Goal: Task Accomplishment & Management: Complete application form

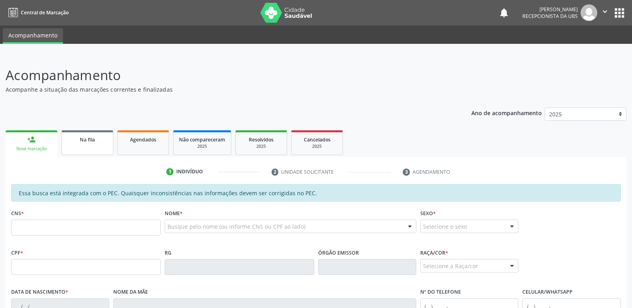
click at [91, 137] on span "Na fila" at bounding box center [87, 139] width 15 height 7
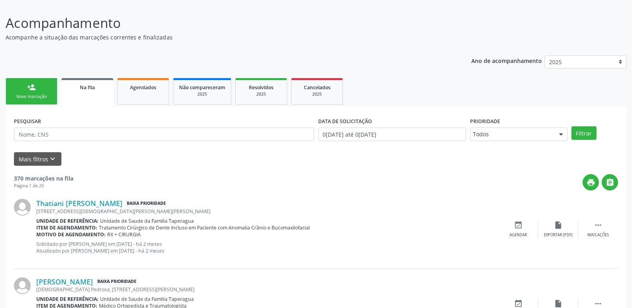
scroll to position [56, 0]
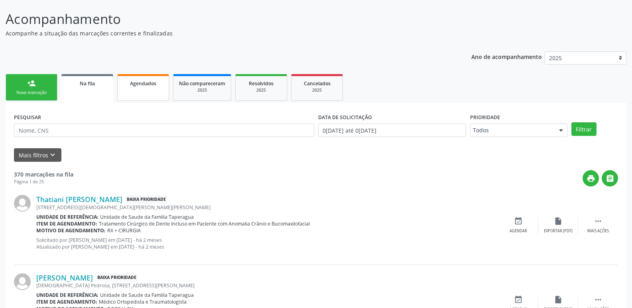
click at [146, 87] on link "Agendados" at bounding box center [143, 87] width 52 height 27
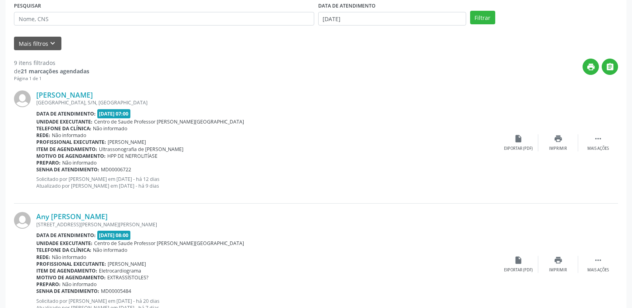
scroll to position [0, 0]
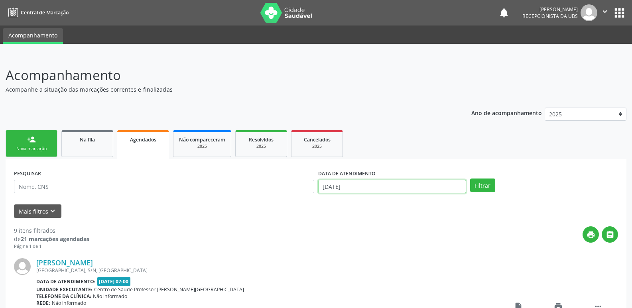
click at [420, 189] on input "[DATE]" at bounding box center [392, 187] width 148 height 14
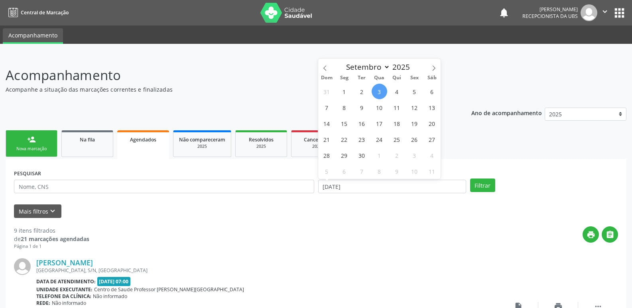
click at [379, 92] on span "3" at bounding box center [380, 92] width 16 height 16
type input "[DATE]"
click at [363, 93] on span "2" at bounding box center [362, 92] width 16 height 16
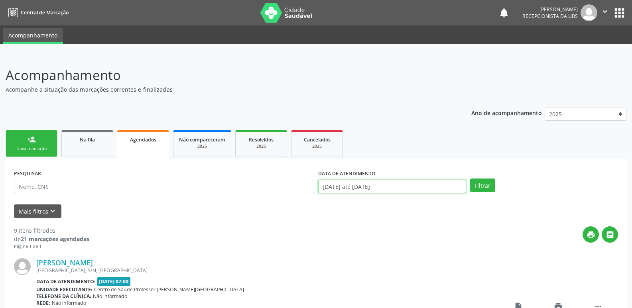
click at [408, 182] on input "02/09/2025 até 03/09/2025" at bounding box center [392, 187] width 148 height 14
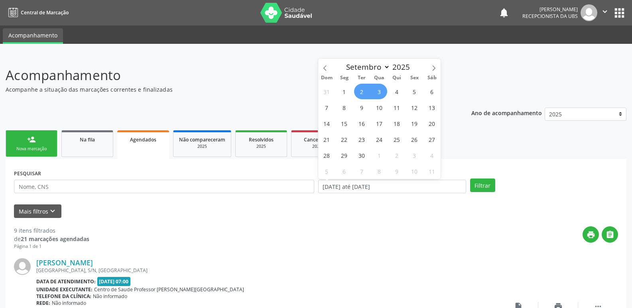
click at [363, 89] on span "2" at bounding box center [362, 92] width 16 height 16
type input "[DATE]"
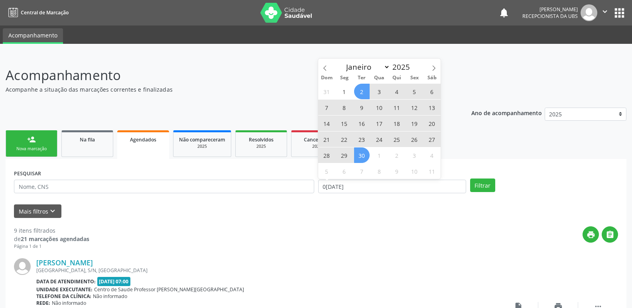
click at [367, 158] on span "30" at bounding box center [362, 156] width 16 height 16
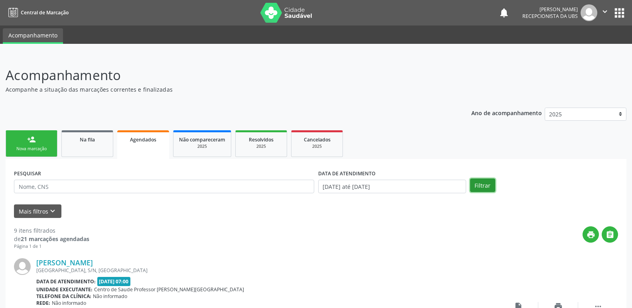
click at [483, 185] on button "Filtrar" at bounding box center [482, 186] width 25 height 14
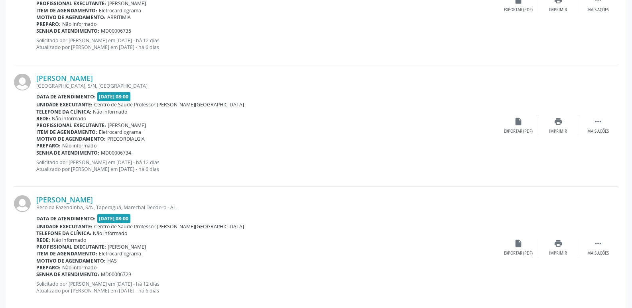
scroll to position [1799, 0]
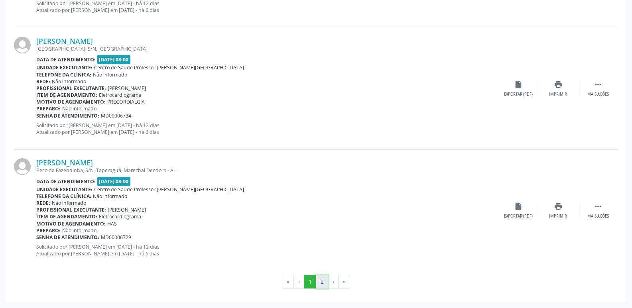
click at [324, 280] on button "2" at bounding box center [322, 282] width 12 height 14
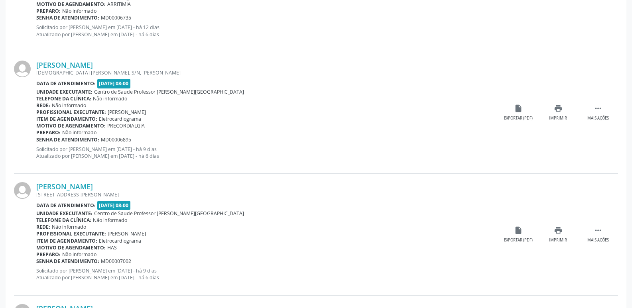
scroll to position [0, 0]
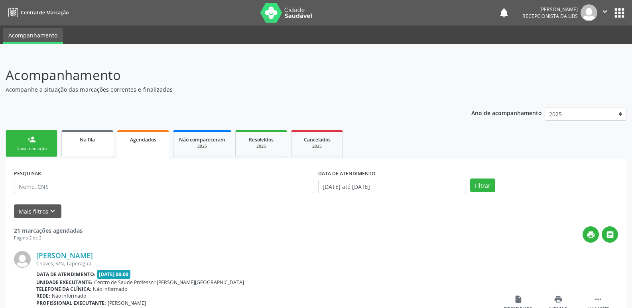
click at [85, 142] on span "Na fila" at bounding box center [87, 139] width 15 height 7
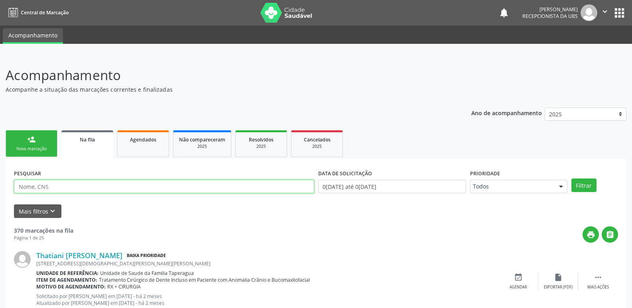
click at [173, 182] on input "text" at bounding box center [164, 187] width 300 height 14
paste input "700403406328246"
type input "700403406328246"
click at [572, 179] on button "Filtrar" at bounding box center [584, 186] width 25 height 14
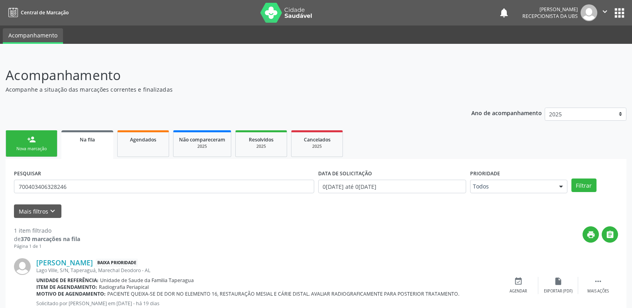
scroll to position [27, 0]
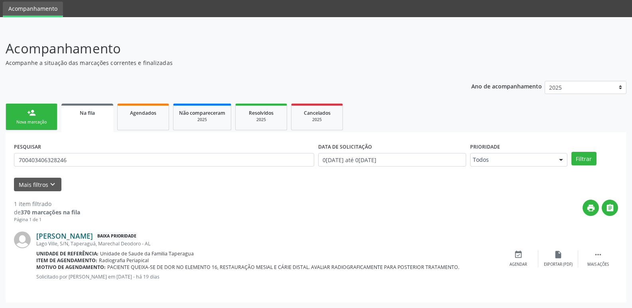
click at [82, 234] on link "[PERSON_NAME]" at bounding box center [64, 236] width 57 height 9
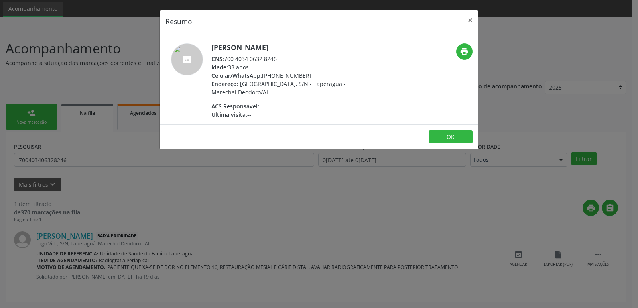
click at [264, 275] on div "Resumo × Jessica Maria dos Santos CNS: 700 4034 0632 8246 Idade: 33 anos Celula…" at bounding box center [319, 154] width 638 height 308
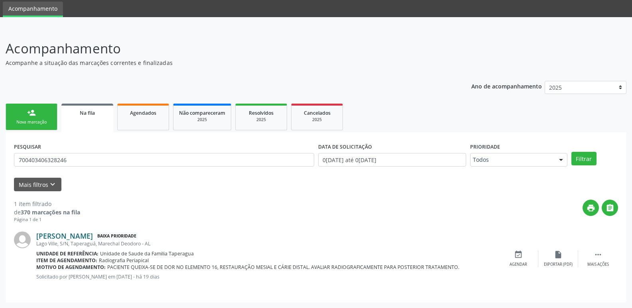
click at [77, 239] on link "[PERSON_NAME]" at bounding box center [64, 236] width 57 height 9
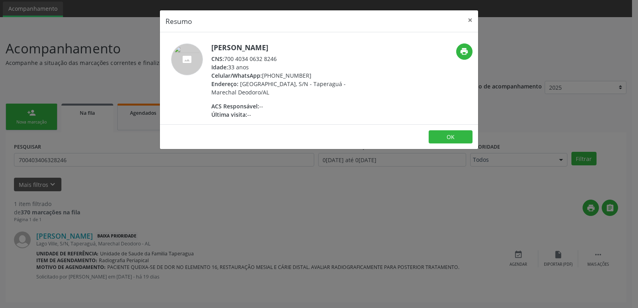
click at [276, 174] on div "Resumo × Jessica Maria dos Santos CNS: 700 4034 0632 8246 Idade: 33 anos Celula…" at bounding box center [319, 154] width 638 height 308
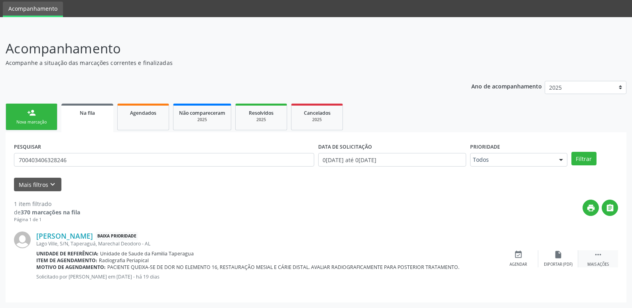
click at [593, 254] on div " Mais ações" at bounding box center [598, 258] width 40 height 17
click at [274, 266] on span "PACIENTE QUEIXA-SE DE DOR NO ELEMENTO 16, RESTAURAÇÃO MESIAL E CÁRIE DISTAL. AV…" at bounding box center [283, 267] width 352 height 7
click at [304, 266] on span "PACIENTE QUEIXA-SE DE DOR NO ELEMENTO 16, RESTAURAÇÃO MESIAL E CÁRIE DISTAL. AV…" at bounding box center [283, 267] width 352 height 7
click at [564, 262] on div "Editar" at bounding box center [558, 265] width 13 height 6
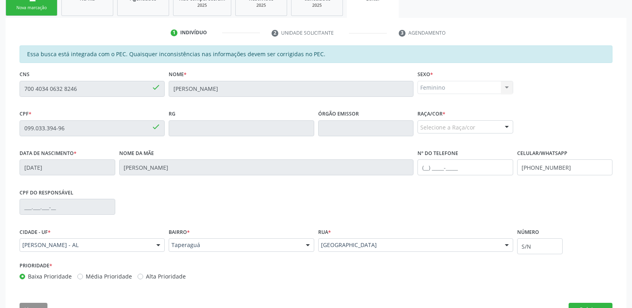
scroll to position [169, 0]
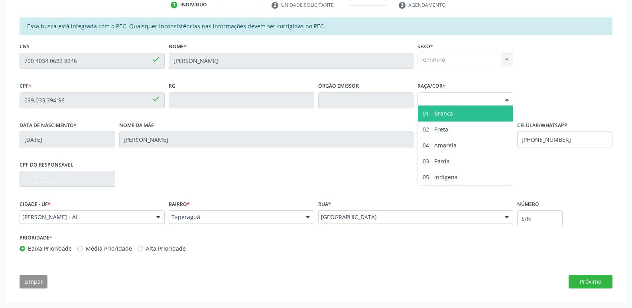
click at [493, 99] on div "Selecione a Raça/cor" at bounding box center [466, 100] width 96 height 14
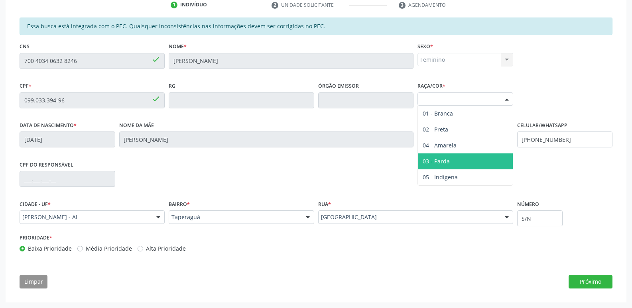
click at [464, 159] on span "03 - Parda" at bounding box center [465, 162] width 95 height 16
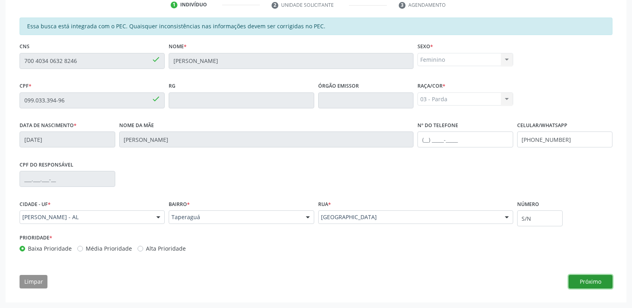
click at [591, 283] on button "Próximo" at bounding box center [591, 282] width 44 height 14
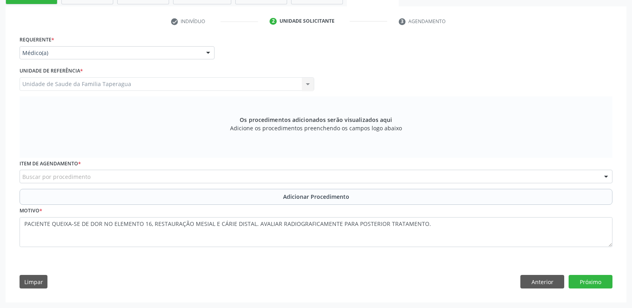
scroll to position [153, 0]
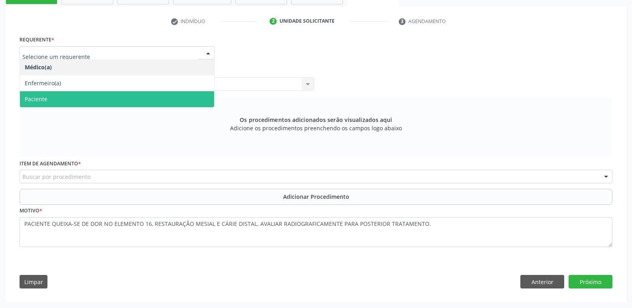
click at [156, 94] on span "Paciente" at bounding box center [117, 99] width 194 height 16
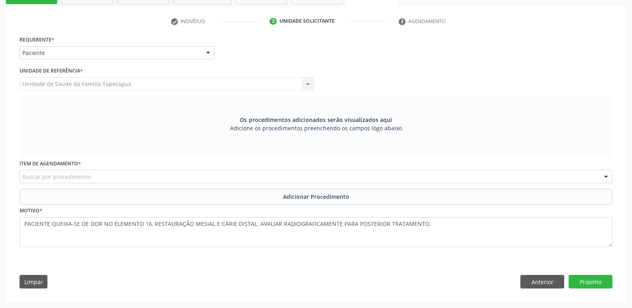
click at [163, 80] on div "Unidade de Saude da Familia Taperagua Unidade de Saude da Familia Taperagua Nen…" at bounding box center [167, 84] width 295 height 14
click at [176, 172] on div "Buscar por procedimento" at bounding box center [316, 177] width 593 height 14
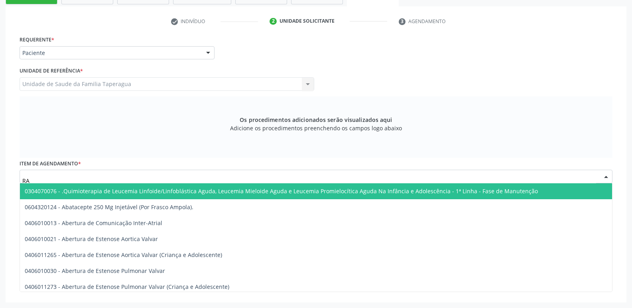
type input "R"
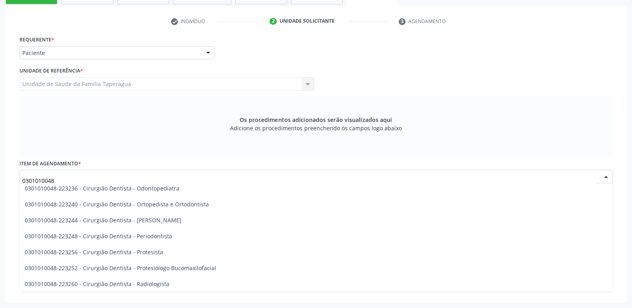
scroll to position [261, 0]
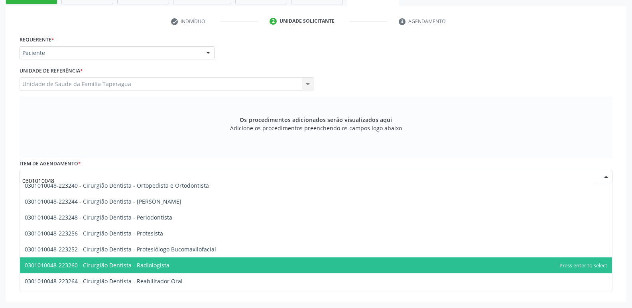
click at [255, 261] on span "0301010048-223260 - Cirurgião Dentista - Radiologista" at bounding box center [316, 266] width 592 height 16
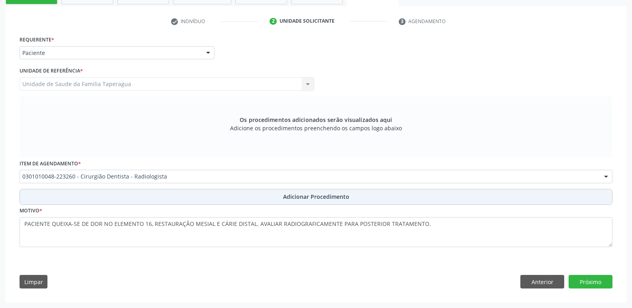
click at [312, 193] on span "Adicionar Procedimento" at bounding box center [316, 197] width 66 height 8
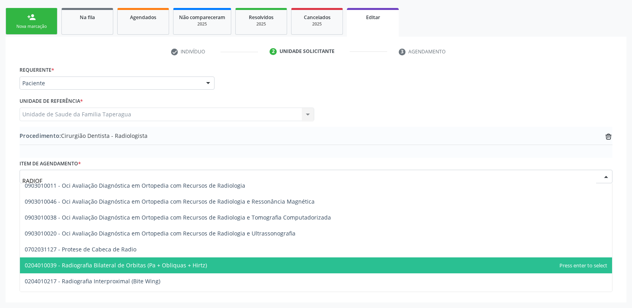
scroll to position [0, 0]
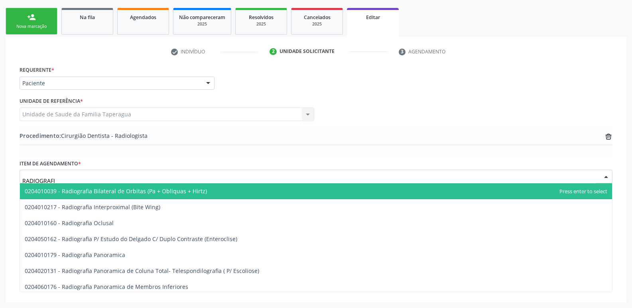
type input "RADIOGRAFIA"
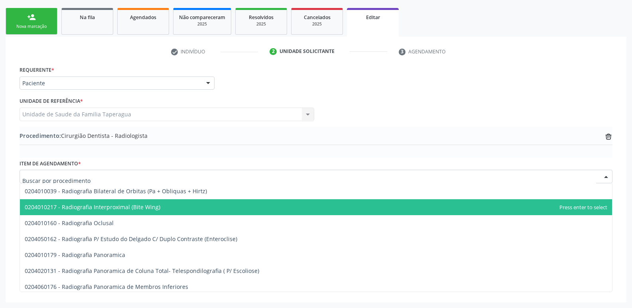
click at [625, 166] on div "check Indivíduo 2 Unidade solicitante 3 Agendamento Essa busca está integrada c…" at bounding box center [316, 170] width 621 height 266
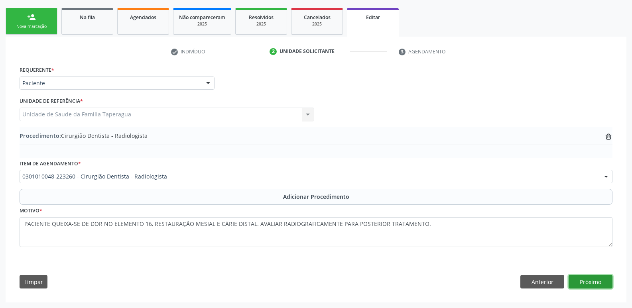
click at [588, 282] on button "Próximo" at bounding box center [591, 282] width 44 height 14
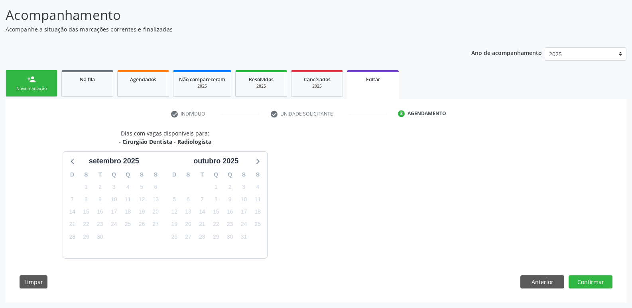
scroll to position [84, 0]
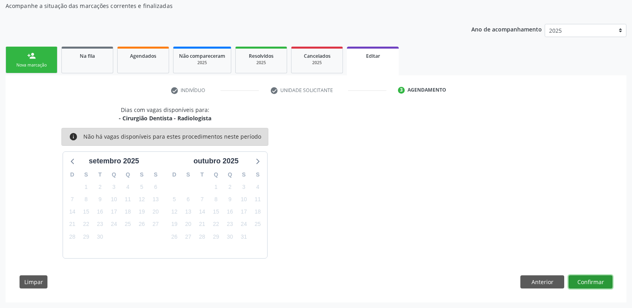
click at [582, 279] on button "Confirmar" at bounding box center [591, 283] width 44 height 14
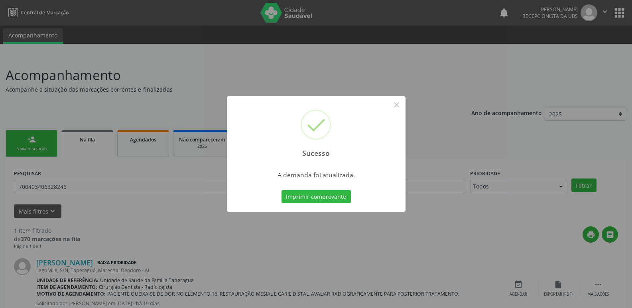
drag, startPoint x: 631, startPoint y: 160, endPoint x: 637, endPoint y: 279, distance: 118.6
click at [632, 279] on html "Central de Marcação notifications Maria Samara da Silva Recepcionista da UBS  …" at bounding box center [316, 154] width 632 height 308
click at [479, 270] on div "Sucesso × A demanda foi atualizada. Imprimir comprovante Cancel" at bounding box center [316, 154] width 632 height 308
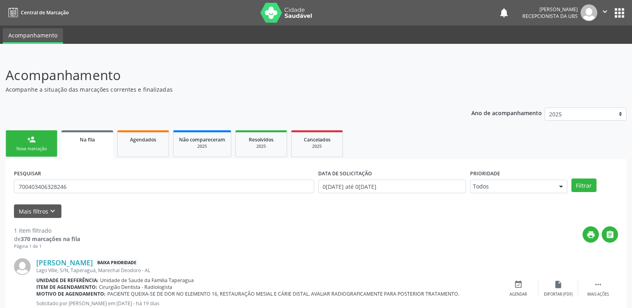
scroll to position [34, 0]
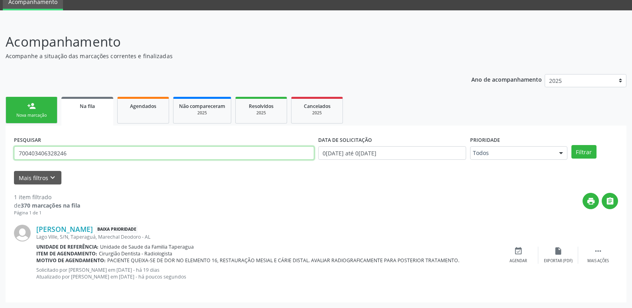
click at [146, 157] on input "700403406328246" at bounding box center [164, 153] width 300 height 14
click at [176, 169] on form "PESQUISAR DATA DE SOLICITAÇÃO 01/01/2025 até 03/09/2025 Prioridade Todos Todos …" at bounding box center [316, 159] width 604 height 51
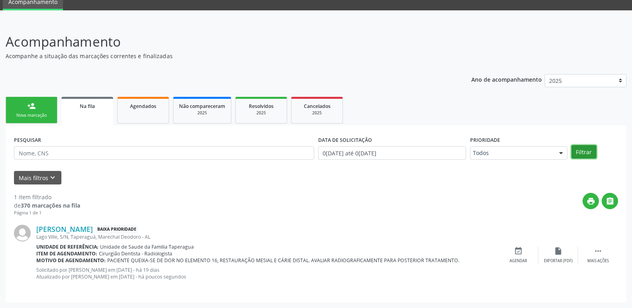
drag, startPoint x: 176, startPoint y: 169, endPoint x: 573, endPoint y: 153, distance: 397.6
click at [573, 153] on button "Filtrar" at bounding box center [584, 152] width 25 height 14
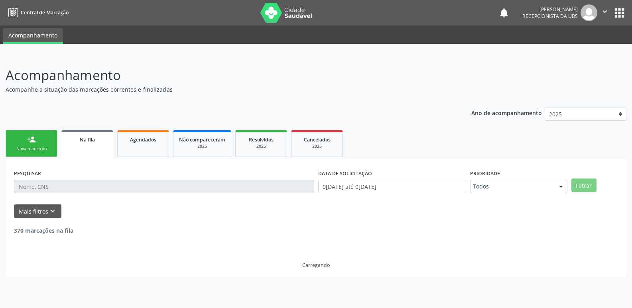
scroll to position [0, 0]
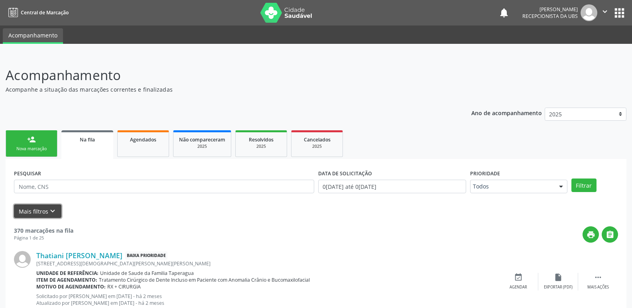
click at [39, 210] on button "Mais filtros keyboard_arrow_down" at bounding box center [37, 212] width 47 height 14
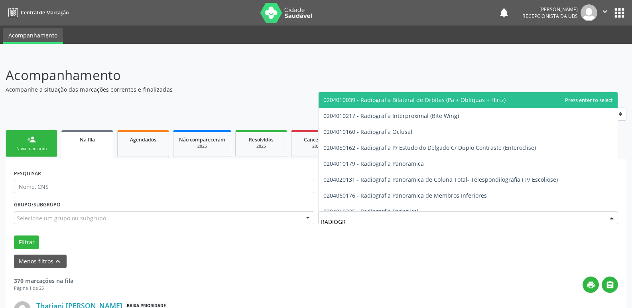
type input "RADIOGRA"
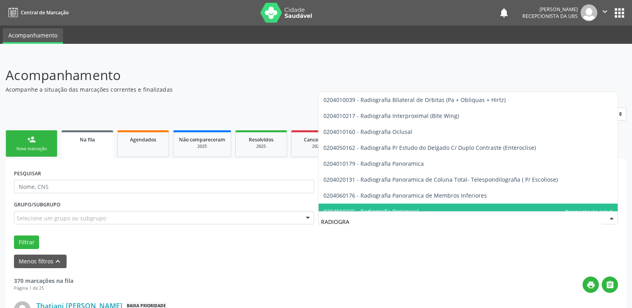
click at [415, 208] on span "0204010225 - Radiografia Periapical" at bounding box center [370, 212] width 95 height 8
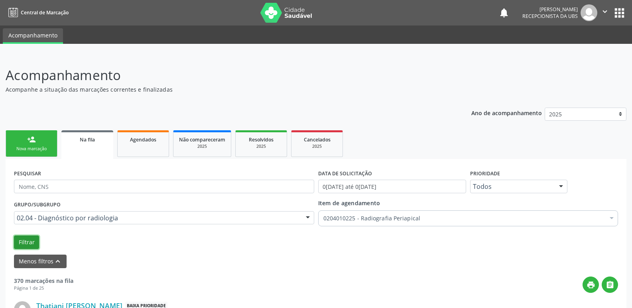
click at [31, 239] on button "Filtrar" at bounding box center [26, 243] width 25 height 14
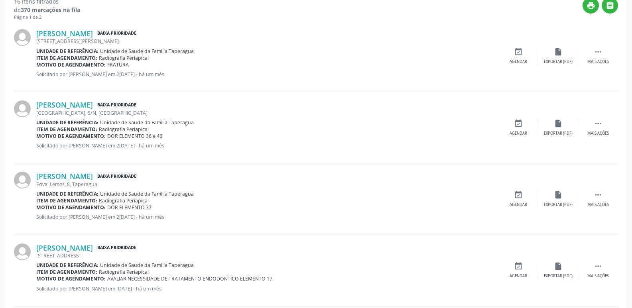
scroll to position [276, 0]
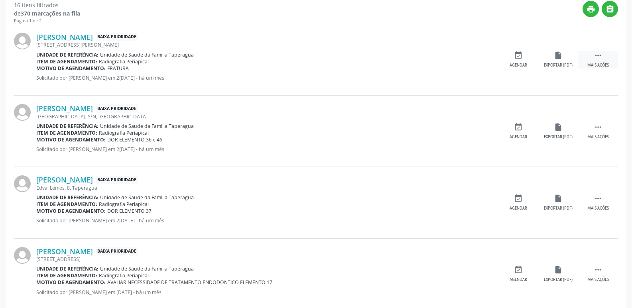
click at [596, 60] on icon "" at bounding box center [598, 55] width 9 height 9
click at [557, 57] on icon "edit" at bounding box center [558, 55] width 9 height 9
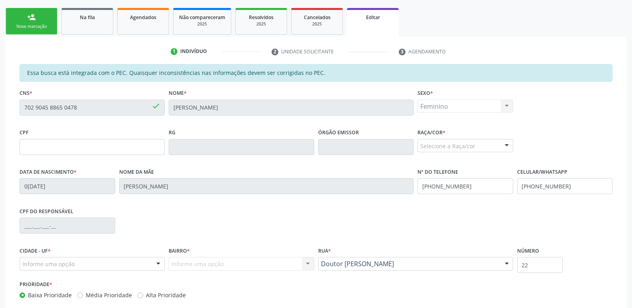
scroll to position [132, 0]
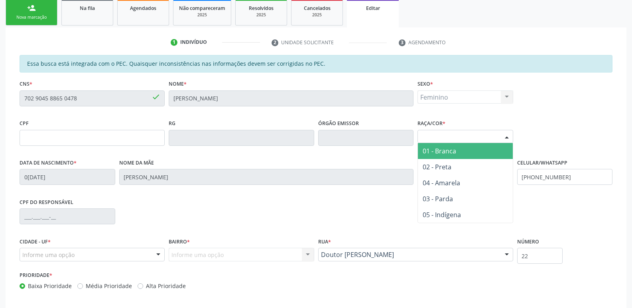
click at [484, 138] on div "Selecione a Raça/cor" at bounding box center [466, 137] width 96 height 14
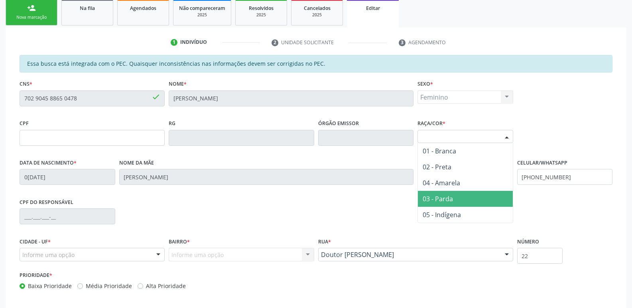
click at [466, 198] on span "03 - Parda" at bounding box center [465, 199] width 95 height 16
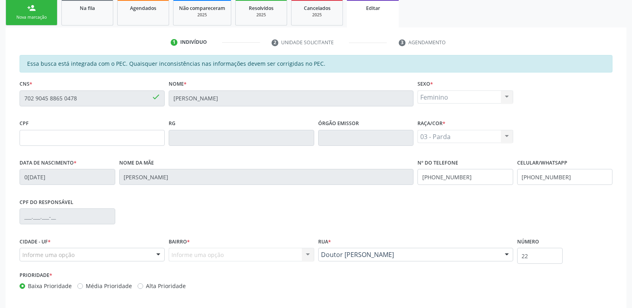
scroll to position [169, 0]
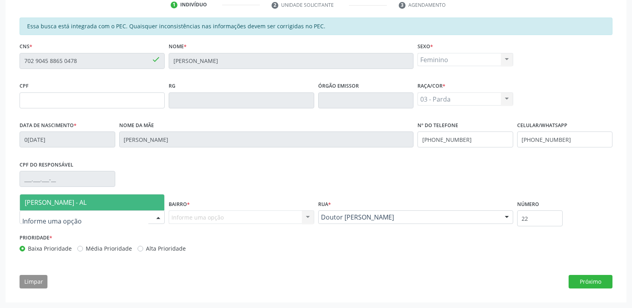
click at [127, 215] on div at bounding box center [92, 218] width 145 height 14
click at [116, 199] on span "[PERSON_NAME] - AL" at bounding box center [92, 203] width 144 height 16
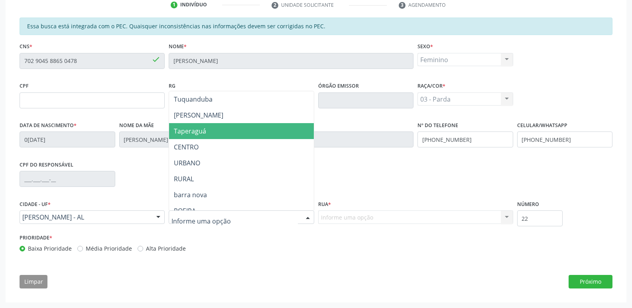
click at [228, 134] on span "Taperaguá" at bounding box center [241, 131] width 144 height 16
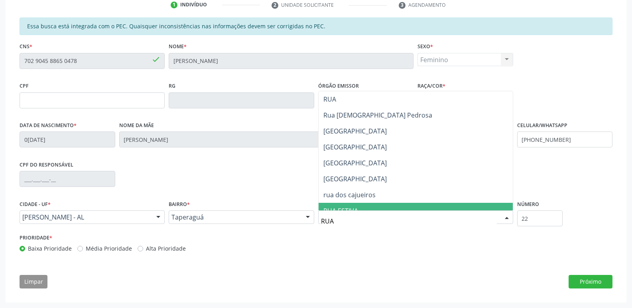
type input "RUA D"
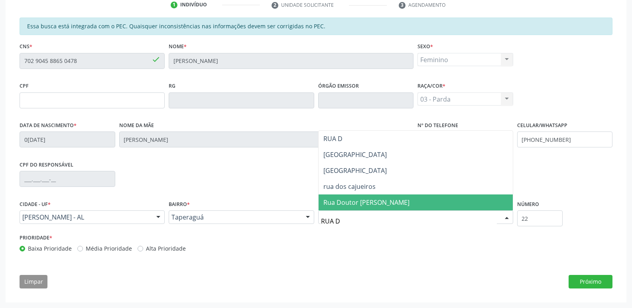
click at [398, 201] on span "Rua Doutor [PERSON_NAME]" at bounding box center [366, 202] width 86 height 9
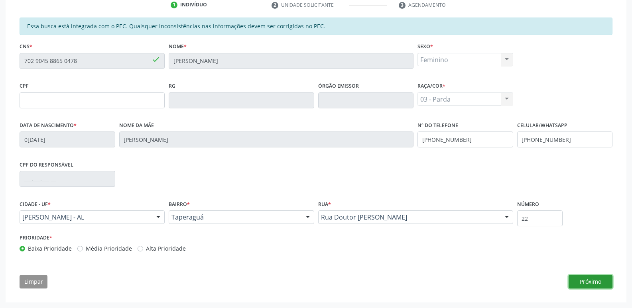
click at [594, 279] on button "Próximo" at bounding box center [591, 282] width 44 height 14
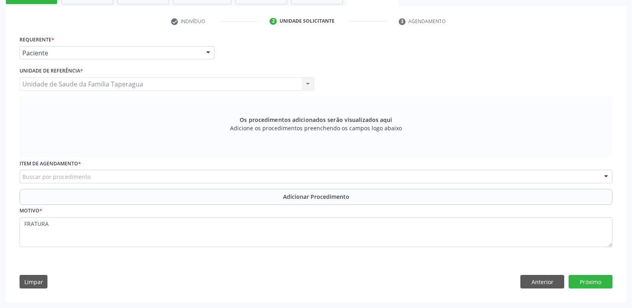
scroll to position [153, 0]
click at [205, 175] on div "Buscar por procedimento" at bounding box center [316, 177] width 593 height 14
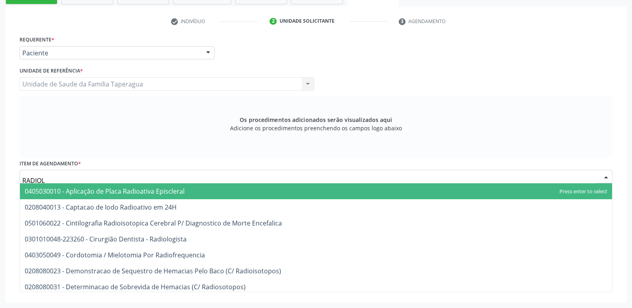
type input "RADIOLO"
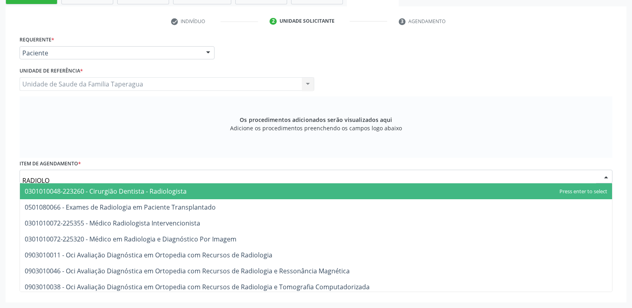
click at [208, 192] on span "0301010048-223260 - Cirurgião Dentista - Radiologista" at bounding box center [316, 191] width 592 height 16
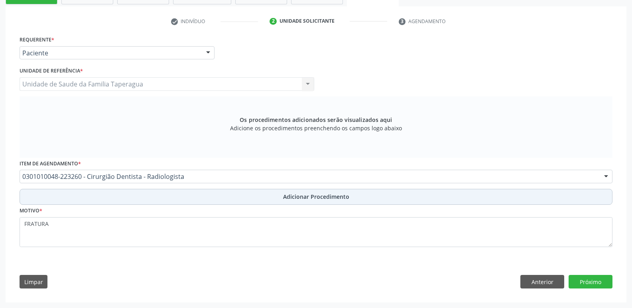
click at [225, 197] on button "Adicionar Procedimento" at bounding box center [316, 197] width 593 height 16
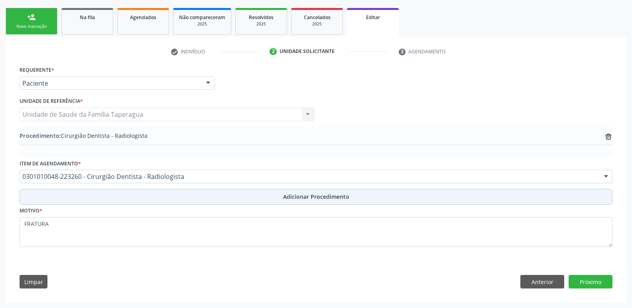
scroll to position [122, 0]
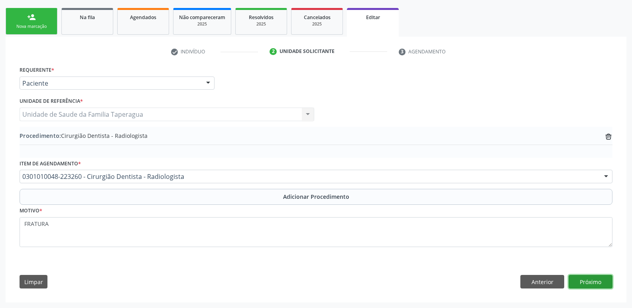
click at [591, 282] on button "Próximo" at bounding box center [591, 282] width 44 height 14
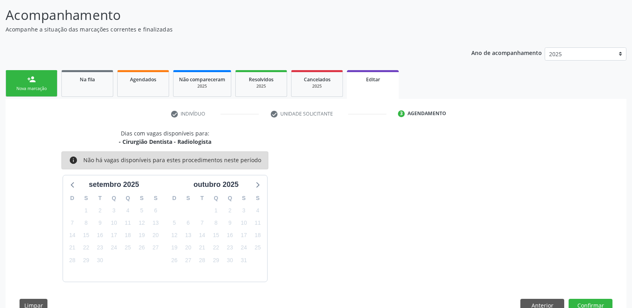
scroll to position [84, 0]
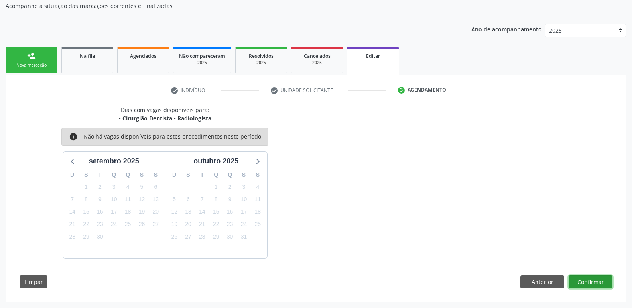
click at [597, 282] on button "Confirmar" at bounding box center [591, 283] width 44 height 14
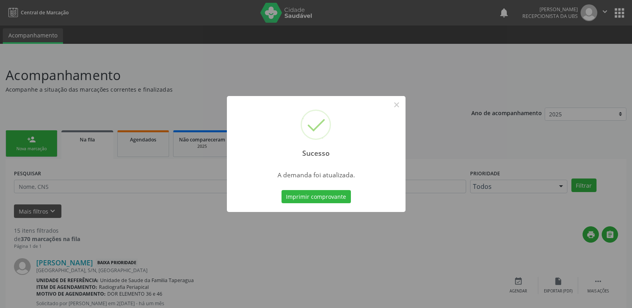
click at [626, 107] on div "Sucesso × A demanda foi atualizada. Imprimir comprovante Cancel" at bounding box center [316, 154] width 632 height 308
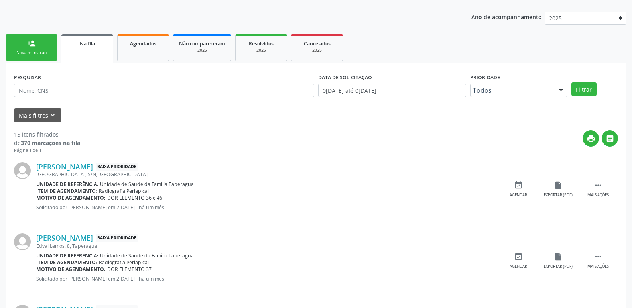
scroll to position [91, 0]
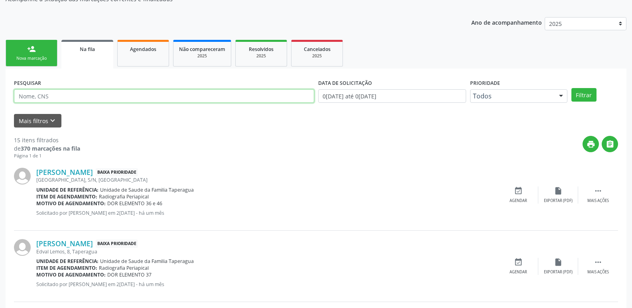
click at [121, 93] on input "text" at bounding box center [164, 96] width 300 height 14
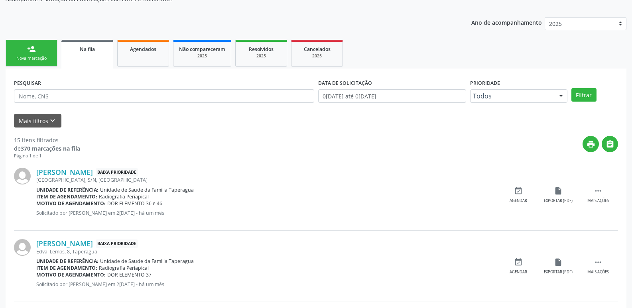
click at [162, 120] on div "Mais filtros keyboard_arrow_down" at bounding box center [316, 121] width 608 height 14
click at [43, 123] on button "Mais filtros keyboard_arrow_down" at bounding box center [37, 121] width 47 height 14
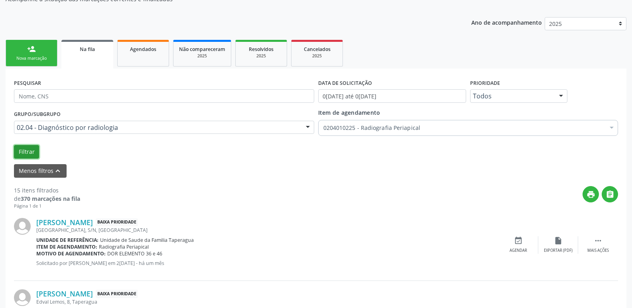
click at [25, 151] on button "Filtrar" at bounding box center [26, 152] width 25 height 14
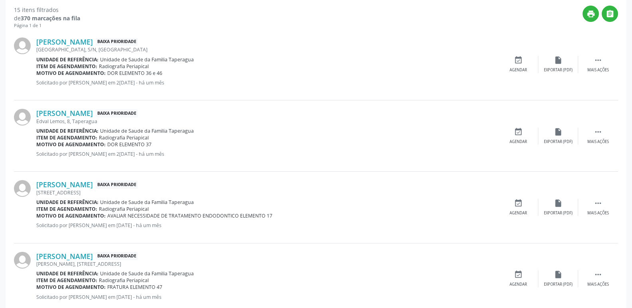
scroll to position [273, 0]
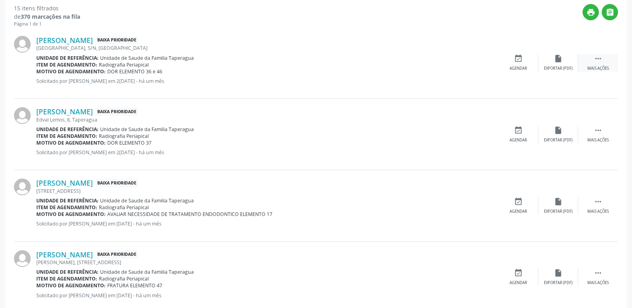
click at [598, 65] on div " Mais ações" at bounding box center [598, 62] width 40 height 17
click at [558, 68] on div "Editar" at bounding box center [558, 69] width 13 height 6
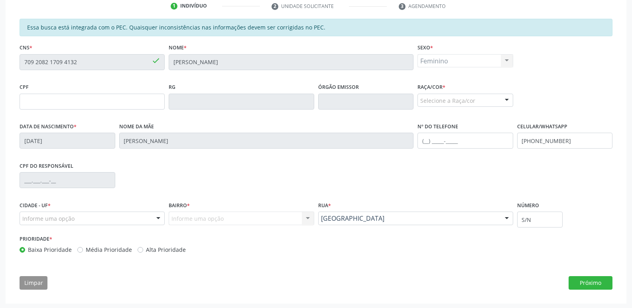
scroll to position [169, 0]
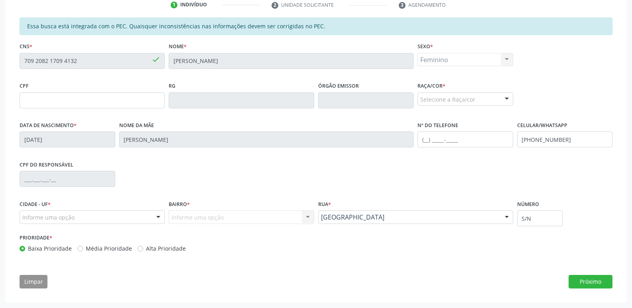
click at [456, 93] on div "Selecione a Raça/cor" at bounding box center [466, 100] width 96 height 14
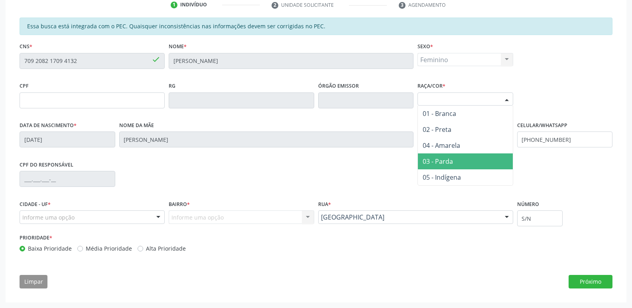
click at [458, 156] on span "03 - Parda" at bounding box center [465, 162] width 95 height 16
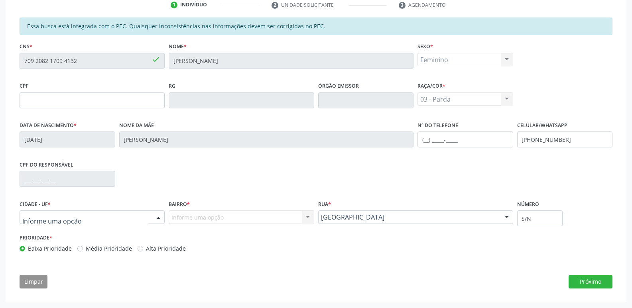
click at [93, 222] on div at bounding box center [92, 218] width 145 height 14
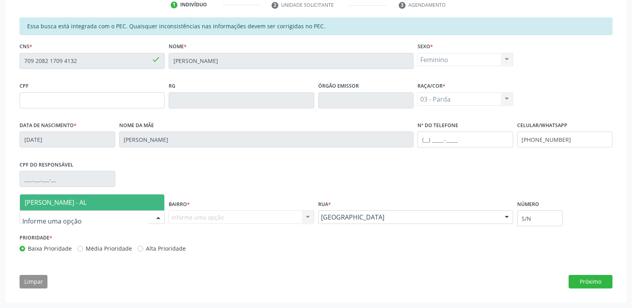
click at [101, 204] on span "[PERSON_NAME] - AL" at bounding box center [92, 203] width 144 height 16
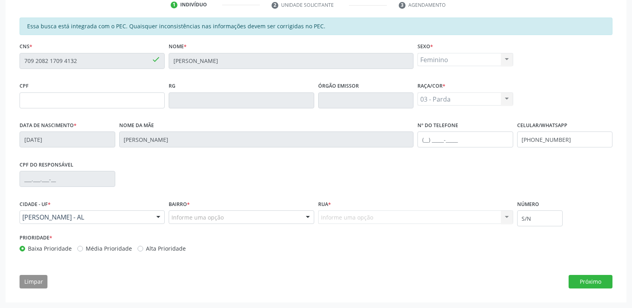
click at [172, 216] on input "text" at bounding box center [172, 221] width 0 height 16
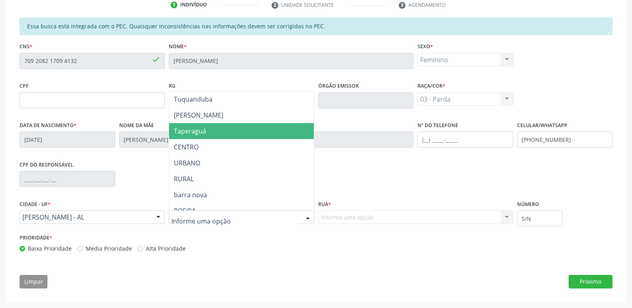
click at [211, 129] on span "Taperaguá" at bounding box center [241, 131] width 144 height 16
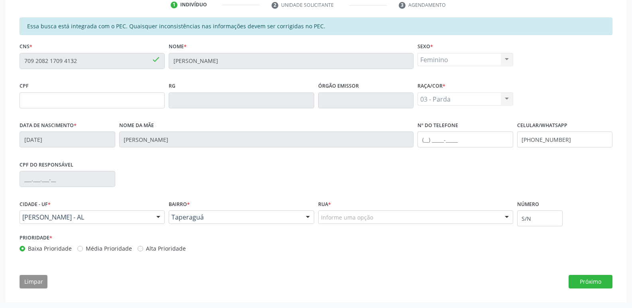
click at [399, 220] on div "Informe uma opção" at bounding box center [415, 218] width 195 height 14
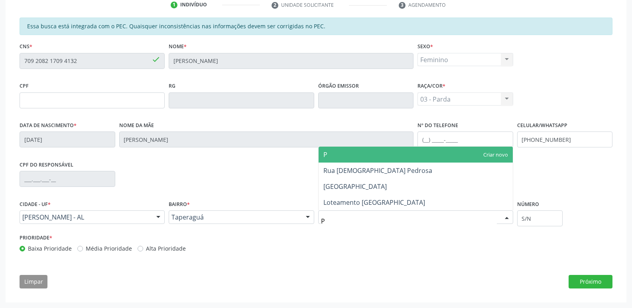
type input "PO"
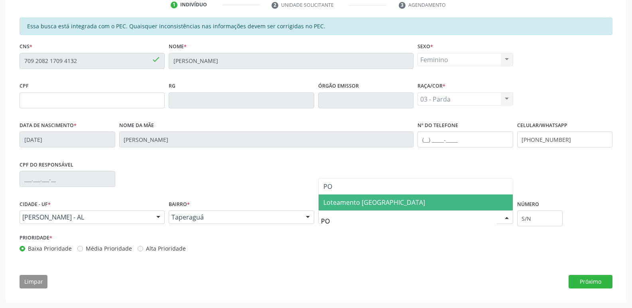
click at [405, 200] on span "Loteamento [GEOGRAPHIC_DATA]" at bounding box center [416, 203] width 194 height 16
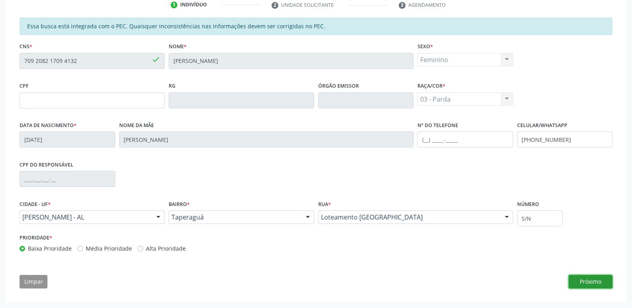
click at [590, 284] on button "Próximo" at bounding box center [591, 282] width 44 height 14
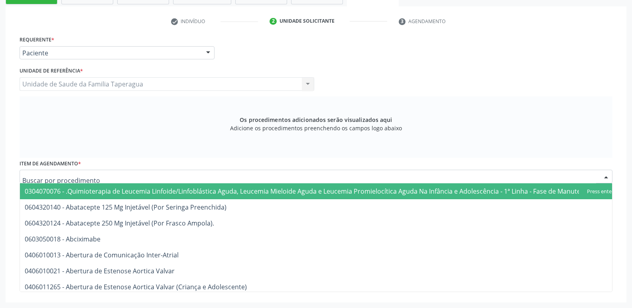
click at [162, 178] on div at bounding box center [316, 177] width 593 height 14
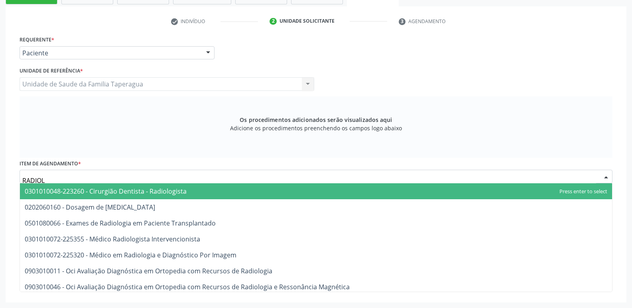
type input "RADIOLO"
click at [168, 191] on span "0301010048-223260 - Cirurgião Dentista - Radiologista" at bounding box center [106, 191] width 162 height 9
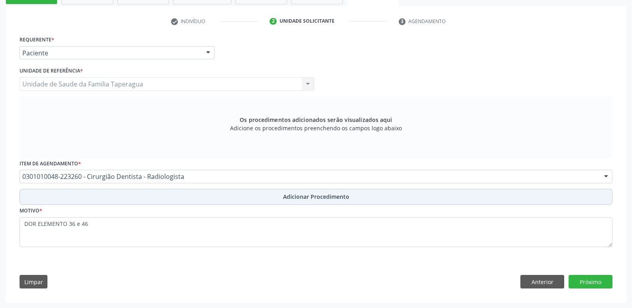
click at [174, 197] on button "Adicionar Procedimento" at bounding box center [316, 197] width 593 height 16
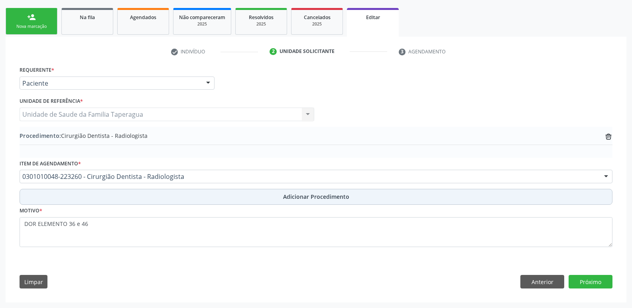
scroll to position [122, 0]
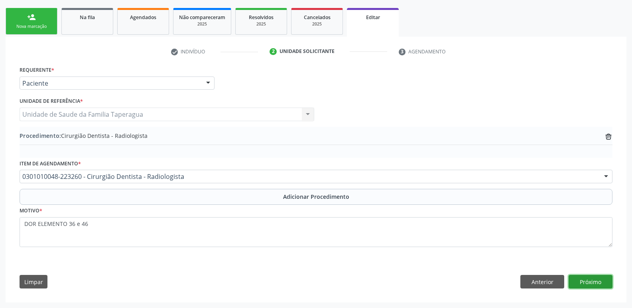
click at [594, 283] on button "Próximo" at bounding box center [591, 282] width 44 height 14
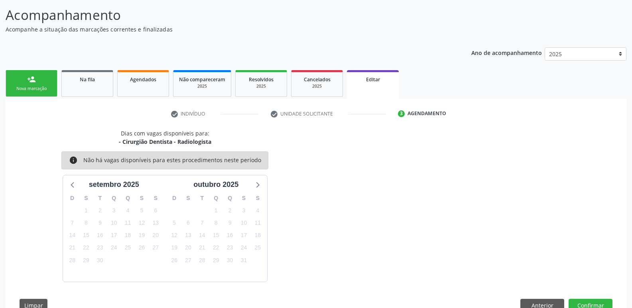
scroll to position [84, 0]
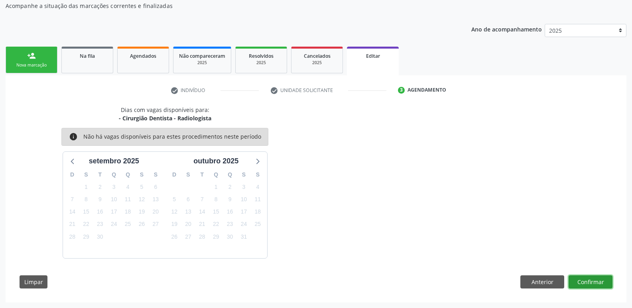
click at [587, 285] on button "Confirmar" at bounding box center [591, 283] width 44 height 14
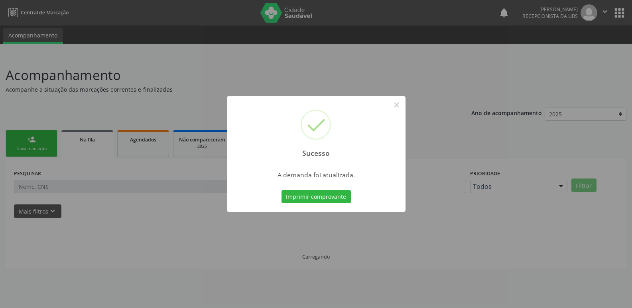
scroll to position [0, 0]
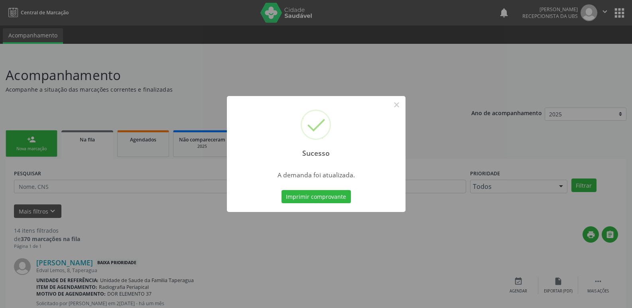
click at [468, 120] on div "Sucesso × A demanda foi atualizada. Imprimir comprovante Cancel" at bounding box center [316, 154] width 632 height 308
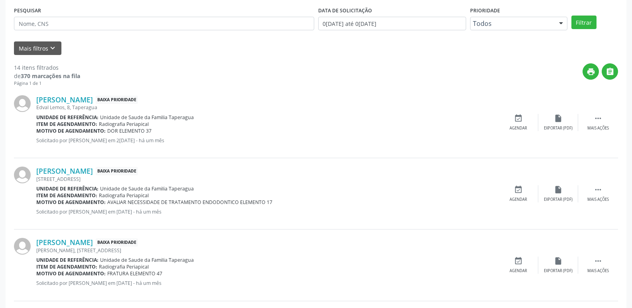
scroll to position [165, 0]
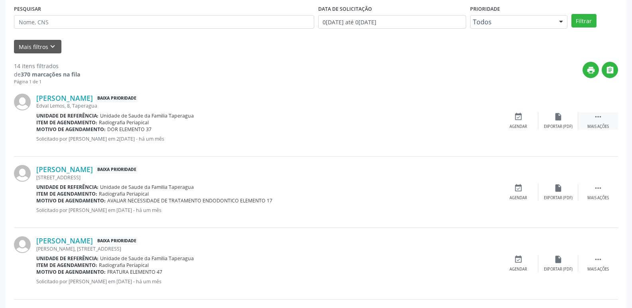
click at [597, 120] on icon "" at bounding box center [598, 116] width 9 height 9
click at [557, 124] on div "Editar" at bounding box center [558, 127] width 13 height 6
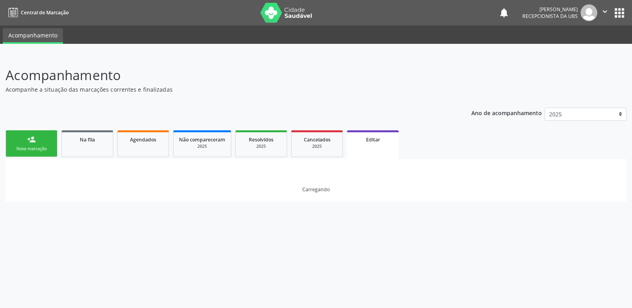
scroll to position [0, 0]
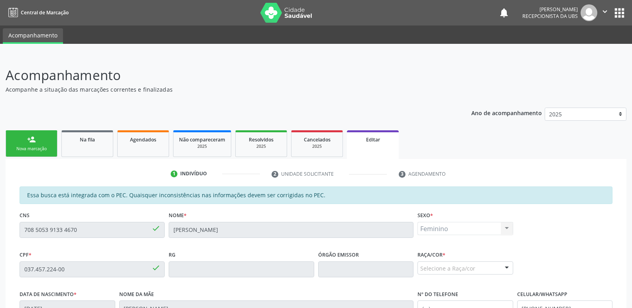
click at [495, 261] on div "Raça/cor * Selecione a Raça/cor 01 - Branca 02 - Preta 04 - [GEOGRAPHIC_DATA] 0…" at bounding box center [466, 262] width 96 height 26
click at [496, 267] on div "Selecione a Raça/cor" at bounding box center [466, 269] width 96 height 14
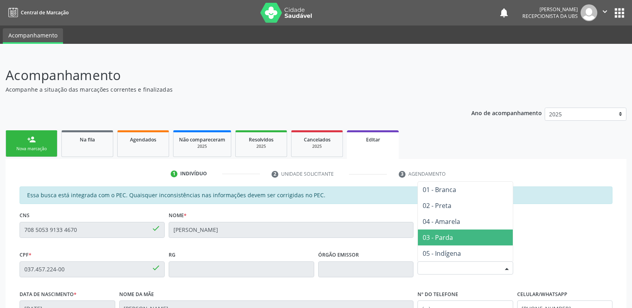
click at [470, 241] on span "03 - Parda" at bounding box center [465, 238] width 95 height 16
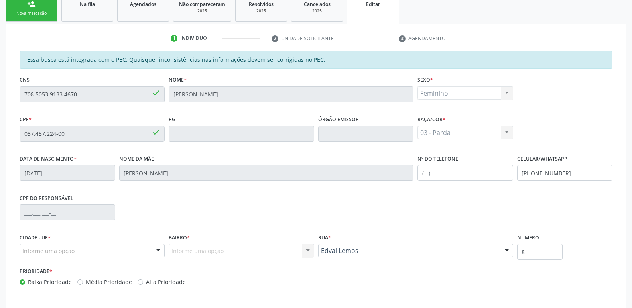
scroll to position [169, 0]
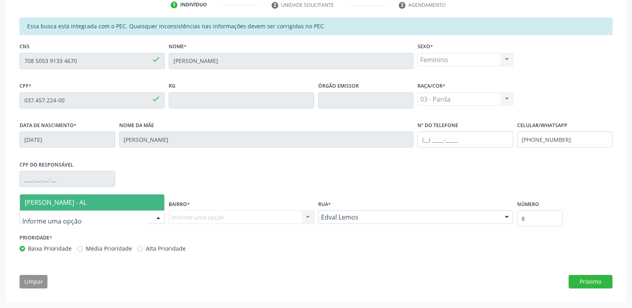
click at [110, 221] on div at bounding box center [92, 218] width 145 height 14
click at [111, 199] on span "[PERSON_NAME] - AL" at bounding box center [92, 203] width 144 height 16
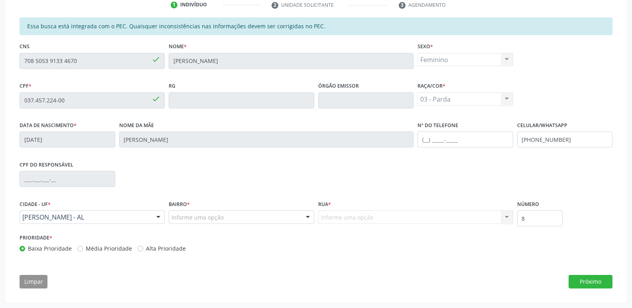
click at [238, 214] on div "Informe uma opção" at bounding box center [241, 218] width 145 height 14
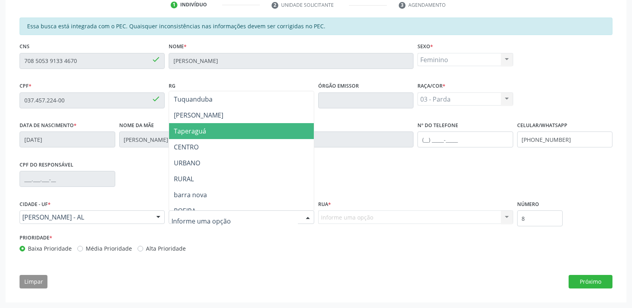
click at [249, 134] on span "Taperaguá" at bounding box center [241, 131] width 144 height 16
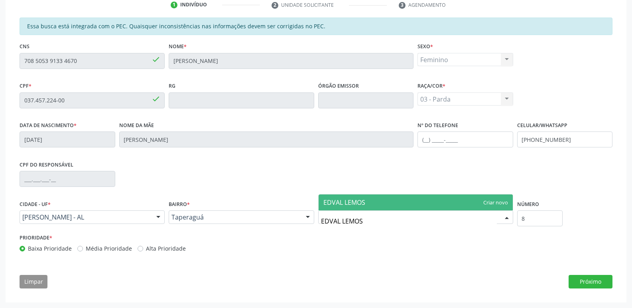
type input "EDVAL LEMOS"
click at [320, 219] on div at bounding box center [415, 218] width 195 height 14
type input "Edval Lemos"
click at [396, 201] on span "Edval Lemos" at bounding box center [416, 203] width 194 height 16
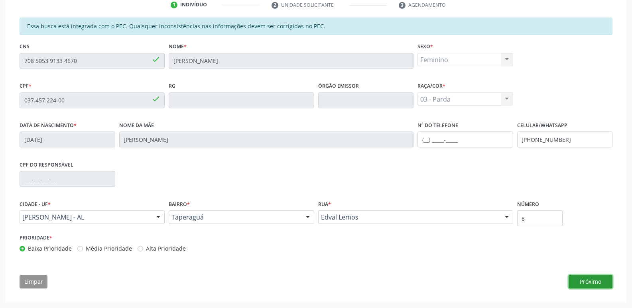
click at [587, 284] on button "Próximo" at bounding box center [591, 282] width 44 height 14
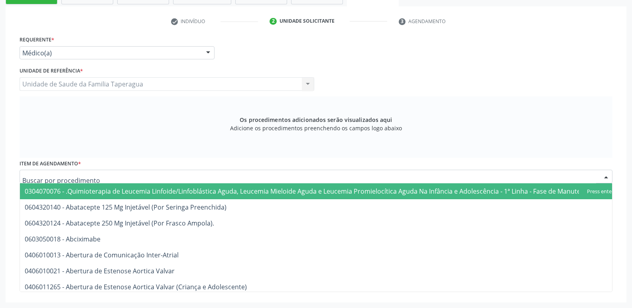
click at [207, 179] on div at bounding box center [316, 177] width 593 height 14
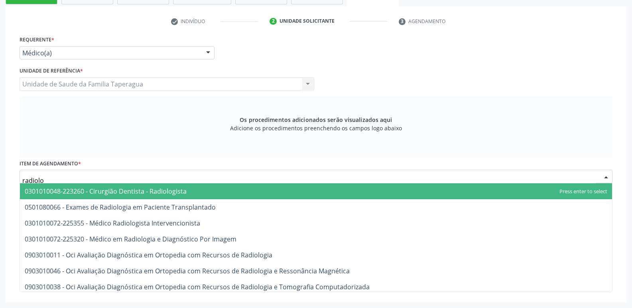
type input "radiolog"
click at [213, 193] on span "0301010048-223260 - Cirurgião Dentista - Radiologista" at bounding box center [316, 191] width 592 height 16
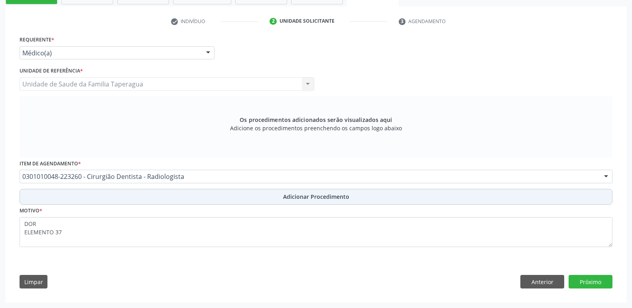
click at [213, 201] on button "Adicionar Procedimento" at bounding box center [316, 197] width 593 height 16
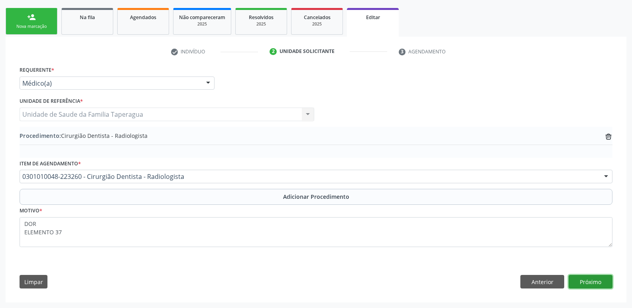
click at [589, 278] on button "Próximo" at bounding box center [591, 282] width 44 height 14
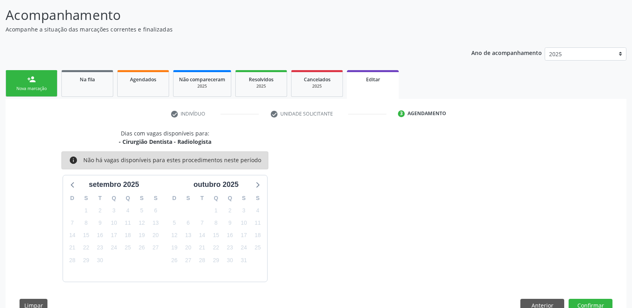
scroll to position [84, 0]
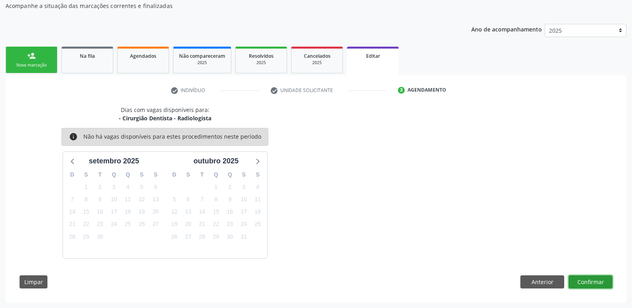
click at [586, 282] on button "Confirmar" at bounding box center [591, 283] width 44 height 14
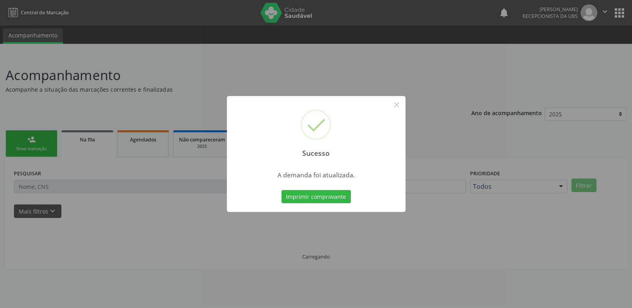
scroll to position [0, 0]
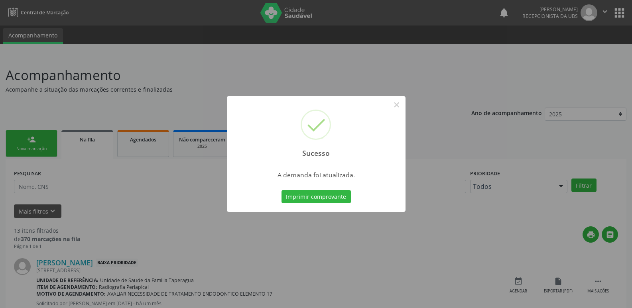
click at [544, 179] on div "Sucesso × A demanda foi atualizada. Imprimir comprovante Cancel" at bounding box center [316, 154] width 632 height 308
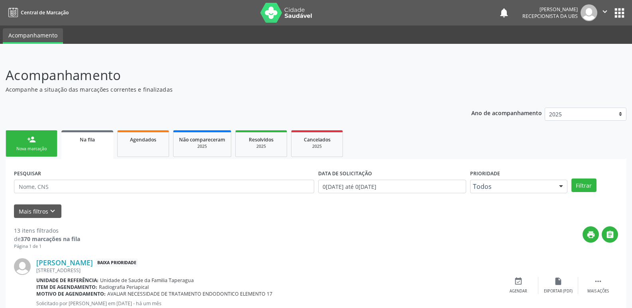
click at [442, 84] on header "Acompanhamento Acompanhe a situação das marcações correntes e finalizadas Relat…" at bounding box center [316, 79] width 621 height 28
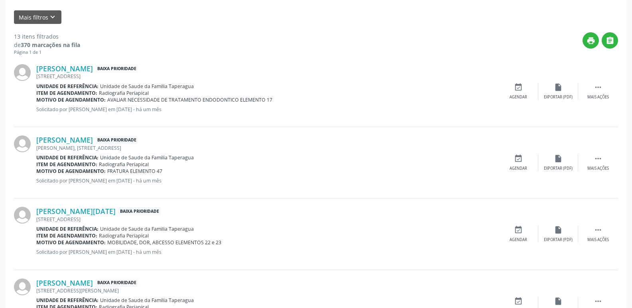
scroll to position [196, 0]
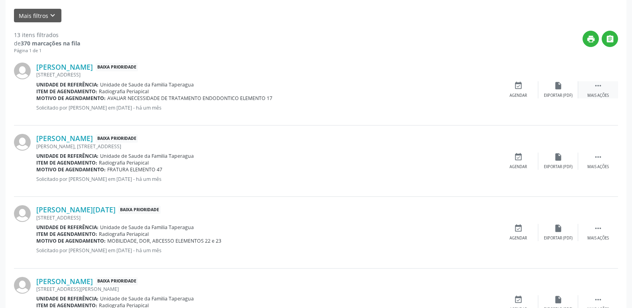
click at [606, 91] on div " Mais ações" at bounding box center [598, 89] width 40 height 17
click at [564, 90] on div "edit Editar" at bounding box center [558, 89] width 40 height 17
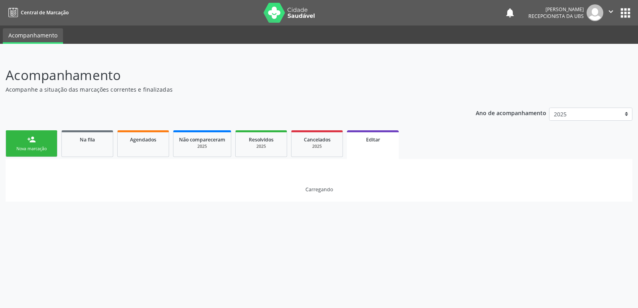
click at [471, 151] on ul "person_add Nova marcação Na fila Agendados Não compareceram 2025 Resolvidos 202…" at bounding box center [319, 143] width 627 height 31
click at [480, 218] on div "Acompanhamento Acompanhe a situação das marcações correntes e finalizadas Relat…" at bounding box center [319, 181] width 638 height 253
click at [128, 148] on link "Agendados" at bounding box center [143, 143] width 52 height 27
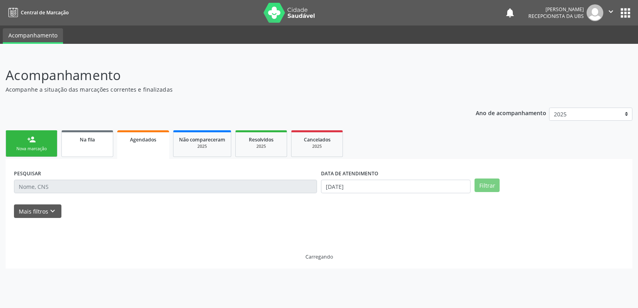
click at [88, 143] on div "Na fila" at bounding box center [87, 139] width 40 height 8
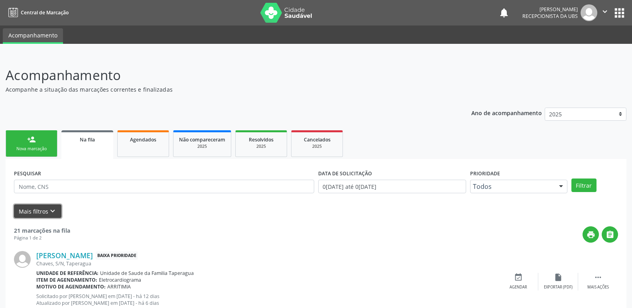
click at [39, 212] on button "Mais filtros keyboard_arrow_down" at bounding box center [37, 212] width 47 height 14
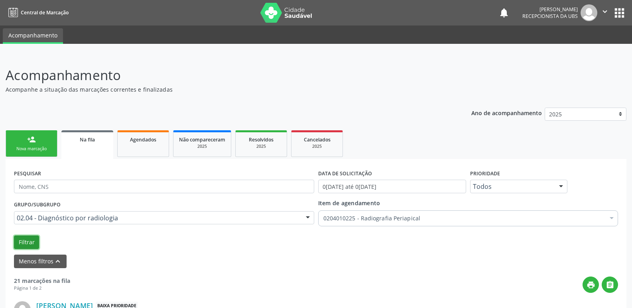
click at [26, 243] on button "Filtrar" at bounding box center [26, 243] width 25 height 14
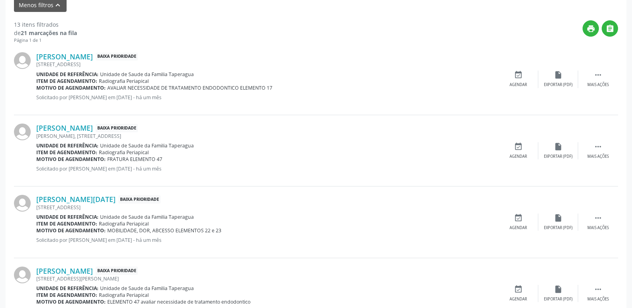
scroll to position [258, 0]
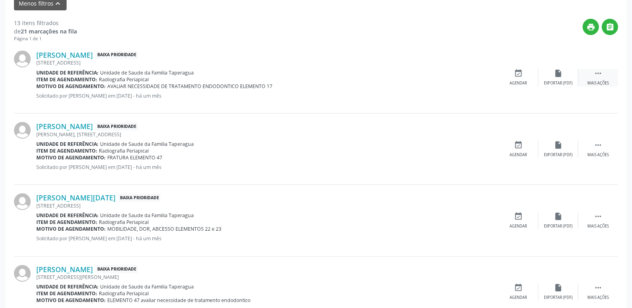
click at [600, 76] on icon "" at bounding box center [598, 73] width 9 height 9
click at [570, 78] on div "edit Editar" at bounding box center [558, 77] width 40 height 17
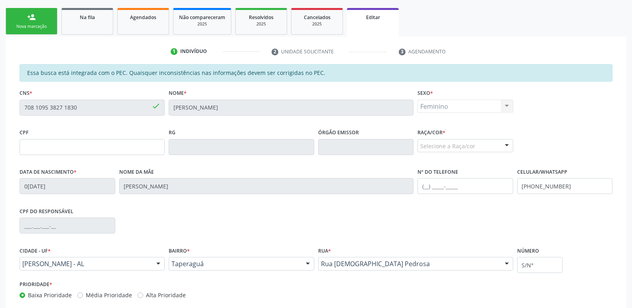
scroll to position [123, 0]
click at [458, 150] on div "Selecione a Raça/cor" at bounding box center [466, 145] width 96 height 14
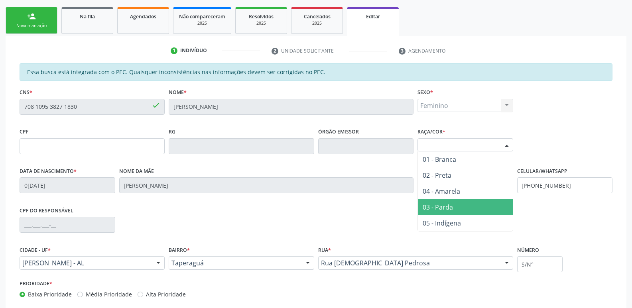
click at [460, 205] on span "03 - Parda" at bounding box center [465, 207] width 95 height 16
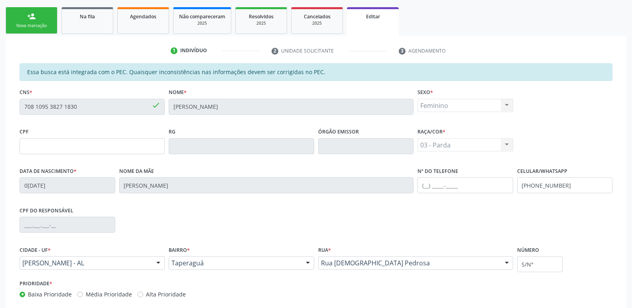
scroll to position [169, 0]
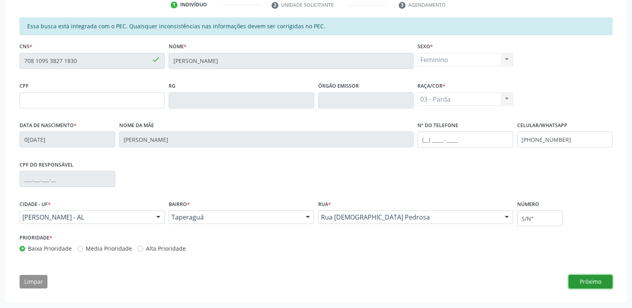
click at [595, 279] on button "Próximo" at bounding box center [591, 282] width 44 height 14
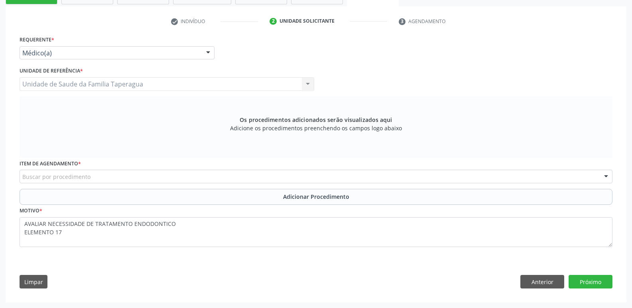
scroll to position [153, 0]
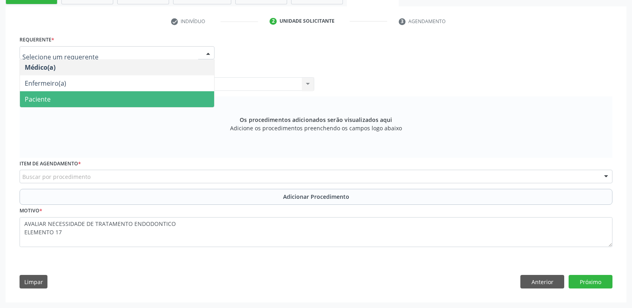
click at [162, 98] on span "Paciente" at bounding box center [117, 99] width 194 height 16
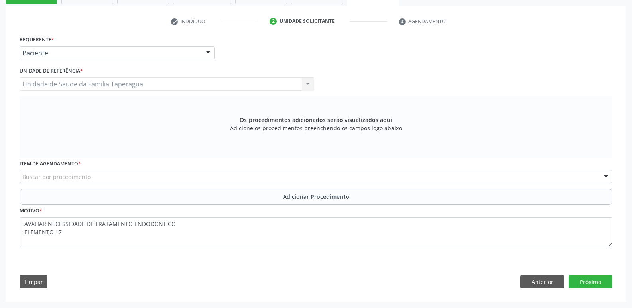
click at [182, 79] on div "Unidade de Saude da Familia Taperagua Unidade de Saude da Familia Taperagua Nen…" at bounding box center [167, 84] width 295 height 14
click at [168, 174] on div "Buscar por procedimento" at bounding box center [316, 177] width 593 height 14
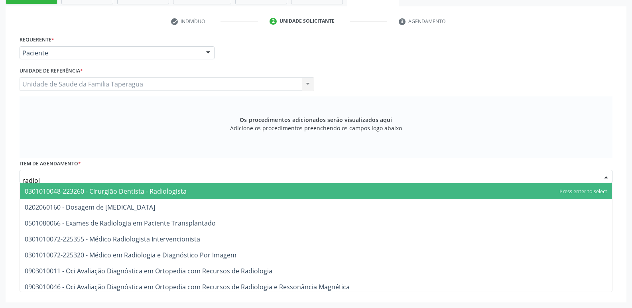
type input "radiolo"
click at [172, 189] on span "0301010048-223260 - Cirurgião Dentista - Radiologista" at bounding box center [106, 191] width 162 height 9
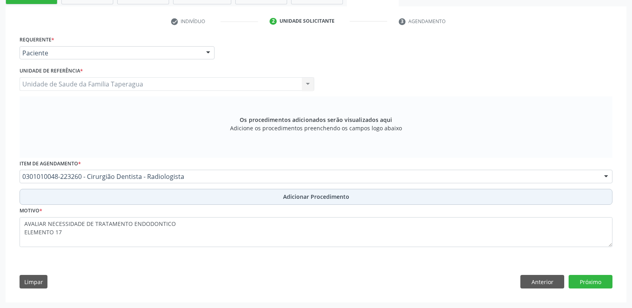
click at [198, 198] on button "Adicionar Procedimento" at bounding box center [316, 197] width 593 height 16
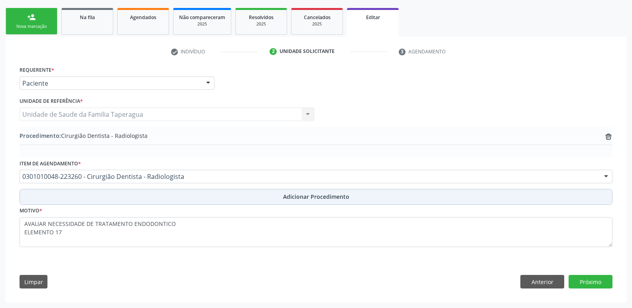
scroll to position [122, 0]
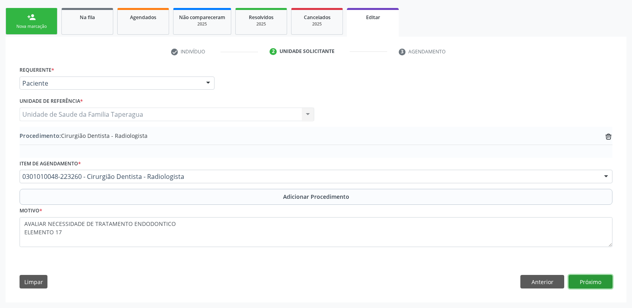
click at [601, 284] on button "Próximo" at bounding box center [591, 282] width 44 height 14
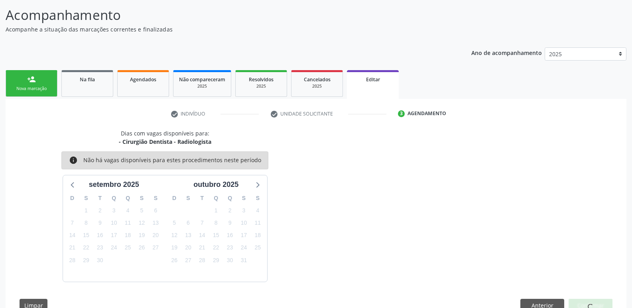
scroll to position [84, 0]
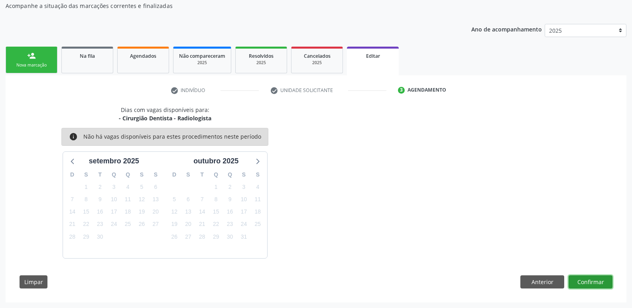
click at [593, 283] on button "Confirmar" at bounding box center [591, 283] width 44 height 14
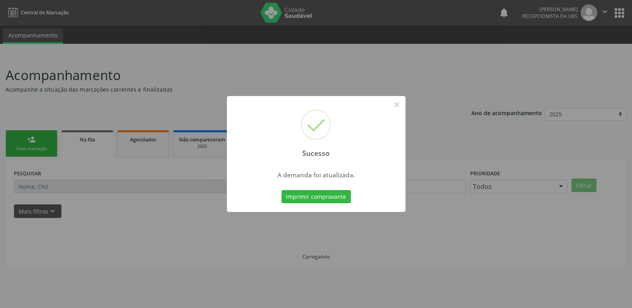
scroll to position [0, 0]
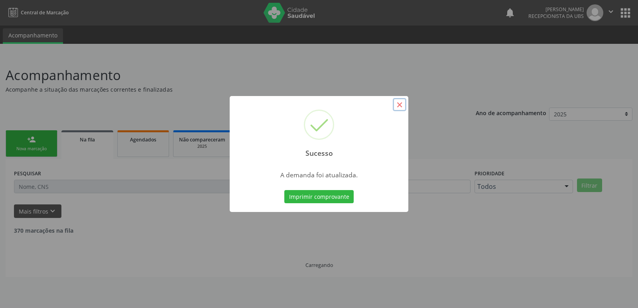
click at [400, 105] on button "×" at bounding box center [400, 105] width 14 height 14
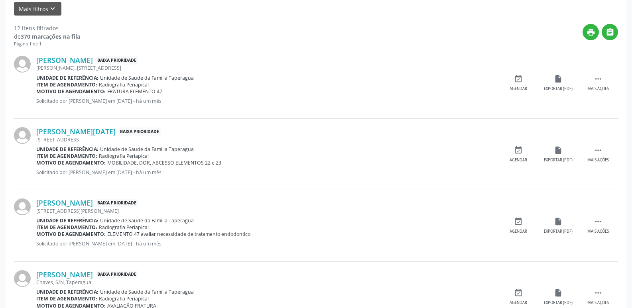
scroll to position [201, 0]
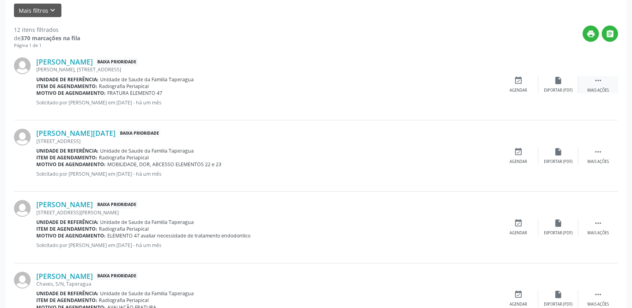
click at [592, 86] on div " Mais ações" at bounding box center [598, 84] width 40 height 17
click at [565, 83] on div "edit Editar" at bounding box center [558, 84] width 40 height 17
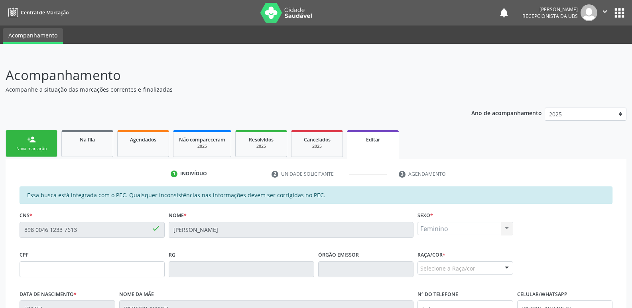
click at [465, 274] on div "Selecione a Raça/cor" at bounding box center [466, 269] width 96 height 14
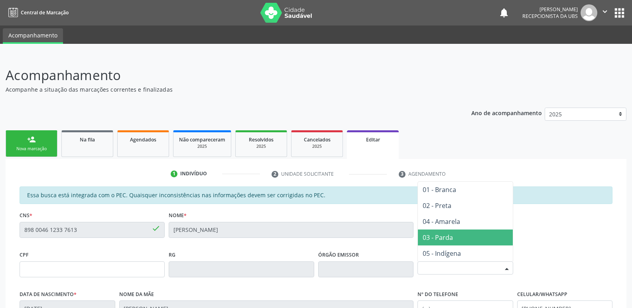
click at [457, 236] on span "03 - Parda" at bounding box center [465, 238] width 95 height 16
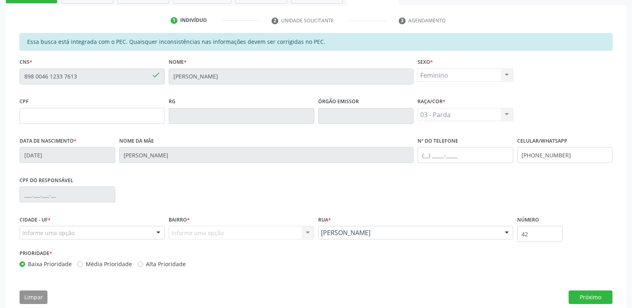
scroll to position [169, 0]
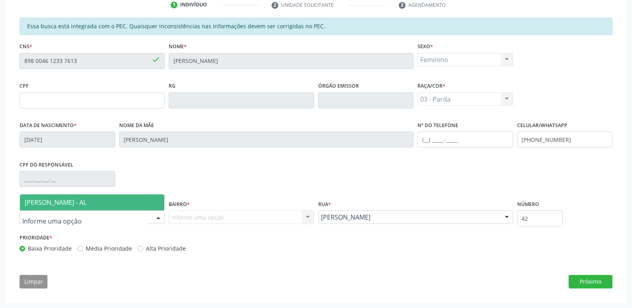
click at [97, 216] on div at bounding box center [92, 218] width 145 height 14
click at [109, 203] on span "[PERSON_NAME] - AL" at bounding box center [92, 203] width 144 height 16
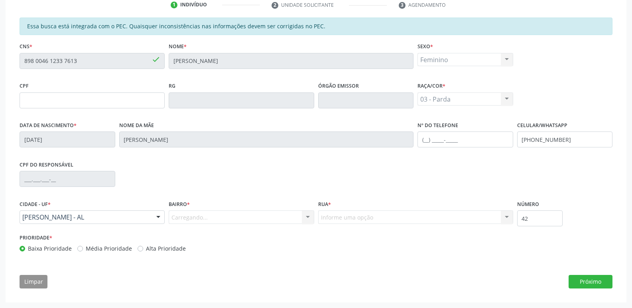
click at [214, 215] on div "Carregando... Nenhum resultado encontrado para: " " Nenhuma opção encontrada. D…" at bounding box center [241, 218] width 145 height 14
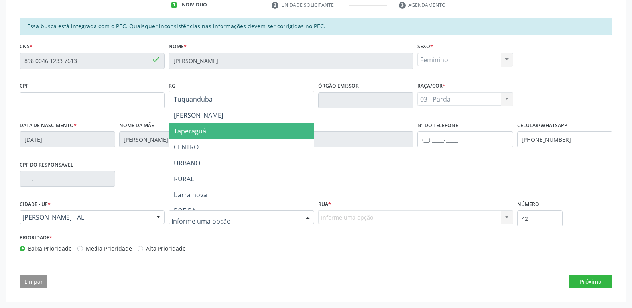
click at [231, 128] on span "Taperaguá" at bounding box center [241, 131] width 144 height 16
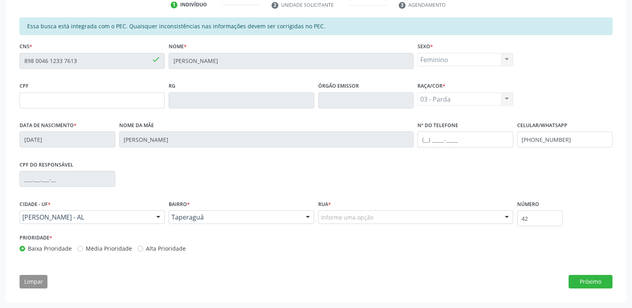
click at [378, 217] on div "Informe uma opção" at bounding box center [415, 218] width 195 height 14
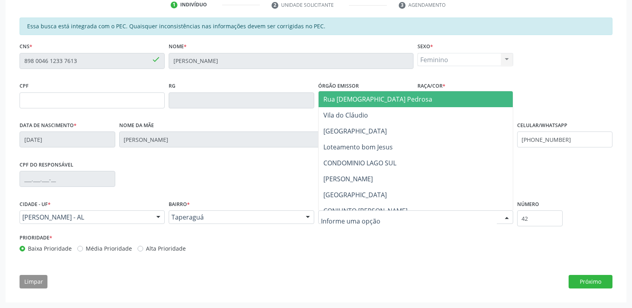
click at [394, 220] on div at bounding box center [415, 218] width 195 height 14
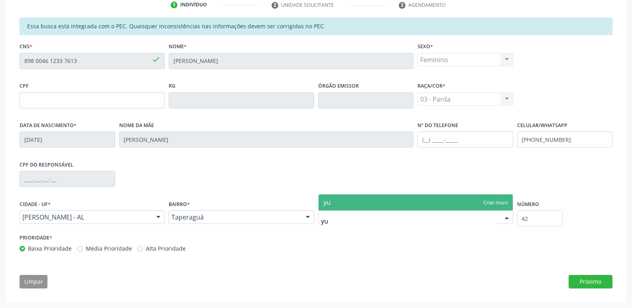
type input "y"
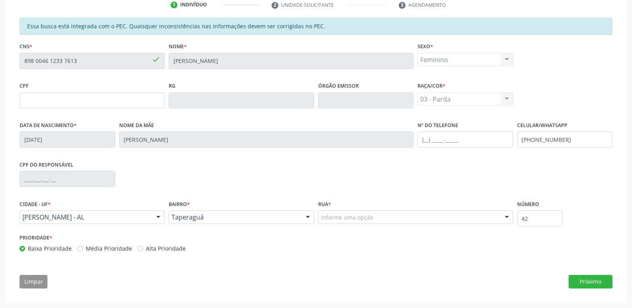
click at [385, 222] on div "Rua * Informe uma opção Rua Pergentina Pedrosa Vila do Cláudio Rua São Vicente …" at bounding box center [415, 215] width 199 height 34
click at [385, 221] on div "Informe uma opção" at bounding box center [415, 218] width 195 height 14
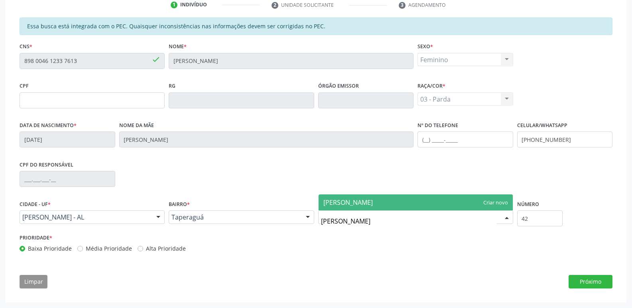
type input "[PERSON_NAME]"
click at [407, 204] on span "[PERSON_NAME]" at bounding box center [416, 203] width 194 height 16
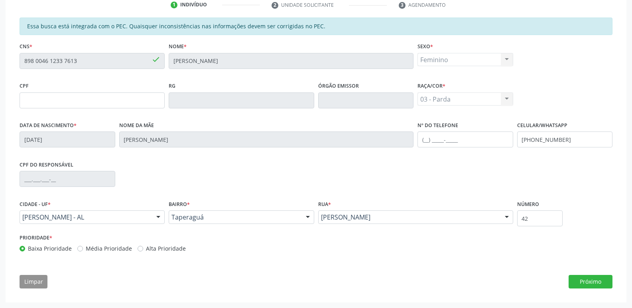
click at [316, 223] on div "Rua * Yuri Roque Yuri Roque Rua Pergentina Pedrosa Vila do Cláudio Rua São Vice…" at bounding box center [415, 215] width 199 height 34
click at [393, 256] on div "Prioridade * Baixa Prioridade Média Prioridade Alta Prioridade" at bounding box center [316, 245] width 597 height 26
click at [586, 280] on button "Próximo" at bounding box center [591, 282] width 44 height 14
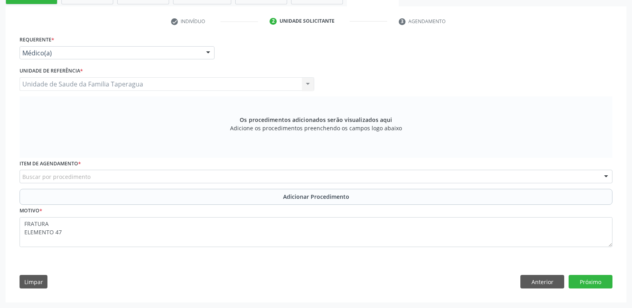
scroll to position [153, 0]
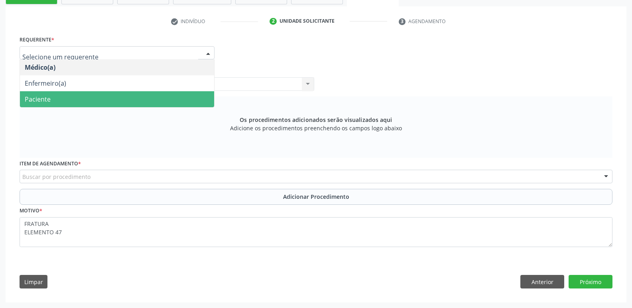
click at [190, 97] on span "Paciente" at bounding box center [117, 99] width 194 height 16
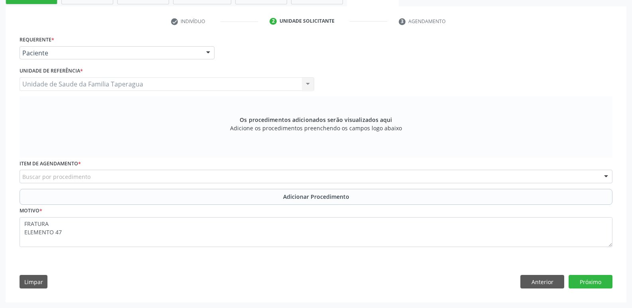
click at [222, 172] on div "Buscar por procedimento" at bounding box center [316, 177] width 593 height 14
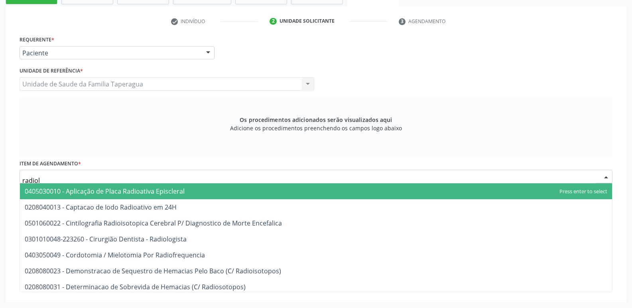
type input "radiolo"
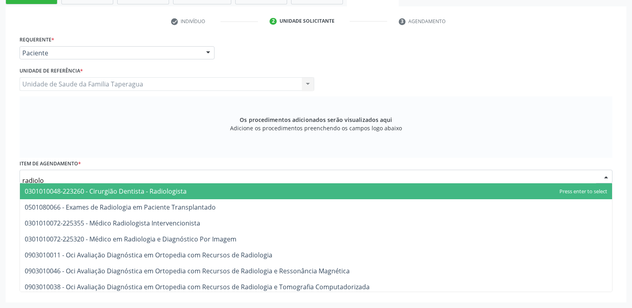
click at [228, 191] on span "0301010048-223260 - Cirurgião Dentista - Radiologista" at bounding box center [316, 191] width 592 height 16
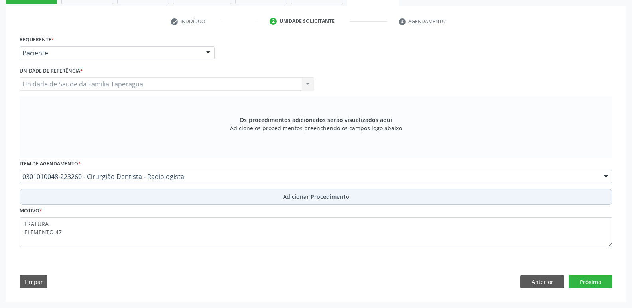
click at [235, 202] on button "Adicionar Procedimento" at bounding box center [316, 197] width 593 height 16
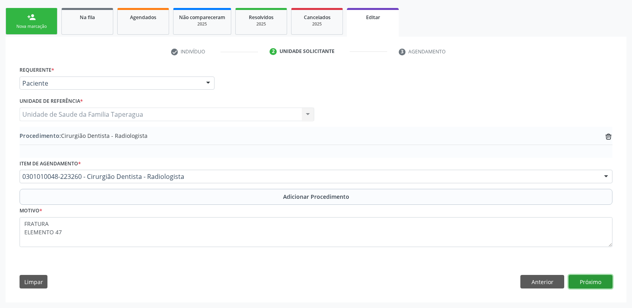
click at [586, 280] on button "Próximo" at bounding box center [591, 282] width 44 height 14
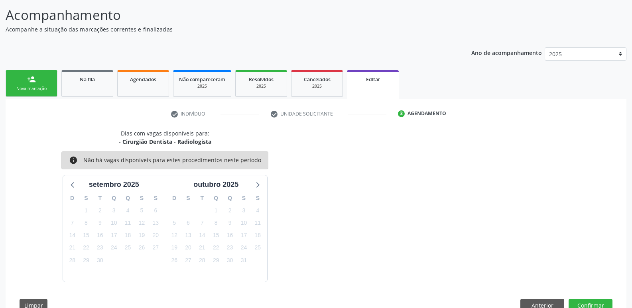
scroll to position [84, 0]
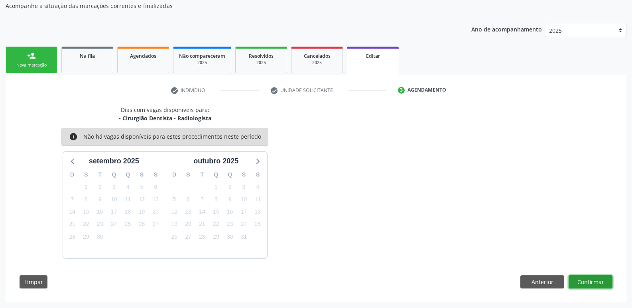
click at [586, 280] on button "Confirmar" at bounding box center [591, 283] width 44 height 14
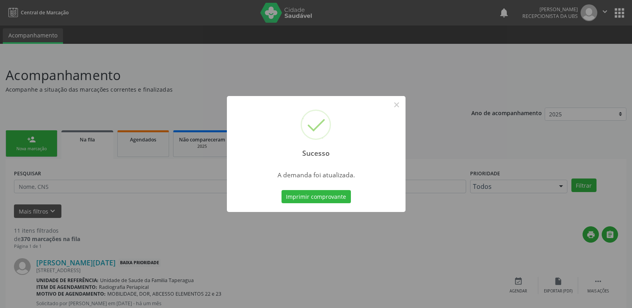
click at [522, 187] on div "Sucesso × A demanda foi atualizada. Imprimir comprovante Cancel" at bounding box center [316, 154] width 632 height 308
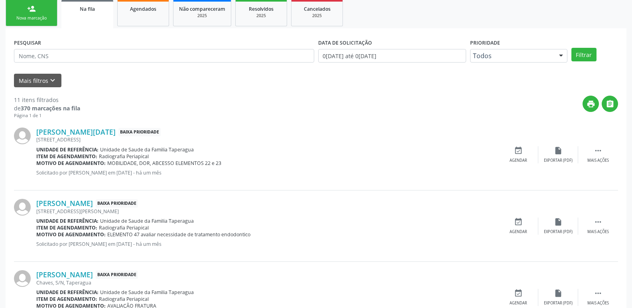
scroll to position [134, 0]
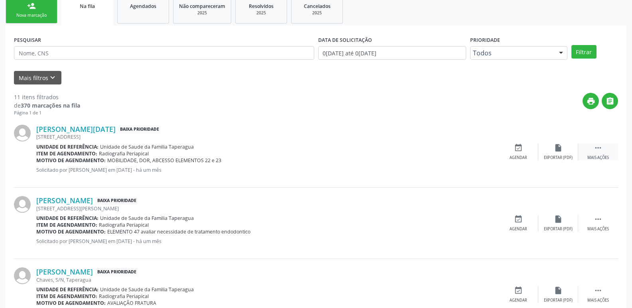
click at [594, 154] on div " Mais ações" at bounding box center [598, 152] width 40 height 17
click at [561, 156] on div "Editar" at bounding box center [558, 158] width 13 height 6
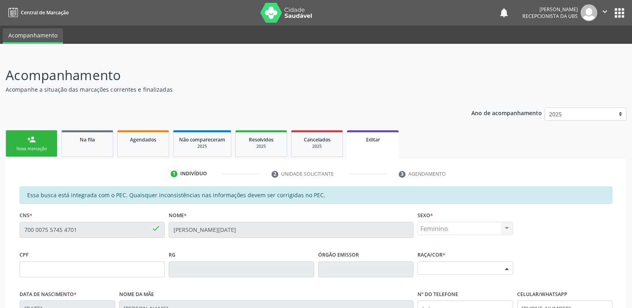
click at [491, 264] on div "Selecione a Raça/cor" at bounding box center [466, 269] width 96 height 14
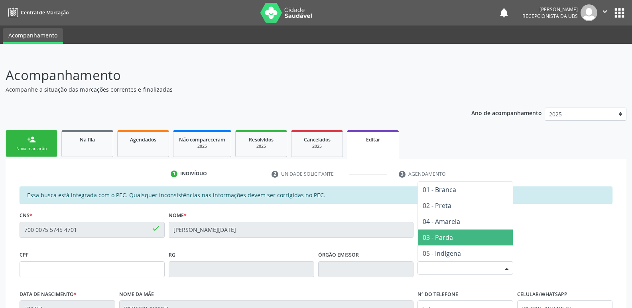
click at [474, 237] on span "03 - Parda" at bounding box center [465, 238] width 95 height 16
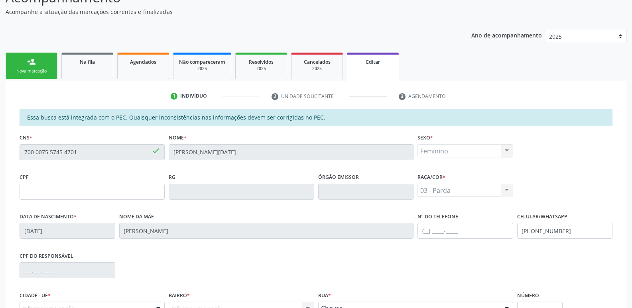
scroll to position [169, 0]
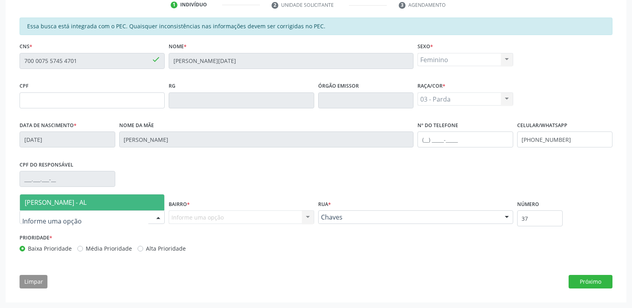
click at [119, 217] on div at bounding box center [92, 218] width 145 height 14
click at [124, 198] on span "[PERSON_NAME] - AL" at bounding box center [92, 203] width 144 height 16
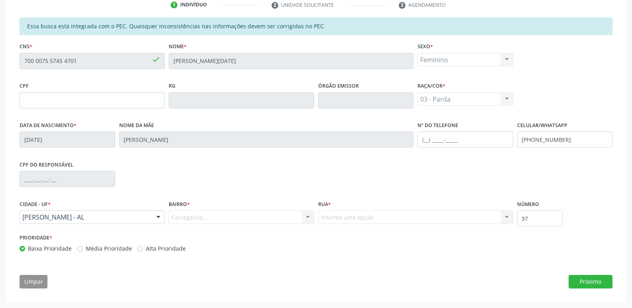
click at [243, 215] on div "Carregando... Nenhum resultado encontrado para: " " Nenhuma opção encontrada. D…" at bounding box center [241, 218] width 145 height 14
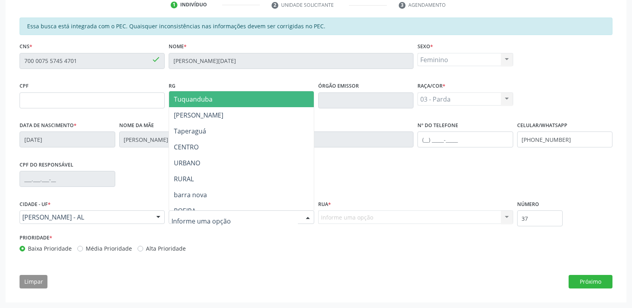
click at [243, 215] on div at bounding box center [241, 218] width 145 height 14
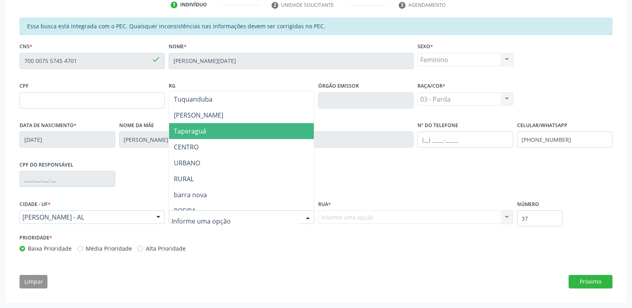
click at [247, 134] on span "Taperaguá" at bounding box center [241, 131] width 144 height 16
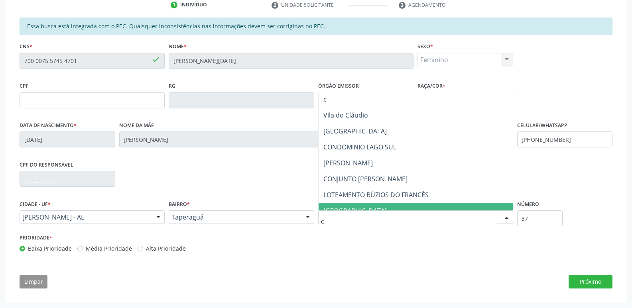
type input "ch"
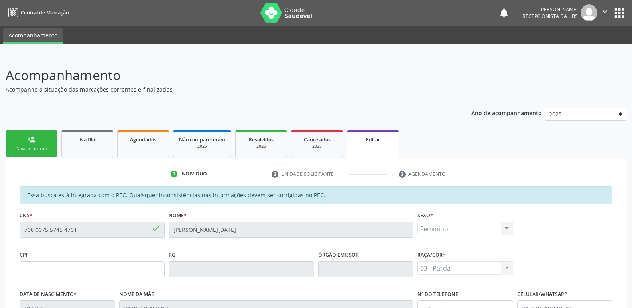
scroll to position [169, 0]
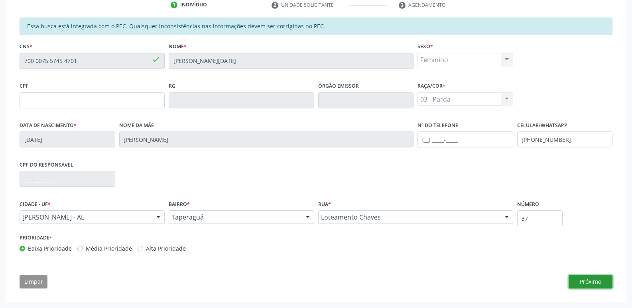
click at [594, 278] on button "Próximo" at bounding box center [591, 282] width 44 height 14
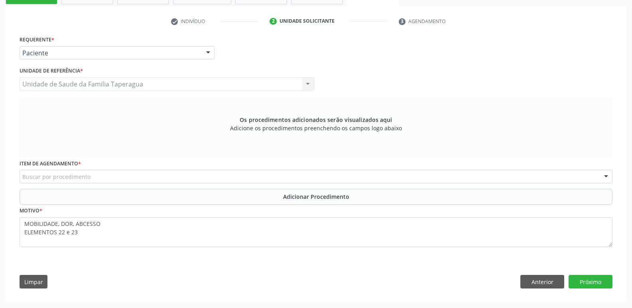
click at [229, 175] on div "Buscar por procedimento" at bounding box center [316, 177] width 593 height 14
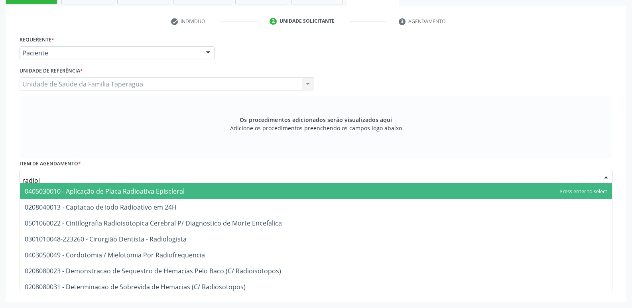
type input "radiolo"
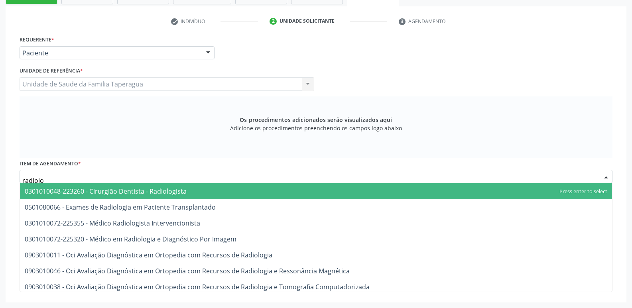
click at [231, 187] on span "0301010048-223260 - Cirurgião Dentista - Radiologista" at bounding box center [316, 191] width 592 height 16
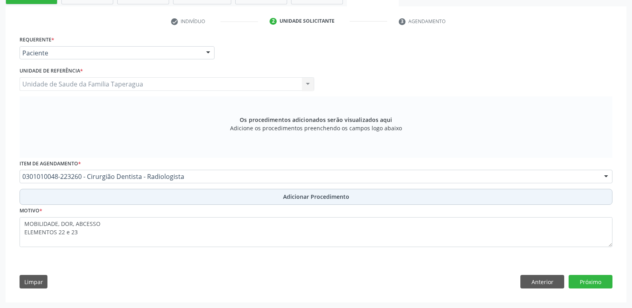
click at [244, 199] on button "Adicionar Procedimento" at bounding box center [316, 197] width 593 height 16
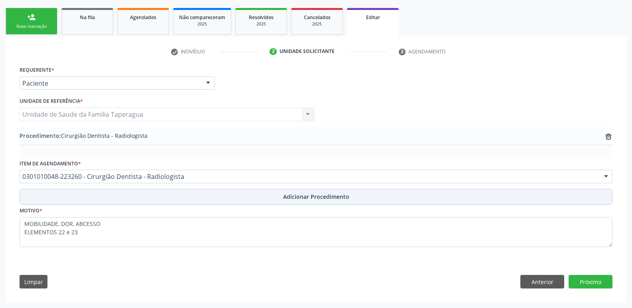
scroll to position [122, 0]
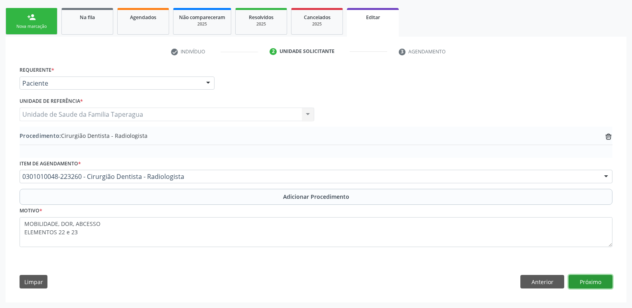
click at [583, 279] on button "Próximo" at bounding box center [591, 282] width 44 height 14
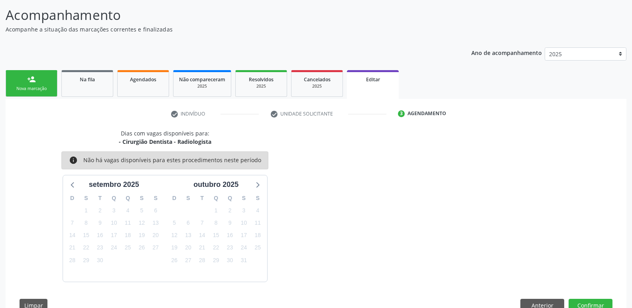
scroll to position [84, 0]
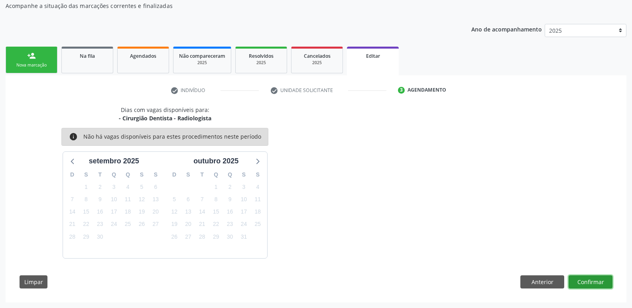
click at [583, 279] on button "Confirmar" at bounding box center [591, 283] width 44 height 14
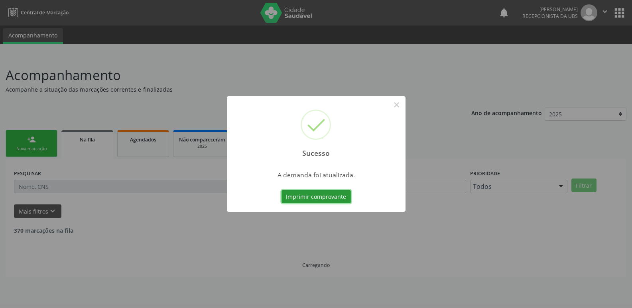
scroll to position [0, 0]
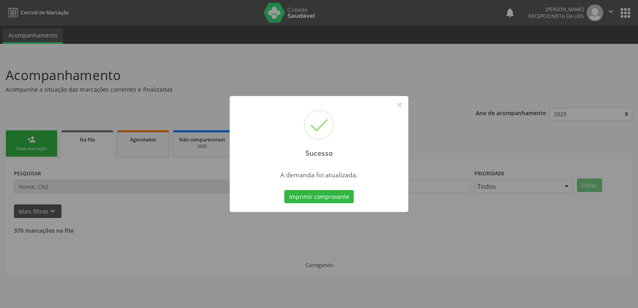
click at [519, 128] on div "Sucesso × A demanda foi atualizada. Imprimir comprovante Cancel" at bounding box center [319, 154] width 638 height 308
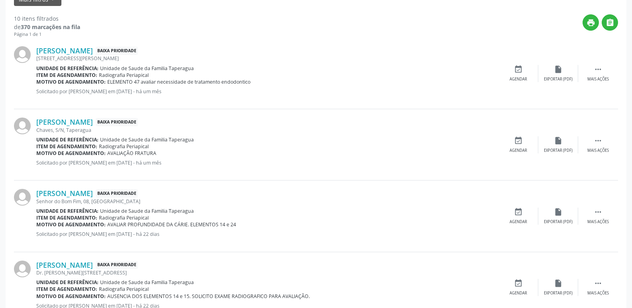
scroll to position [215, 0]
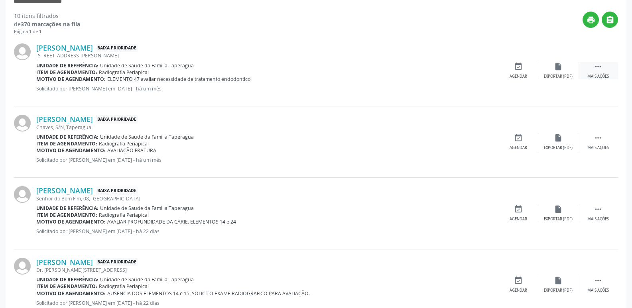
click at [599, 65] on icon "" at bounding box center [598, 66] width 9 height 9
click at [562, 77] on div "Editar" at bounding box center [558, 77] width 13 height 6
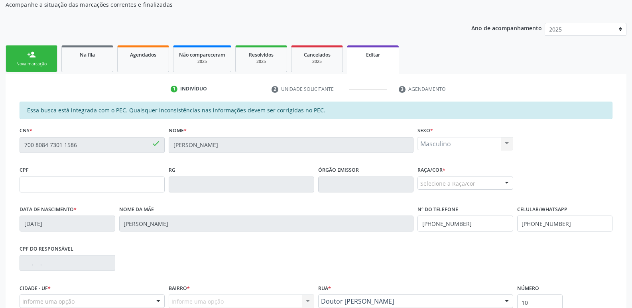
scroll to position [122, 0]
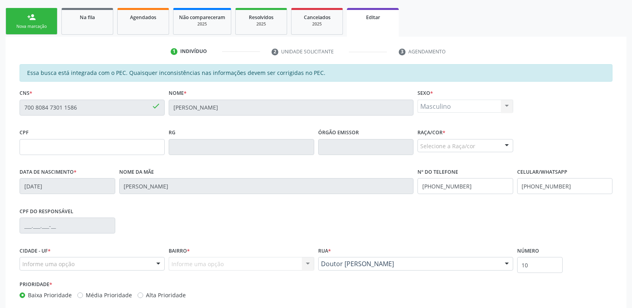
click at [444, 145] on div "Selecione a Raça/cor" at bounding box center [466, 146] width 96 height 14
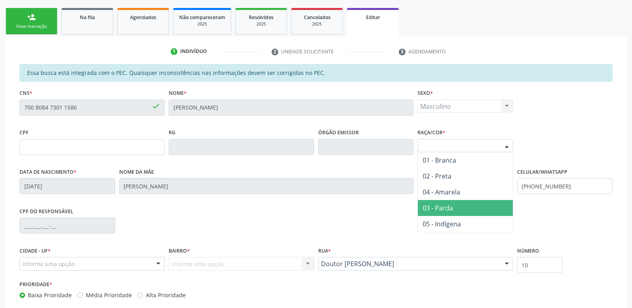
click at [458, 208] on span "03 - Parda" at bounding box center [465, 208] width 95 height 16
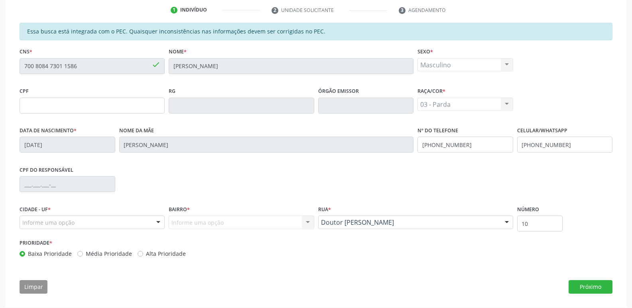
scroll to position [169, 0]
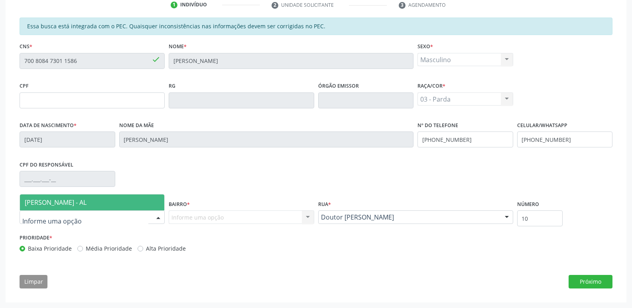
click at [99, 221] on div at bounding box center [92, 218] width 145 height 14
click at [110, 200] on span "[PERSON_NAME] - AL" at bounding box center [92, 203] width 144 height 16
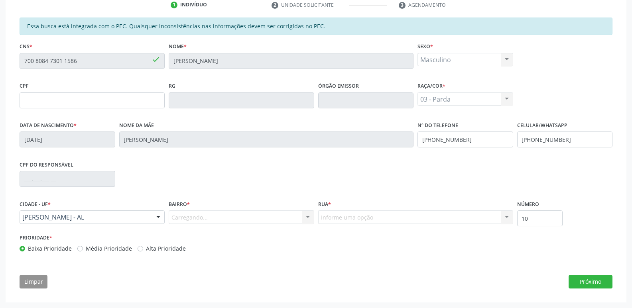
click at [265, 216] on div "Carregando... Nenhum resultado encontrado para: " " Nenhuma opção encontrada. D…" at bounding box center [241, 218] width 145 height 14
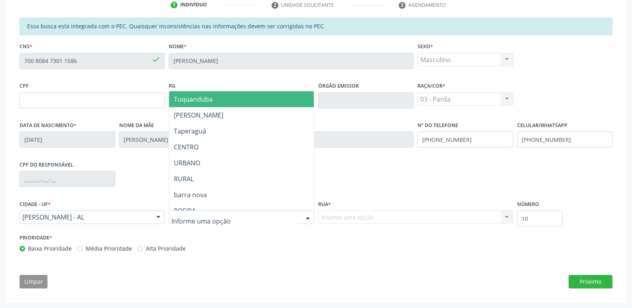
click at [265, 219] on div at bounding box center [241, 218] width 145 height 14
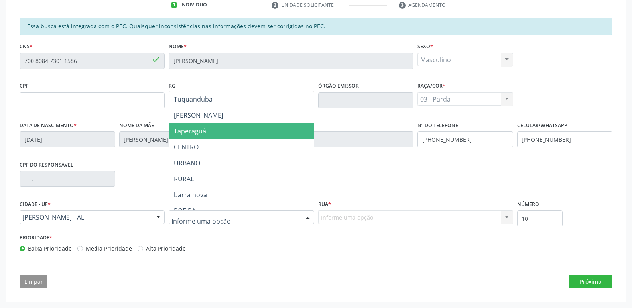
click at [260, 136] on span "Taperaguá" at bounding box center [241, 131] width 144 height 16
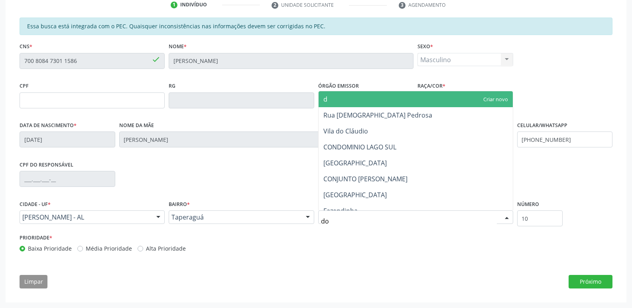
type input "dou"
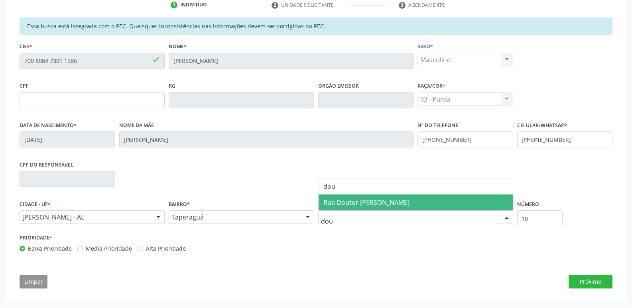
click at [369, 204] on span "Rua Doutor [PERSON_NAME]" at bounding box center [366, 202] width 86 height 9
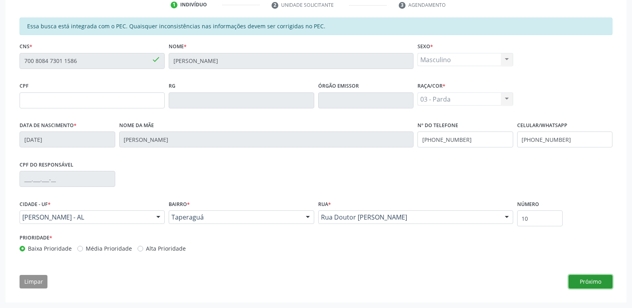
click at [595, 280] on button "Próximo" at bounding box center [591, 282] width 44 height 14
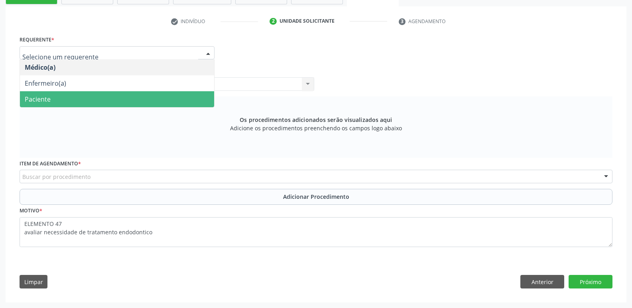
click at [158, 94] on span "Paciente" at bounding box center [117, 99] width 194 height 16
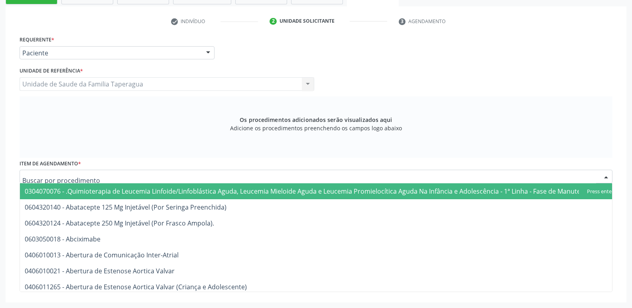
click at [180, 178] on div at bounding box center [316, 177] width 593 height 14
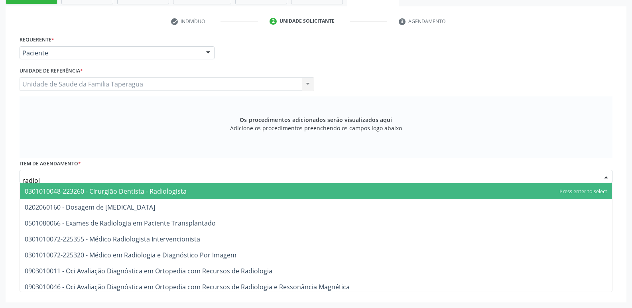
type input "radiolo"
click at [189, 194] on span "0301010048-223260 - Cirurgião Dentista - Radiologista" at bounding box center [316, 191] width 592 height 16
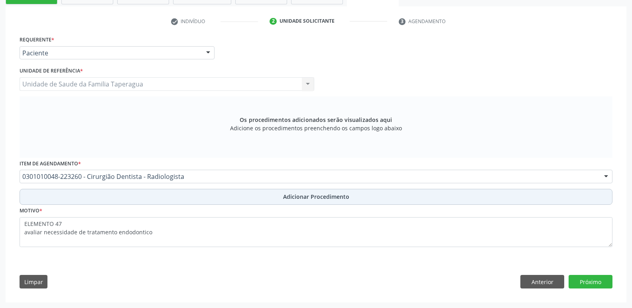
click at [256, 200] on button "Adicionar Procedimento" at bounding box center [316, 197] width 593 height 16
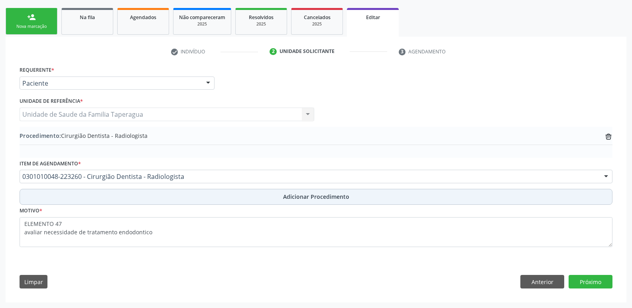
scroll to position [122, 0]
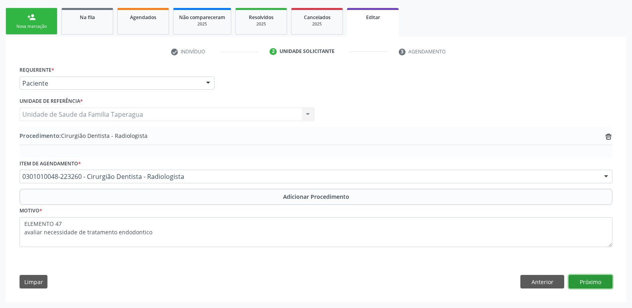
click at [591, 280] on button "Próximo" at bounding box center [591, 282] width 44 height 14
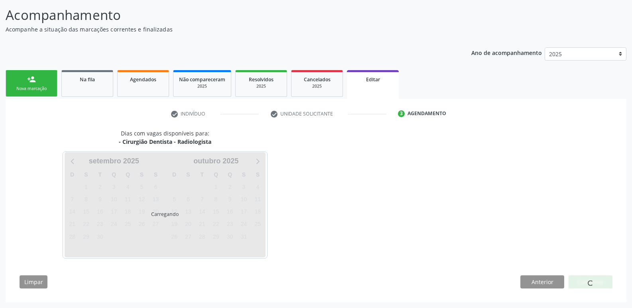
scroll to position [84, 0]
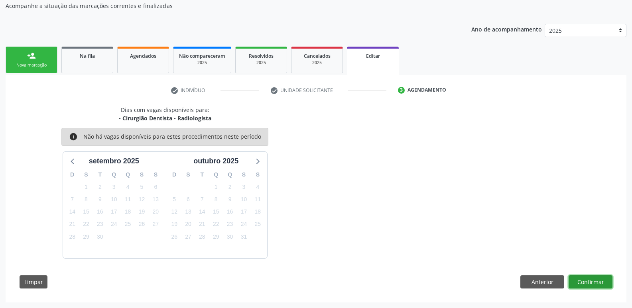
click at [591, 280] on button "Confirmar" at bounding box center [591, 283] width 44 height 14
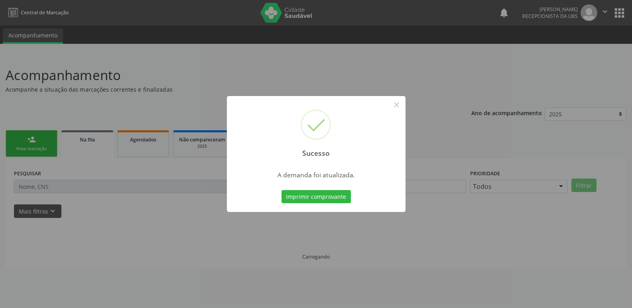
scroll to position [0, 0]
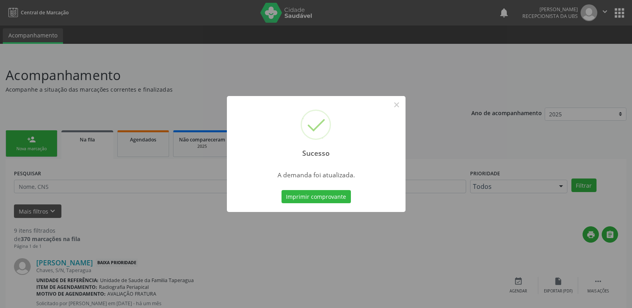
click at [489, 161] on div "Sucesso × A demanda foi atualizada. Imprimir comprovante Cancel" at bounding box center [316, 154] width 632 height 308
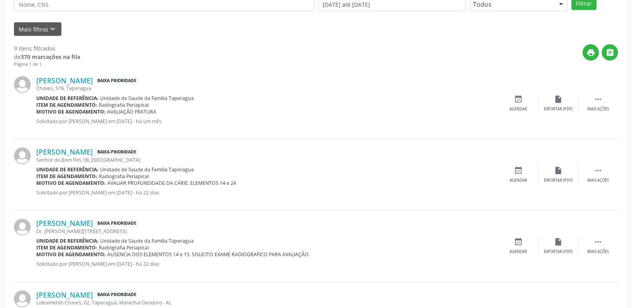
scroll to position [165, 0]
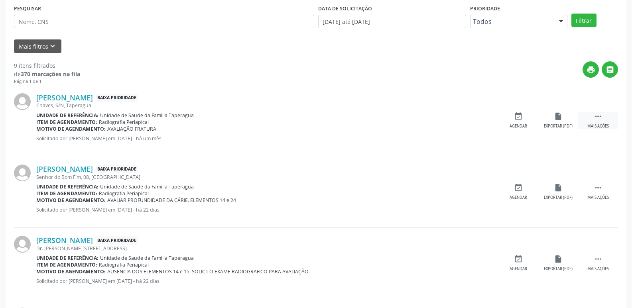
click at [605, 120] on div " Mais ações" at bounding box center [598, 120] width 40 height 17
click at [564, 115] on div "edit Editar" at bounding box center [558, 120] width 40 height 17
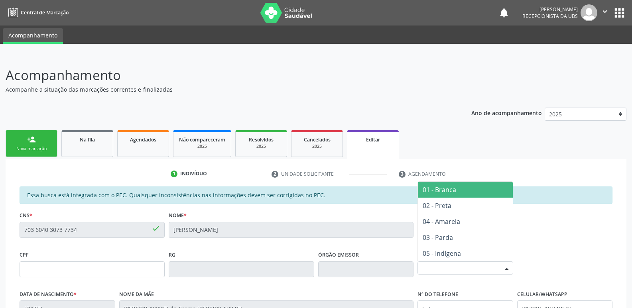
click at [478, 270] on div "Selecione a Raça/cor" at bounding box center [466, 269] width 96 height 14
click at [482, 186] on span "01 - Branca" at bounding box center [465, 190] width 95 height 16
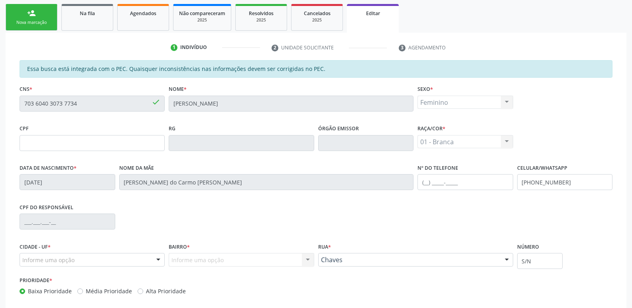
scroll to position [169, 0]
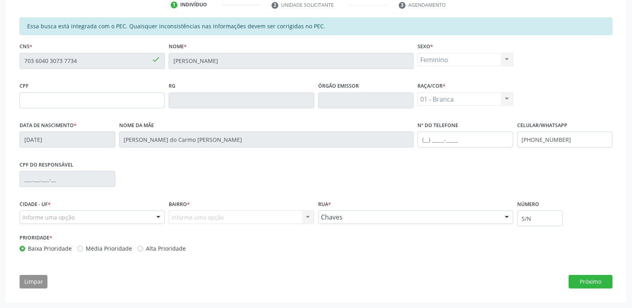
click at [116, 215] on div "Informe uma opção" at bounding box center [92, 218] width 145 height 14
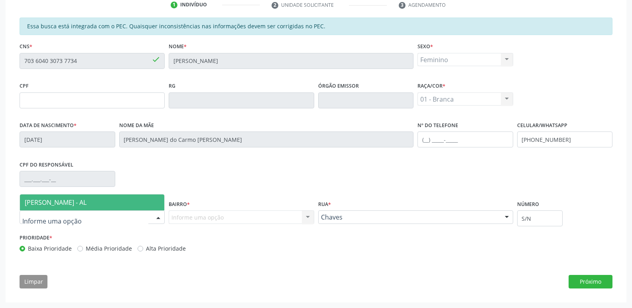
click at [121, 201] on span "[PERSON_NAME] - AL" at bounding box center [92, 203] width 144 height 16
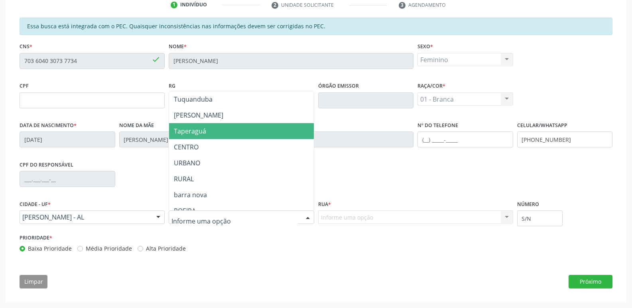
click at [235, 134] on span "Taperaguá" at bounding box center [241, 131] width 144 height 16
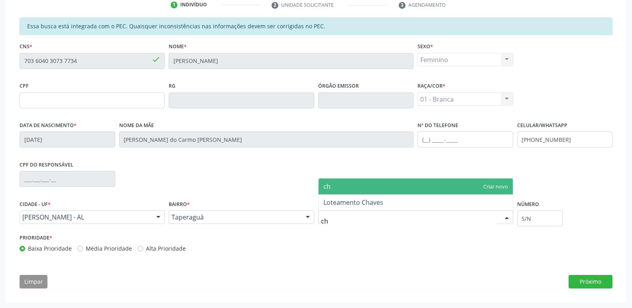
type input "cha"
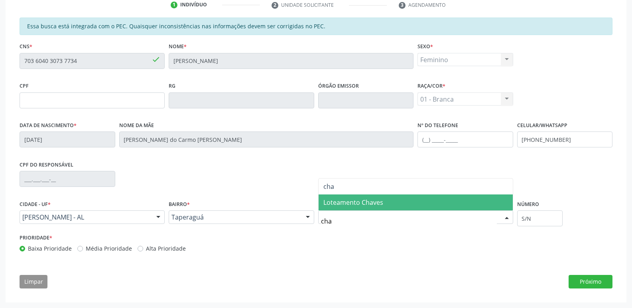
click at [367, 204] on span "Loteamento Chaves" at bounding box center [353, 202] width 60 height 9
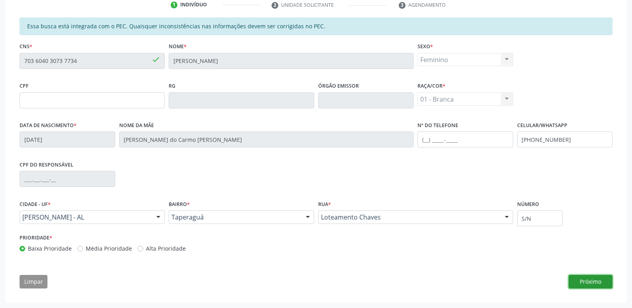
click at [583, 284] on button "Próximo" at bounding box center [591, 282] width 44 height 14
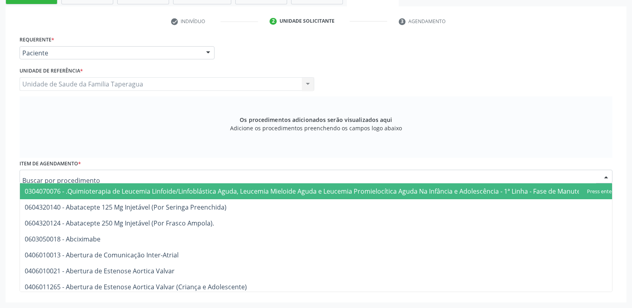
click at [189, 171] on div at bounding box center [316, 177] width 593 height 14
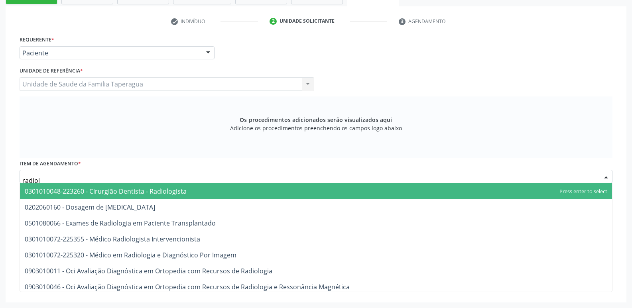
type input "radiolo"
click at [191, 189] on span "0301010048-223260 - Cirurgião Dentista - Radiologista" at bounding box center [316, 191] width 592 height 16
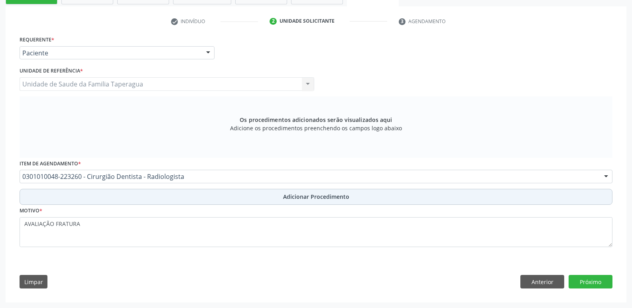
click at [224, 199] on button "Adicionar Procedimento" at bounding box center [316, 197] width 593 height 16
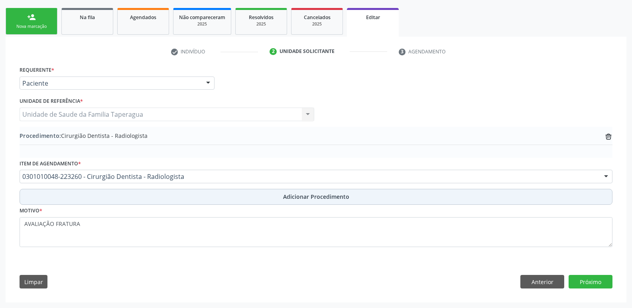
scroll to position [122, 0]
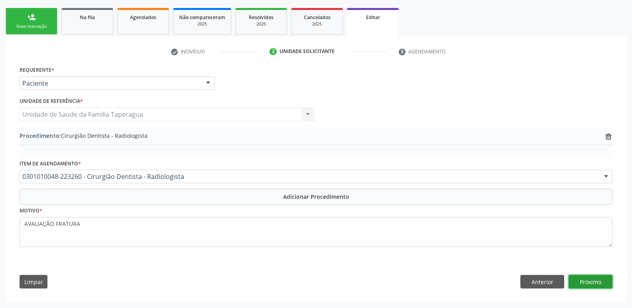
click at [590, 285] on button "Próximo" at bounding box center [591, 282] width 44 height 14
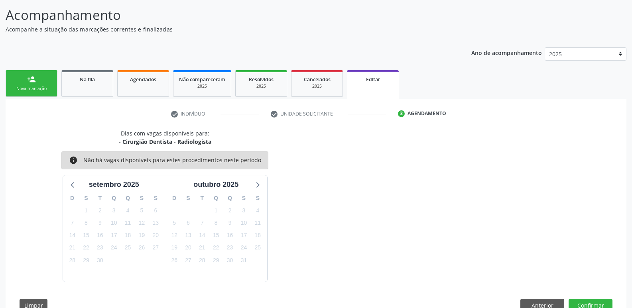
scroll to position [84, 0]
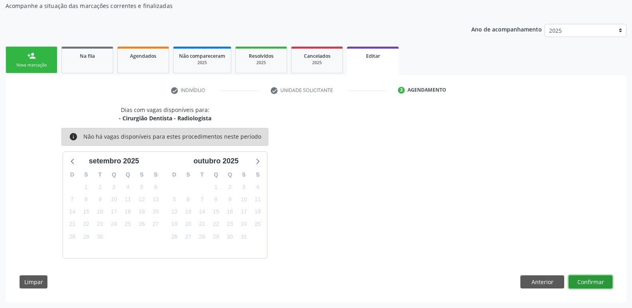
click at [590, 285] on button "Confirmar" at bounding box center [591, 283] width 44 height 14
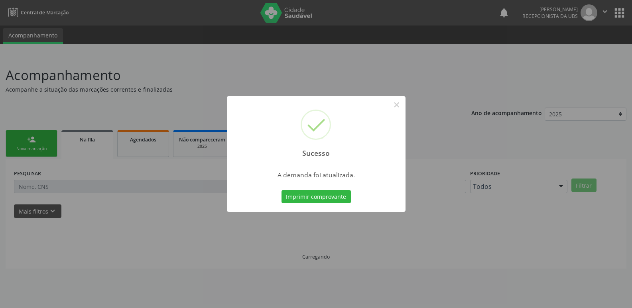
scroll to position [0, 0]
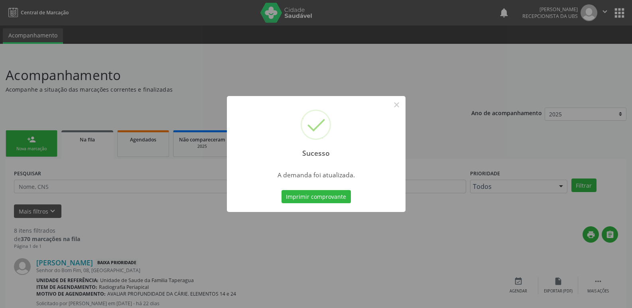
click at [507, 224] on div "Sucesso × A demanda foi atualizada. Imprimir comprovante Cancel" at bounding box center [316, 154] width 632 height 308
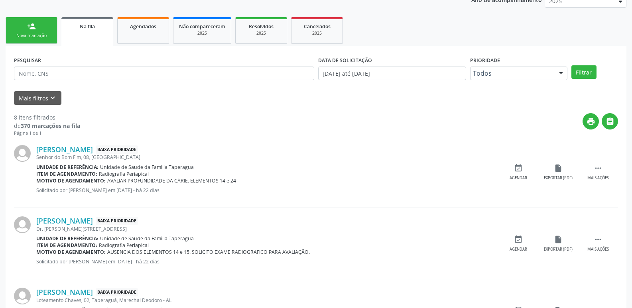
scroll to position [133, 0]
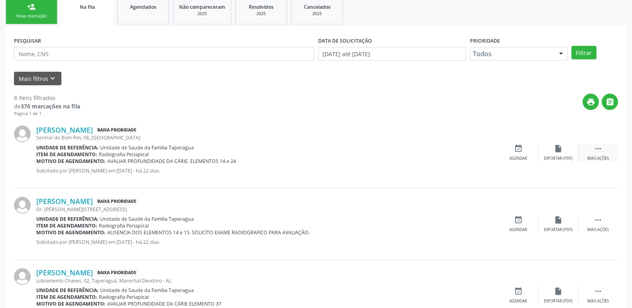
click at [609, 150] on div " Mais ações" at bounding box center [598, 152] width 40 height 17
click at [568, 160] on div "edit Editar" at bounding box center [558, 152] width 40 height 17
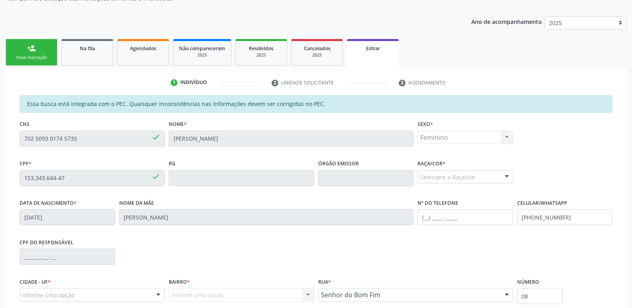
scroll to position [104, 0]
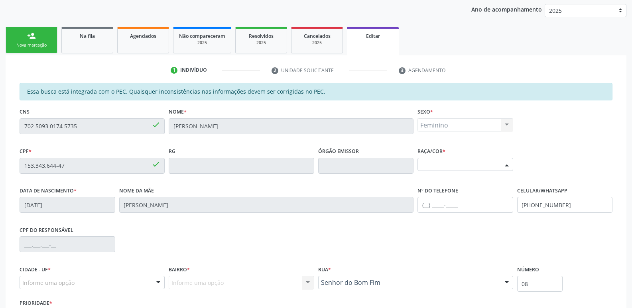
click at [473, 163] on div "Selecione a Raça/cor" at bounding box center [466, 165] width 96 height 14
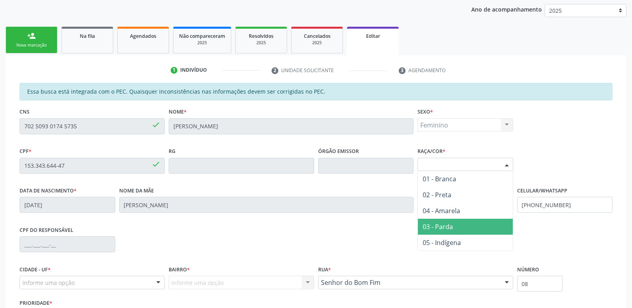
click at [463, 227] on span "03 - Parda" at bounding box center [465, 227] width 95 height 16
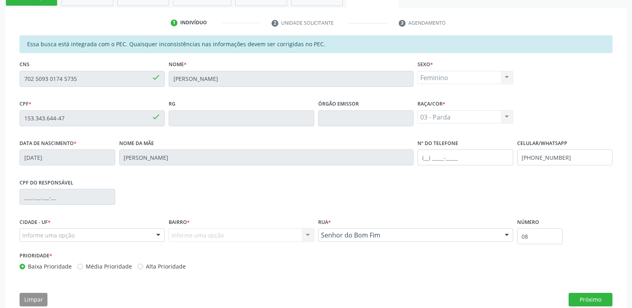
scroll to position [169, 0]
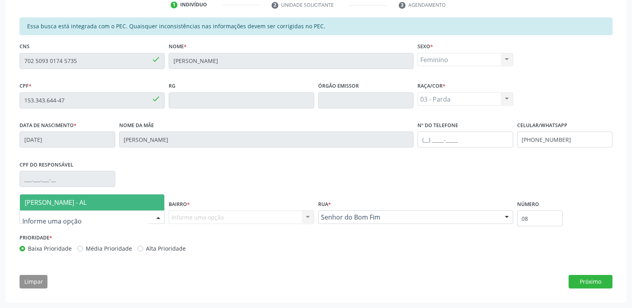
click at [143, 217] on div at bounding box center [92, 218] width 145 height 14
click at [142, 195] on span "[PERSON_NAME] - AL" at bounding box center [92, 203] width 144 height 16
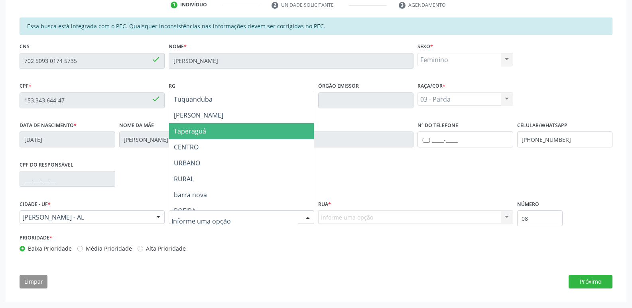
click at [228, 130] on span "Taperaguá" at bounding box center [241, 131] width 144 height 16
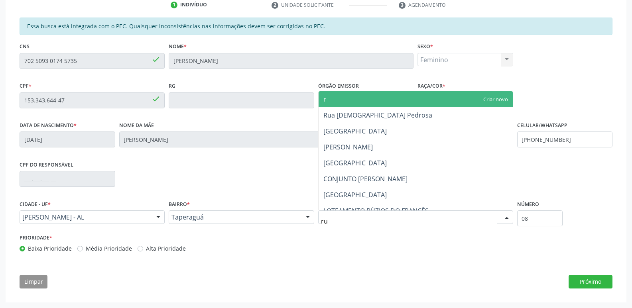
type input "r"
type input "s"
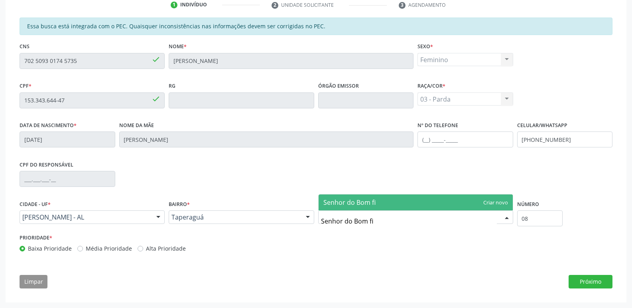
type input "Senhor do Bom fim"
click at [377, 197] on span "Senhor do Bom fim" at bounding box center [416, 203] width 194 height 16
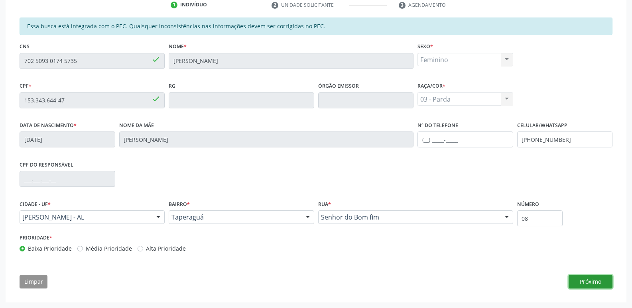
click at [601, 281] on button "Próximo" at bounding box center [591, 282] width 44 height 14
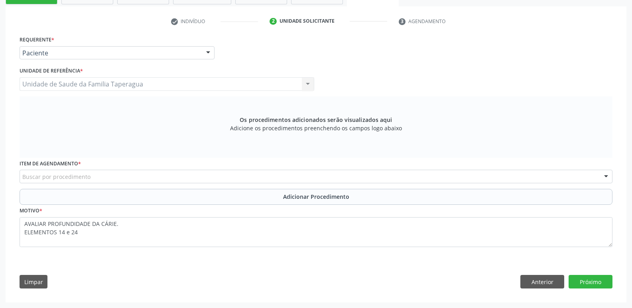
click at [167, 176] on div "Buscar por procedimento" at bounding box center [316, 177] width 593 height 14
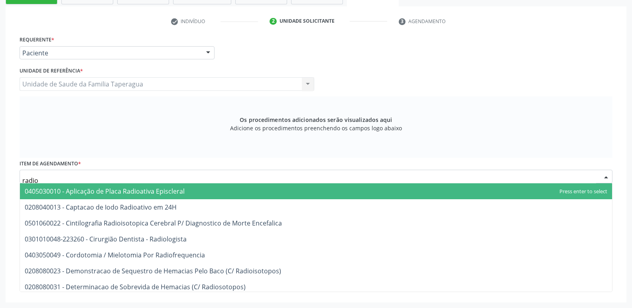
type input "radiol"
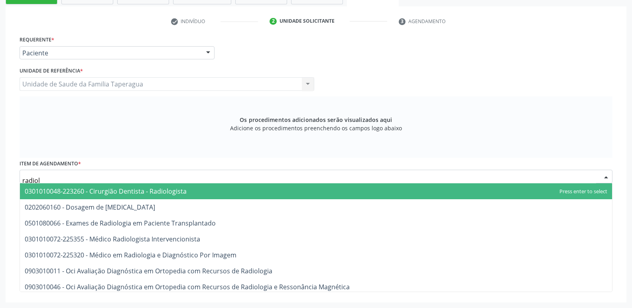
click at [181, 195] on span "0301010048-223260 - Cirurgião Dentista - Radiologista" at bounding box center [106, 191] width 162 height 9
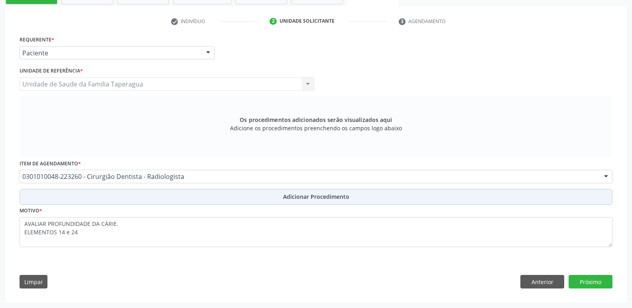
click at [195, 201] on button "Adicionar Procedimento" at bounding box center [316, 197] width 593 height 16
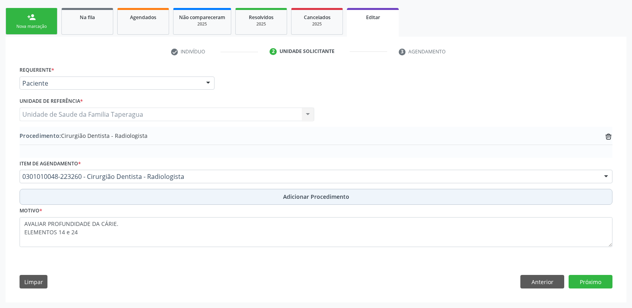
scroll to position [122, 0]
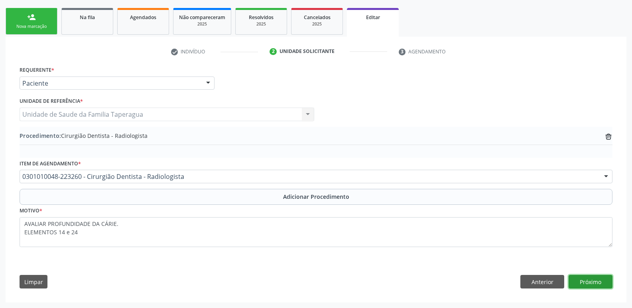
click at [597, 280] on button "Próximo" at bounding box center [591, 282] width 44 height 14
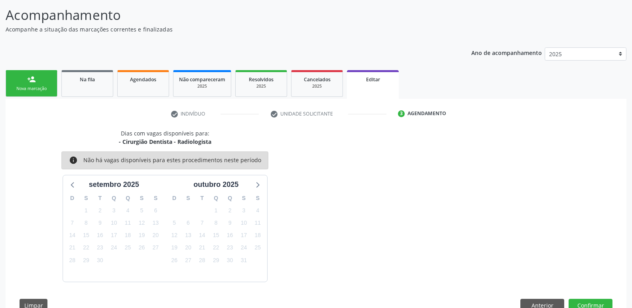
scroll to position [84, 0]
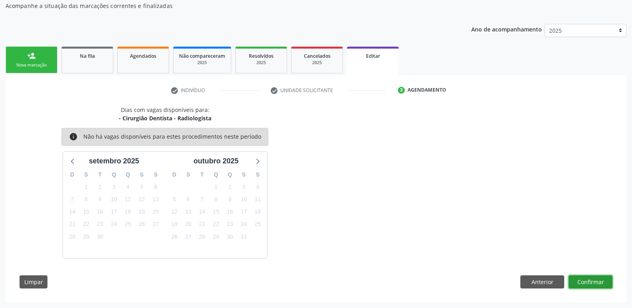
click at [591, 278] on button "Confirmar" at bounding box center [591, 283] width 44 height 14
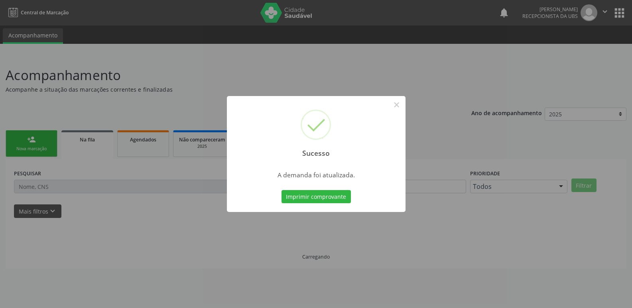
scroll to position [0, 0]
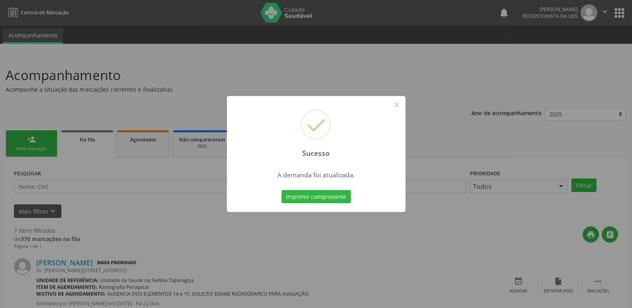
click at [545, 156] on div "Sucesso × A demanda foi atualizada. Imprimir comprovante Cancel" at bounding box center [316, 154] width 632 height 308
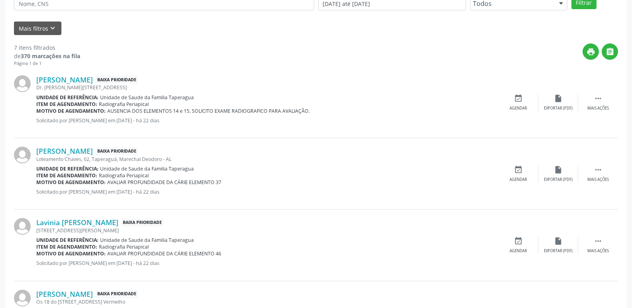
scroll to position [191, 0]
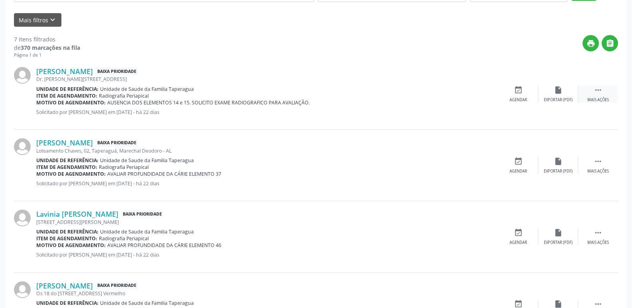
click at [602, 86] on icon "" at bounding box center [598, 90] width 9 height 9
click at [556, 89] on icon "edit" at bounding box center [558, 90] width 9 height 9
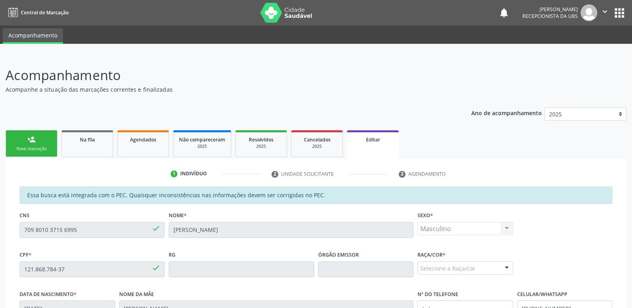
click at [484, 269] on div "Selecione a Raça/cor" at bounding box center [466, 269] width 96 height 14
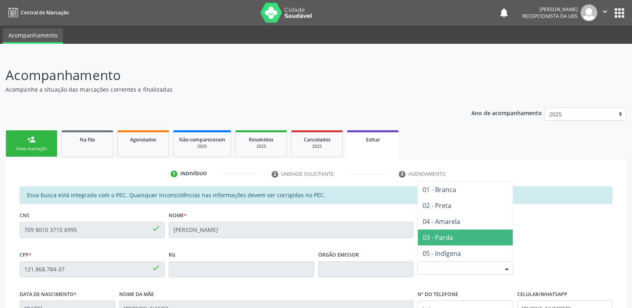
click at [478, 230] on span "03 - Parda" at bounding box center [465, 238] width 95 height 16
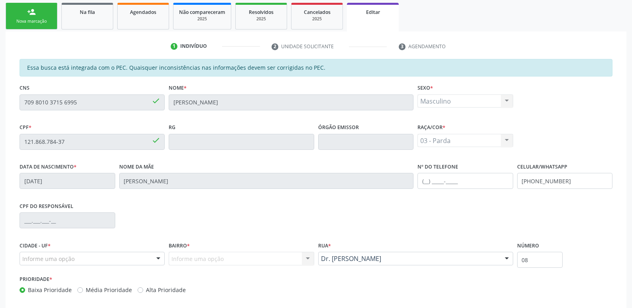
scroll to position [169, 0]
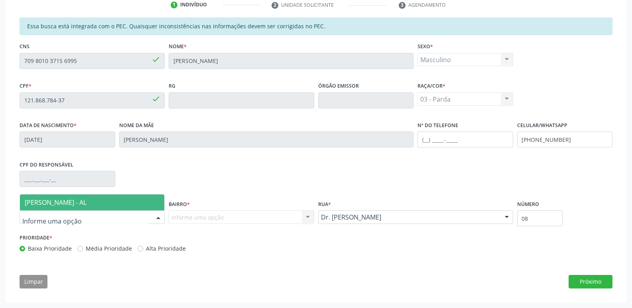
click at [113, 219] on div at bounding box center [92, 218] width 145 height 14
click at [125, 192] on div "CPF do responsável" at bounding box center [316, 178] width 597 height 39
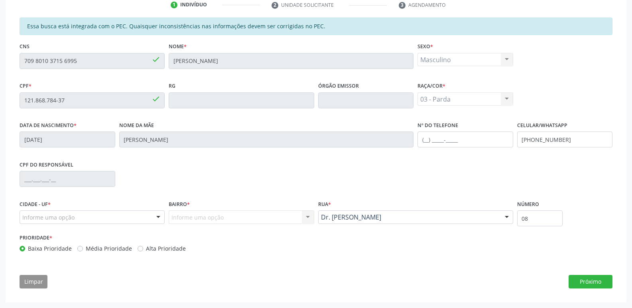
click at [137, 219] on div "Informe uma opção" at bounding box center [92, 218] width 145 height 14
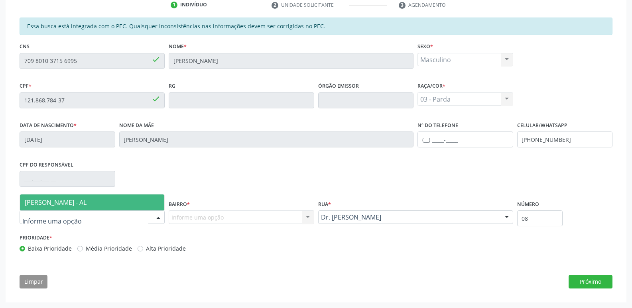
click at [146, 204] on span "[PERSON_NAME] - AL" at bounding box center [92, 203] width 144 height 16
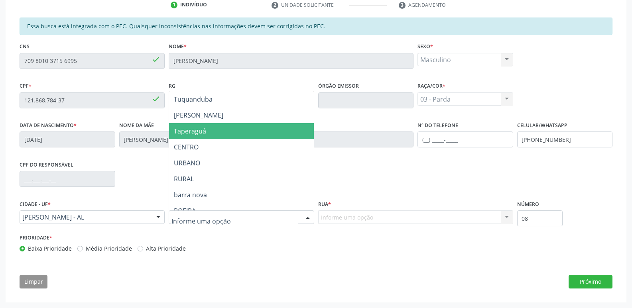
click at [244, 133] on span "Taperaguá" at bounding box center [241, 131] width 144 height 16
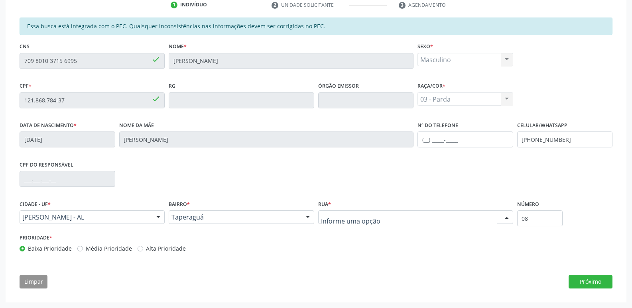
click at [351, 212] on div at bounding box center [415, 218] width 195 height 14
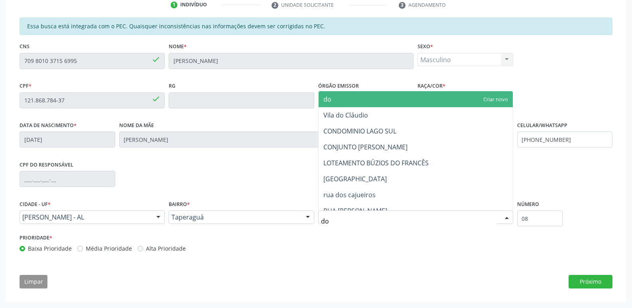
type input "dou"
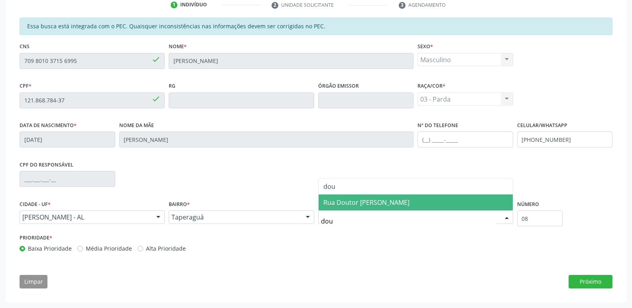
click at [365, 196] on span "Rua Doutor [PERSON_NAME]" at bounding box center [416, 203] width 194 height 16
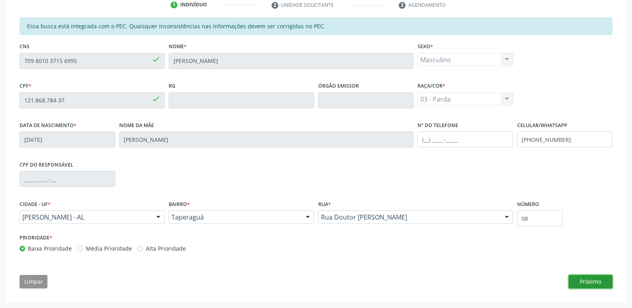
click at [588, 288] on button "Próximo" at bounding box center [591, 282] width 44 height 14
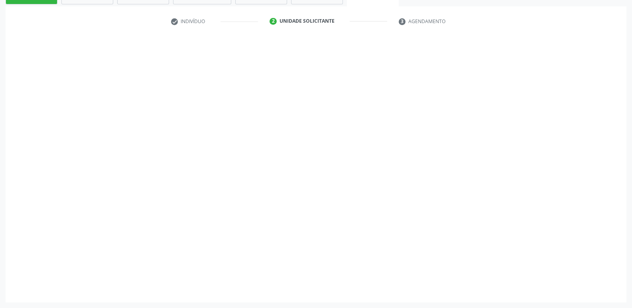
scroll to position [153, 0]
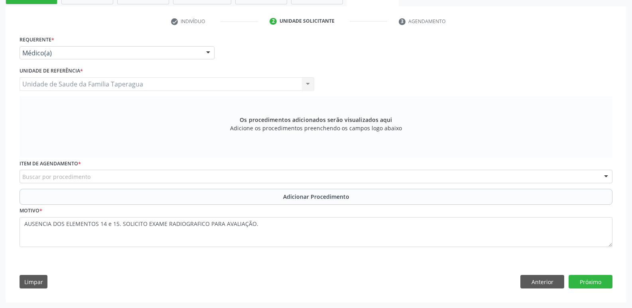
click at [178, 57] on div "Médico(a)" at bounding box center [117, 53] width 195 height 14
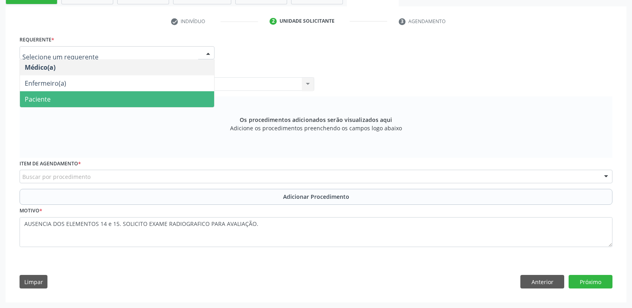
click at [176, 94] on span "Paciente" at bounding box center [117, 99] width 194 height 16
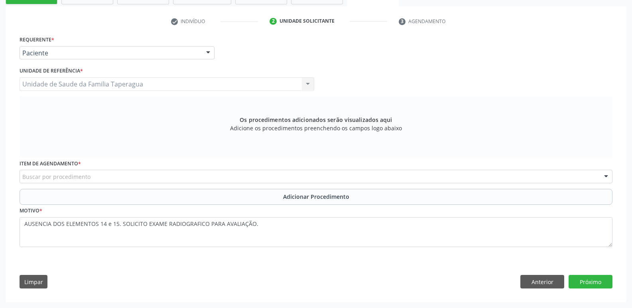
click at [197, 177] on div "Buscar por procedimento" at bounding box center [316, 177] width 593 height 14
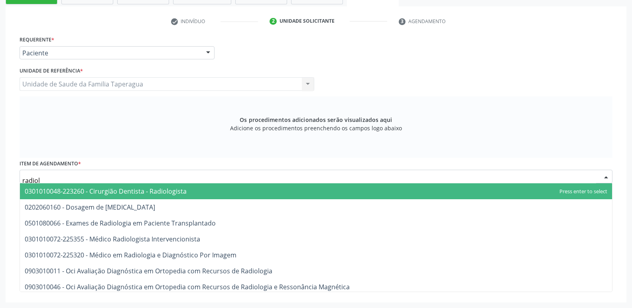
type input "radiolo"
click at [203, 195] on span "0301010048-223260 - Cirurgião Dentista - Radiologista" at bounding box center [316, 191] width 592 height 16
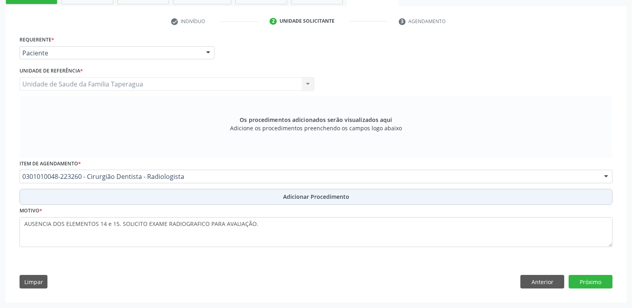
click at [281, 196] on button "Adicionar Procedimento" at bounding box center [316, 197] width 593 height 16
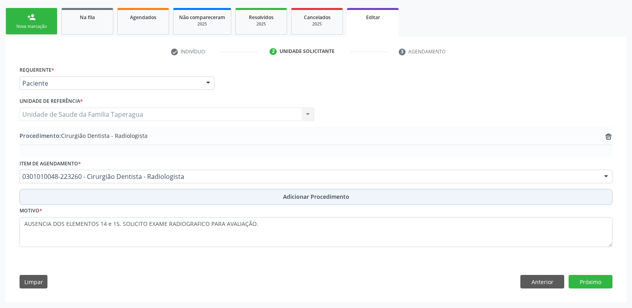
scroll to position [122, 0]
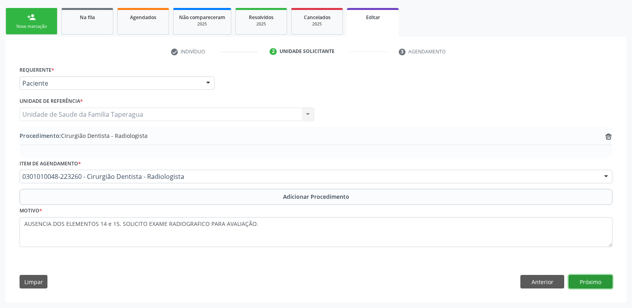
click at [589, 280] on button "Próximo" at bounding box center [591, 282] width 44 height 14
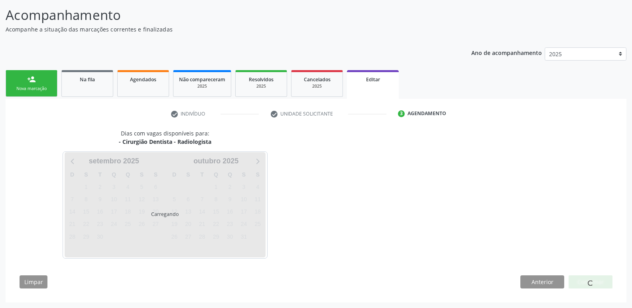
scroll to position [84, 0]
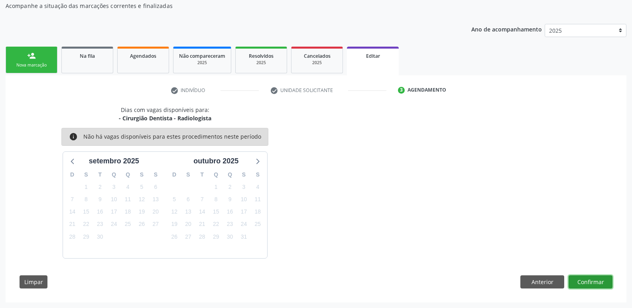
click at [589, 280] on button "Confirmar" at bounding box center [591, 283] width 44 height 14
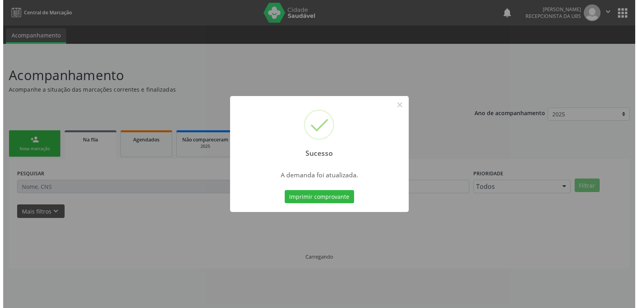
scroll to position [0, 0]
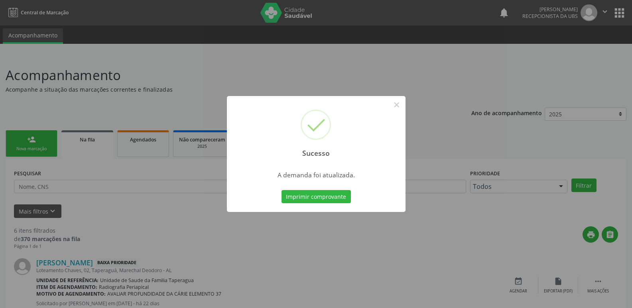
click at [526, 209] on div "Sucesso × A demanda foi atualizada. Imprimir comprovante Cancel" at bounding box center [316, 154] width 632 height 308
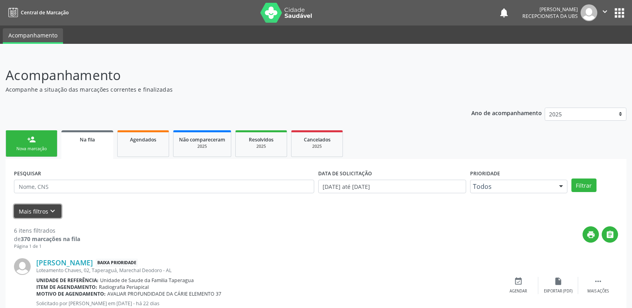
click at [48, 215] on icon "keyboard_arrow_down" at bounding box center [52, 211] width 9 height 9
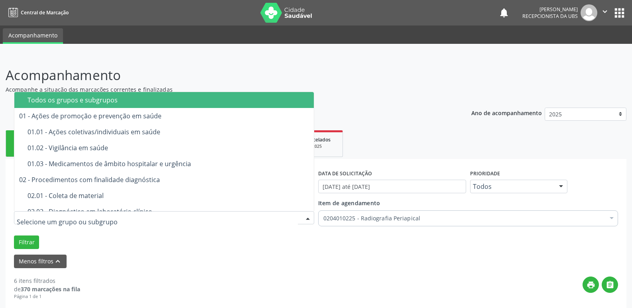
click at [170, 99] on div "Todos os grupos e subgrupos" at bounding box center [169, 100] width 282 height 6
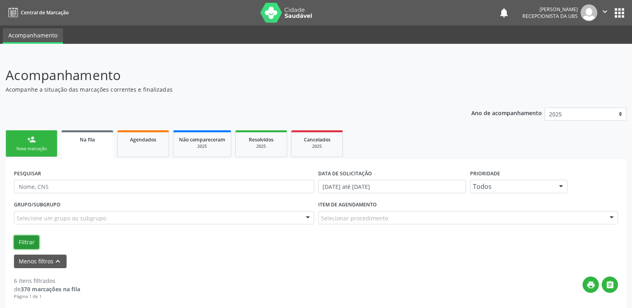
click at [32, 245] on button "Filtrar" at bounding box center [26, 243] width 25 height 14
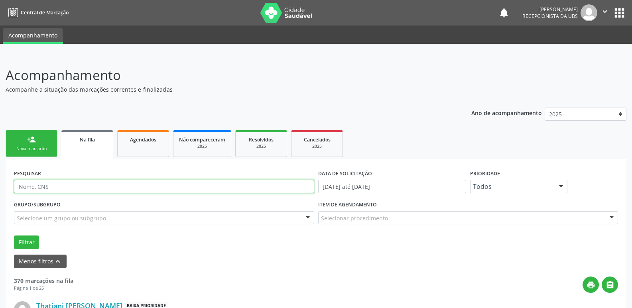
click at [89, 186] on input "text" at bounding box center [164, 187] width 300 height 14
type input "708005856695321"
click at [14, 236] on button "Filtrar" at bounding box center [26, 243] width 25 height 14
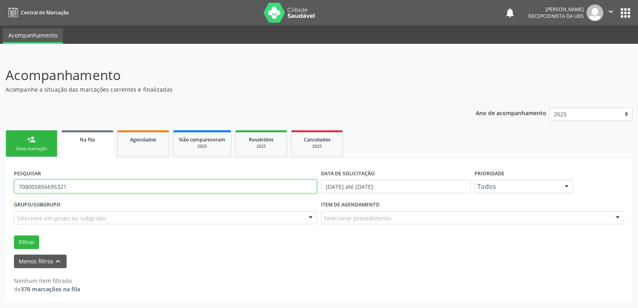
click at [118, 190] on input "708005856695321" at bounding box center [165, 187] width 303 height 14
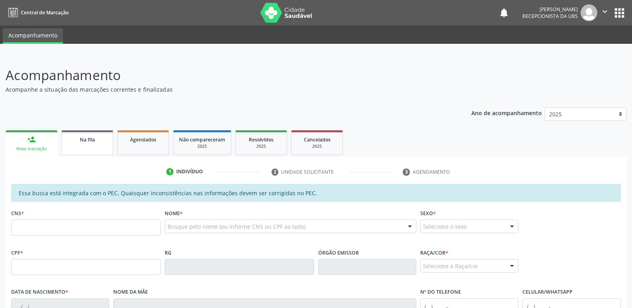
click at [95, 147] on link "Na fila" at bounding box center [87, 142] width 52 height 25
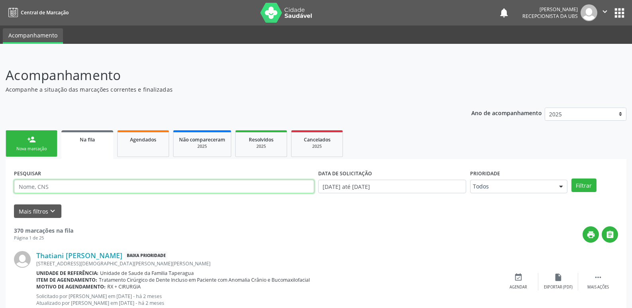
click at [118, 185] on input "text" at bounding box center [164, 187] width 300 height 14
paste input "708005856695321"
type input "708005856695321"
click at [572, 179] on button "Filtrar" at bounding box center [584, 186] width 25 height 14
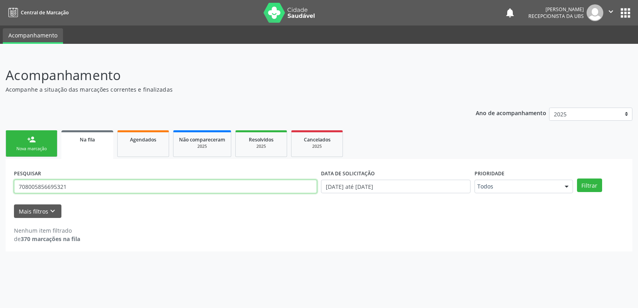
click at [118, 192] on input "708005856695321" at bounding box center [165, 187] width 303 height 14
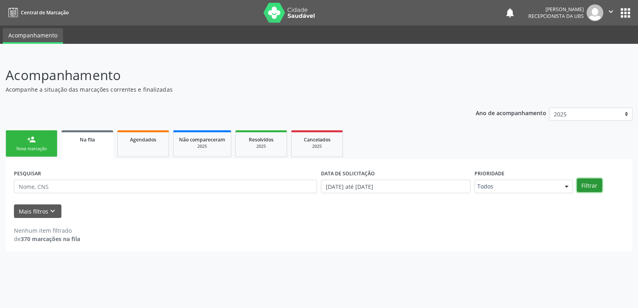
click at [597, 182] on button "Filtrar" at bounding box center [589, 186] width 25 height 14
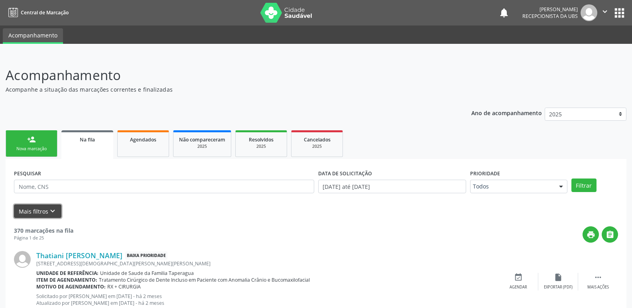
click at [43, 217] on button "Mais filtros keyboard_arrow_down" at bounding box center [37, 212] width 47 height 14
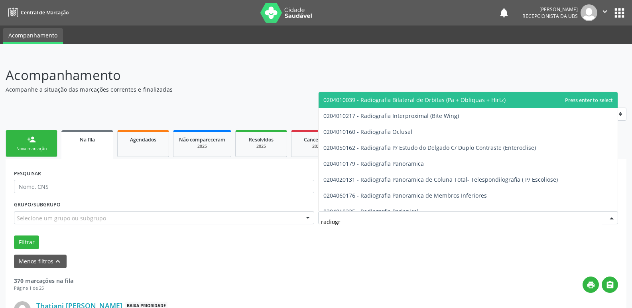
type input "radiogra"
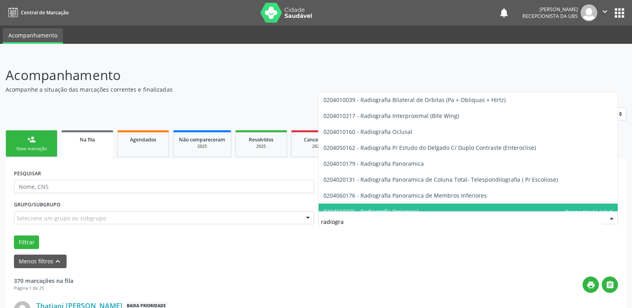
click at [406, 207] on span "0204010225 - Radiografia Periapical" at bounding box center [469, 212] width 300 height 16
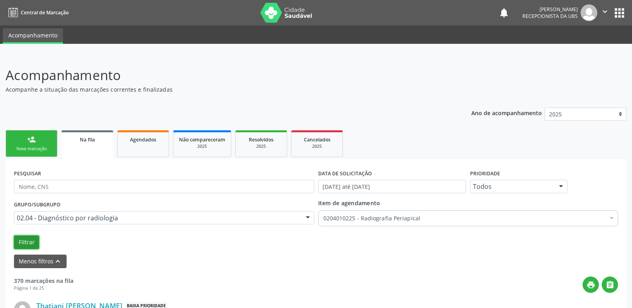
click at [19, 242] on button "Filtrar" at bounding box center [26, 243] width 25 height 14
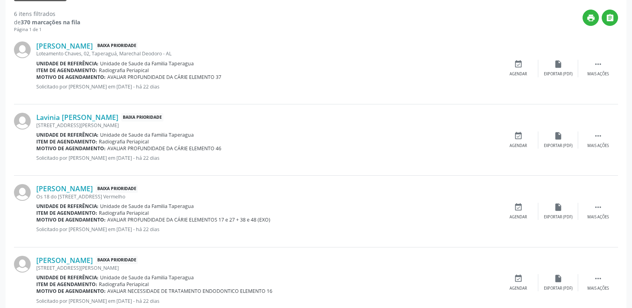
scroll to position [272, 0]
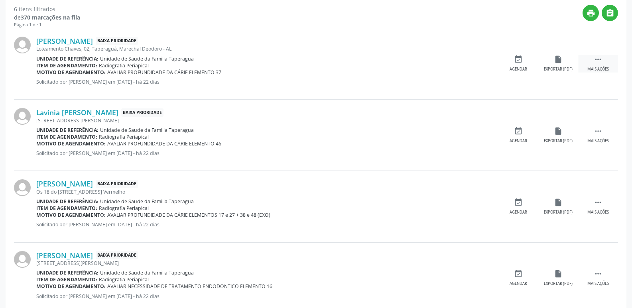
click at [603, 69] on div "Mais ações" at bounding box center [599, 70] width 22 height 6
click at [552, 65] on div "edit Editar" at bounding box center [558, 63] width 40 height 17
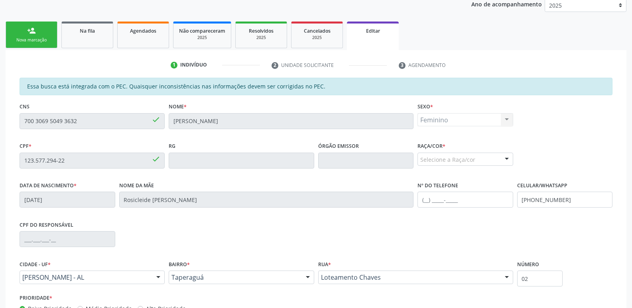
scroll to position [126, 0]
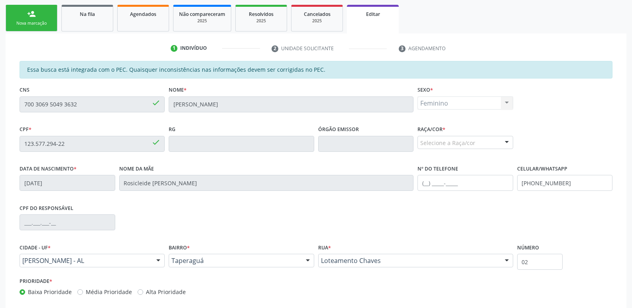
click at [450, 140] on div "Selecione a Raça/cor" at bounding box center [466, 143] width 96 height 14
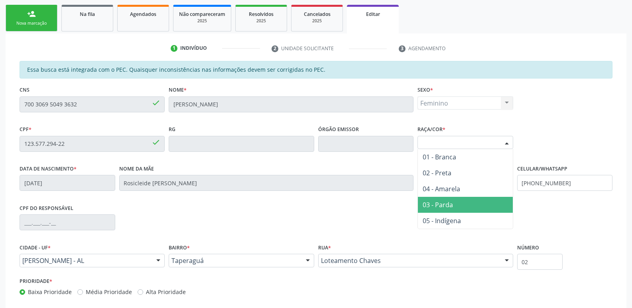
click at [456, 205] on span "03 - Parda" at bounding box center [465, 205] width 95 height 16
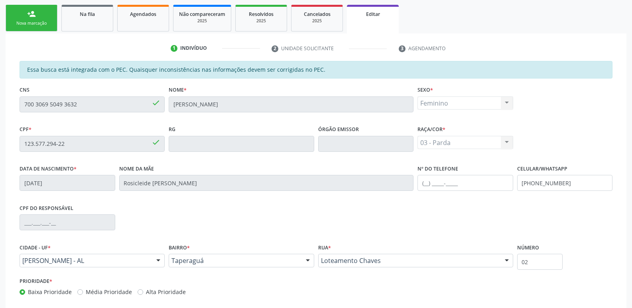
scroll to position [169, 0]
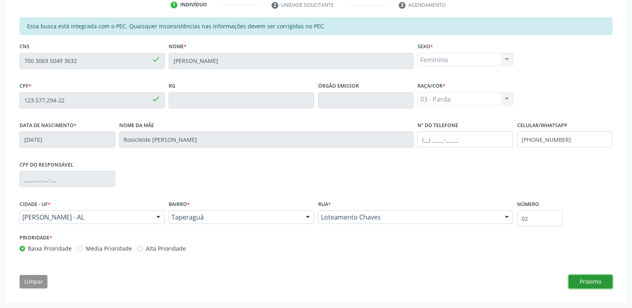
click at [597, 284] on button "Próximo" at bounding box center [591, 282] width 44 height 14
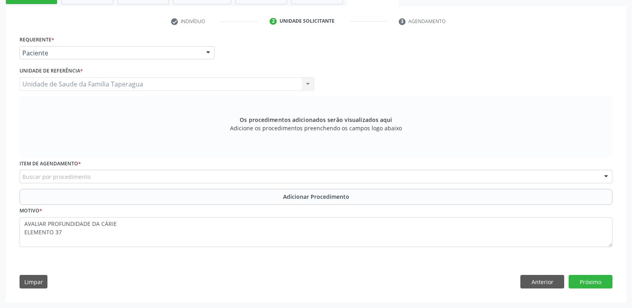
click at [178, 177] on div "Buscar por procedimento" at bounding box center [316, 177] width 593 height 14
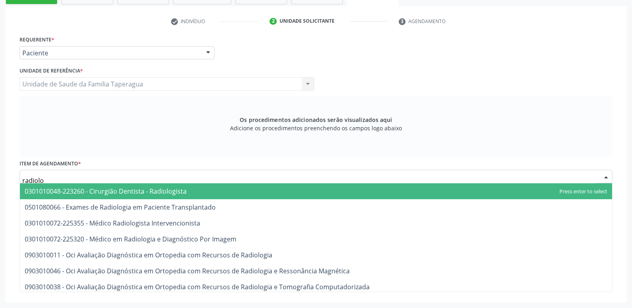
type input "radiolog"
click at [181, 189] on span "0301010048-223260 - Cirurgião Dentista - Radiologista" at bounding box center [106, 191] width 162 height 9
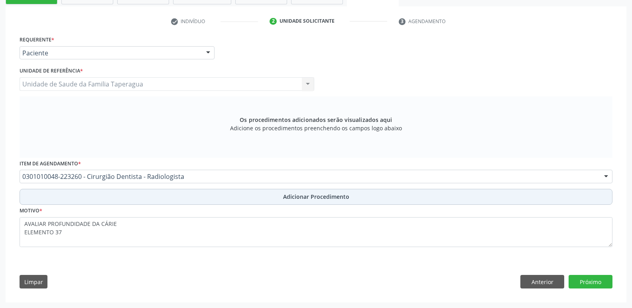
click at [181, 197] on button "Adicionar Procedimento" at bounding box center [316, 197] width 593 height 16
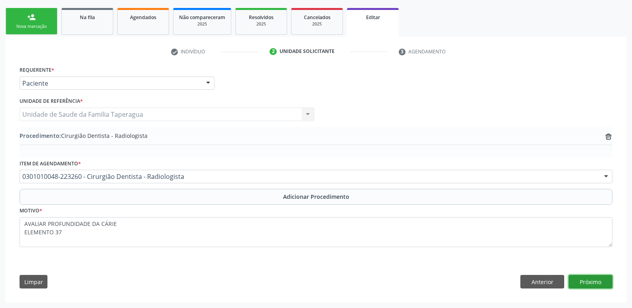
click at [570, 282] on button "Próximo" at bounding box center [591, 282] width 44 height 14
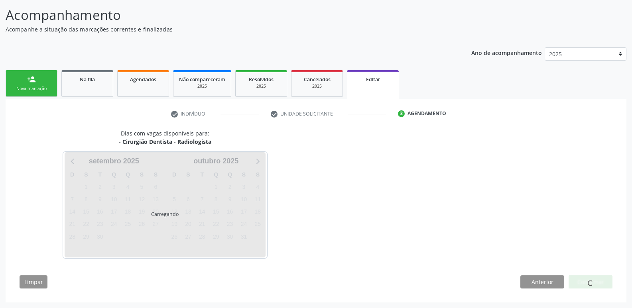
scroll to position [84, 0]
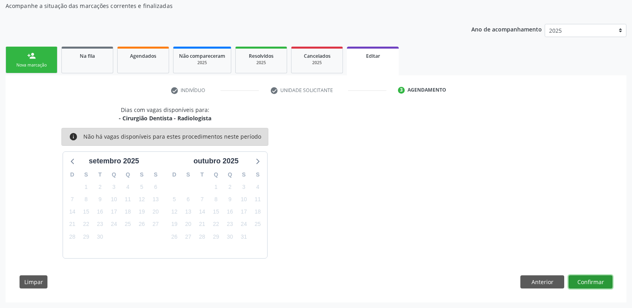
click at [586, 280] on button "Confirmar" at bounding box center [591, 283] width 44 height 14
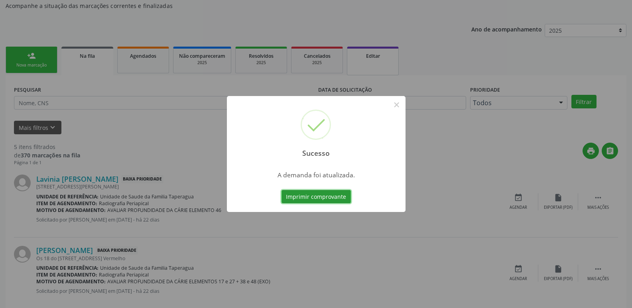
scroll to position [0, 0]
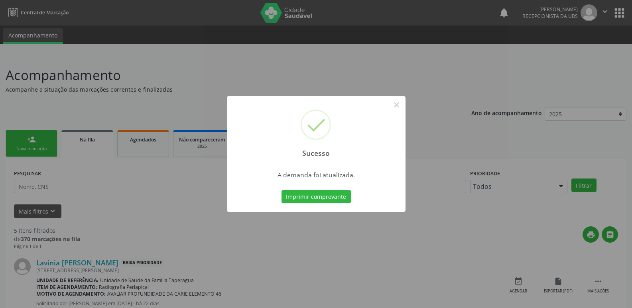
click at [452, 92] on div "Sucesso × A demanda foi atualizada. Imprimir comprovante Cancel" at bounding box center [316, 154] width 632 height 308
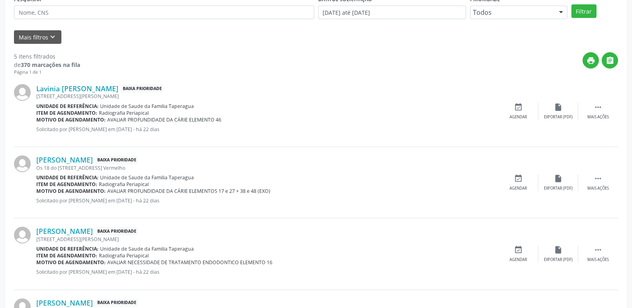
scroll to position [176, 0]
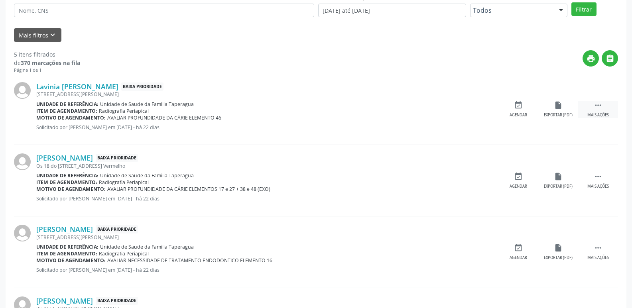
click at [603, 110] on div " Mais ações" at bounding box center [598, 109] width 40 height 17
click at [551, 113] on div "edit Editar" at bounding box center [558, 109] width 40 height 17
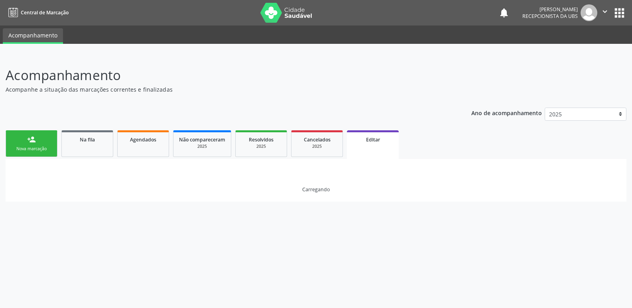
scroll to position [0, 0]
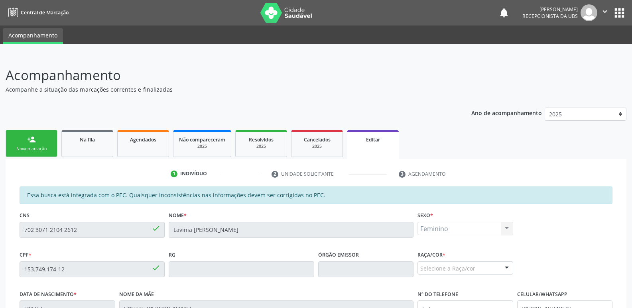
click at [502, 266] on div at bounding box center [507, 269] width 12 height 14
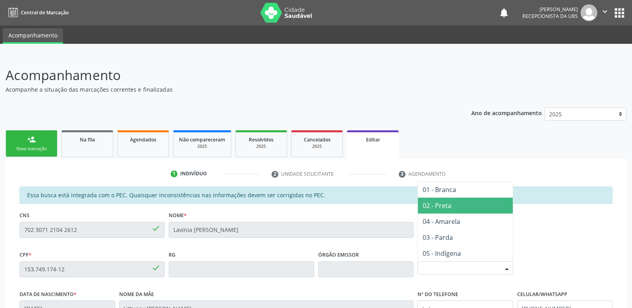
click at [473, 268] on div "Selecione a Raça/cor" at bounding box center [466, 269] width 96 height 14
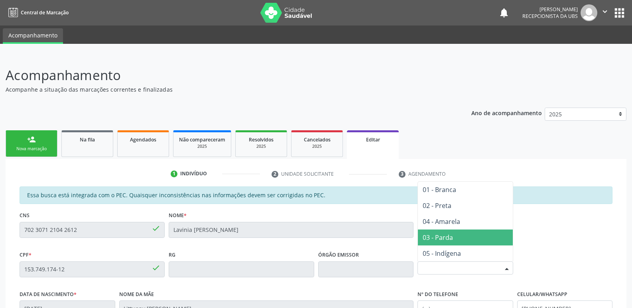
click at [460, 237] on span "03 - Parda" at bounding box center [465, 238] width 95 height 16
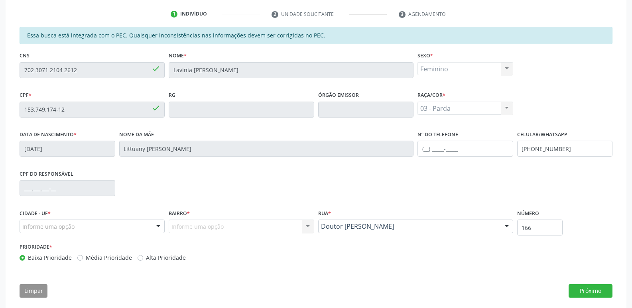
scroll to position [169, 0]
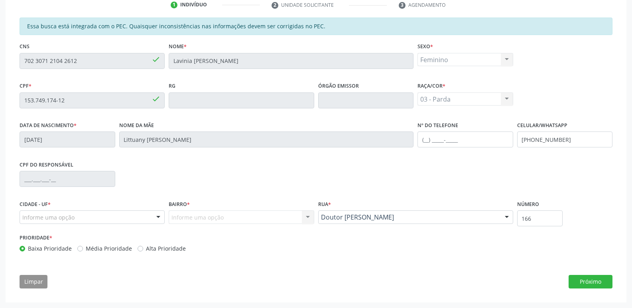
click at [150, 217] on div "Informe uma opção" at bounding box center [92, 218] width 145 height 14
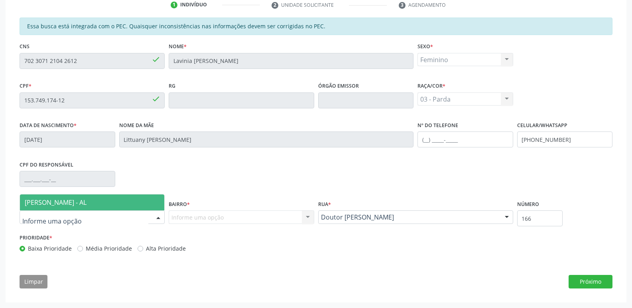
click at [139, 199] on span "[PERSON_NAME] - AL" at bounding box center [92, 203] width 144 height 16
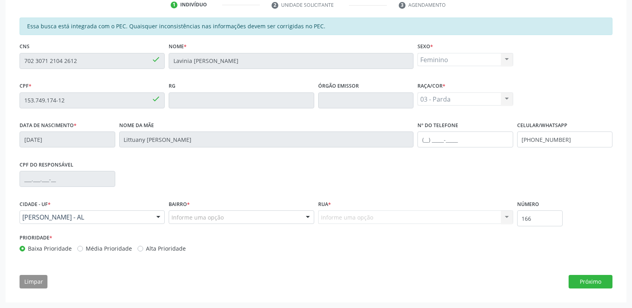
click at [237, 222] on div "Informe uma opção" at bounding box center [241, 218] width 145 height 14
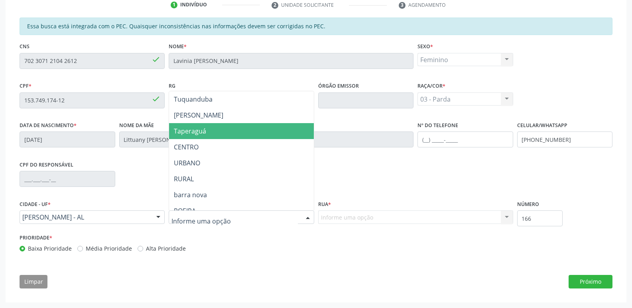
click at [237, 135] on span "Taperaguá" at bounding box center [241, 131] width 144 height 16
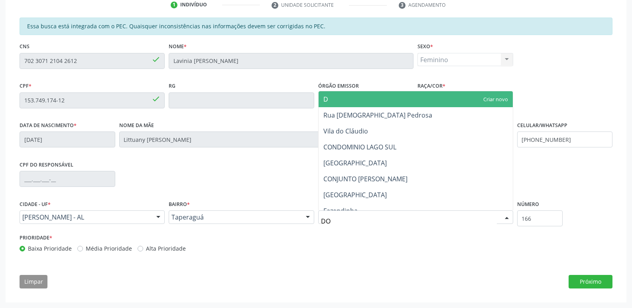
type input "DOU"
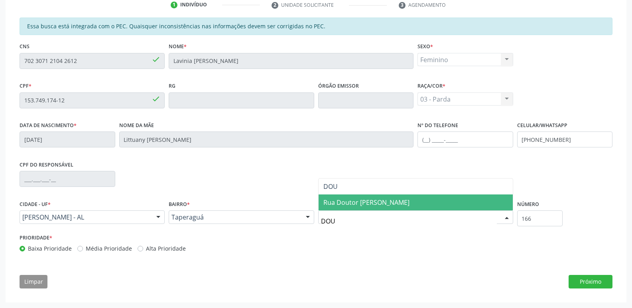
click at [351, 203] on span "Rua Doutor [PERSON_NAME]" at bounding box center [366, 202] width 86 height 9
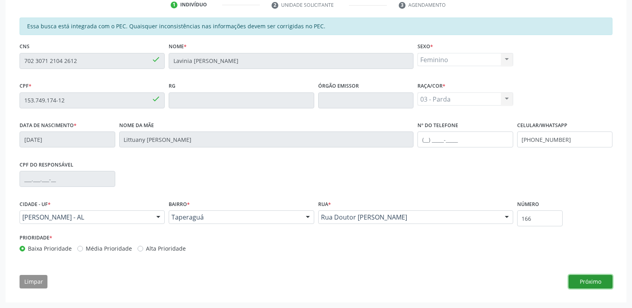
click at [594, 284] on button "Próximo" at bounding box center [591, 282] width 44 height 14
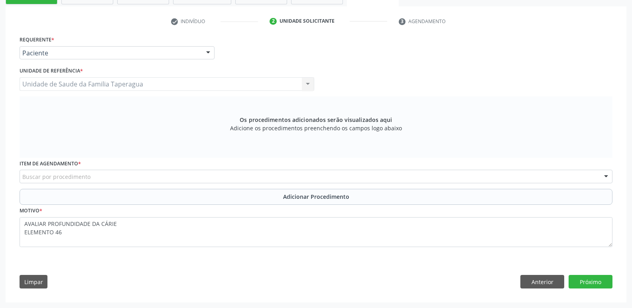
scroll to position [153, 0]
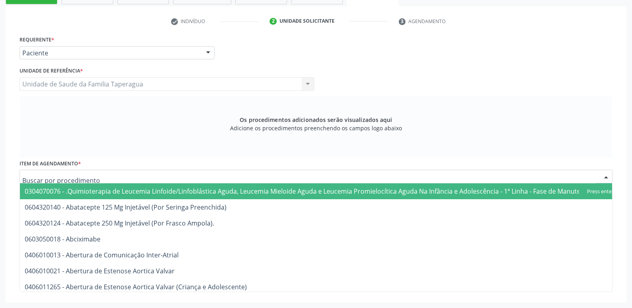
click at [227, 175] on div at bounding box center [316, 177] width 593 height 14
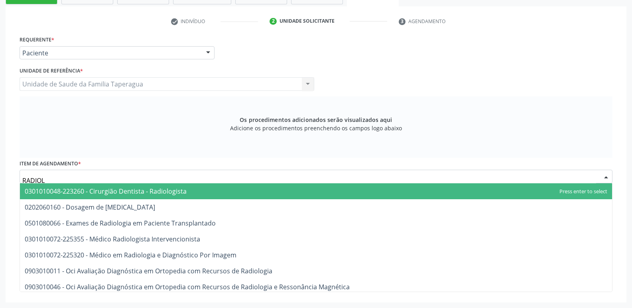
type input "RADIOLO"
click at [231, 189] on span "0301010048-223260 - Cirurgião Dentista - Radiologista" at bounding box center [316, 191] width 592 height 16
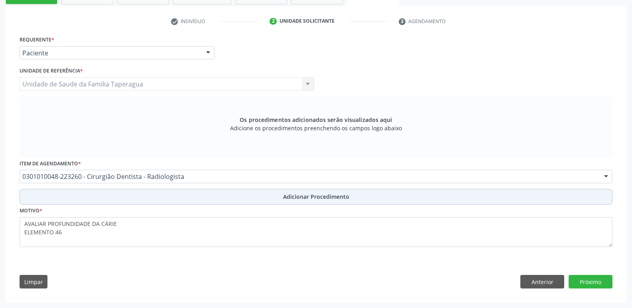
click at [256, 202] on button "Adicionar Procedimento" at bounding box center [316, 197] width 593 height 16
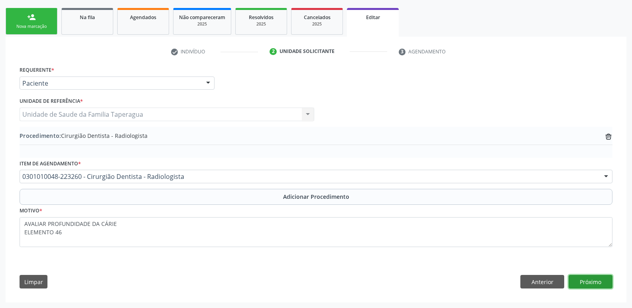
click at [596, 285] on button "Próximo" at bounding box center [591, 282] width 44 height 14
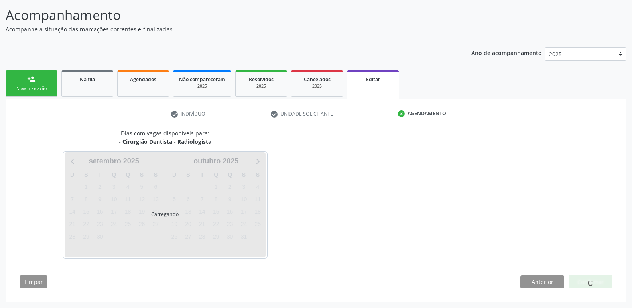
scroll to position [84, 0]
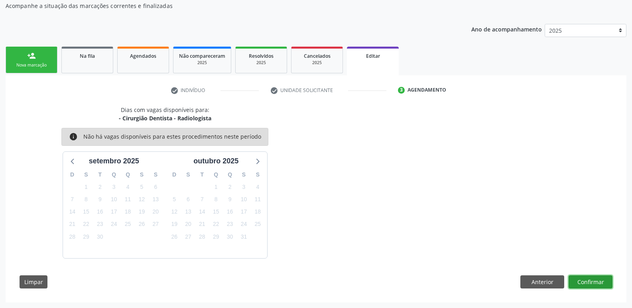
click at [596, 285] on button "Confirmar" at bounding box center [591, 283] width 44 height 14
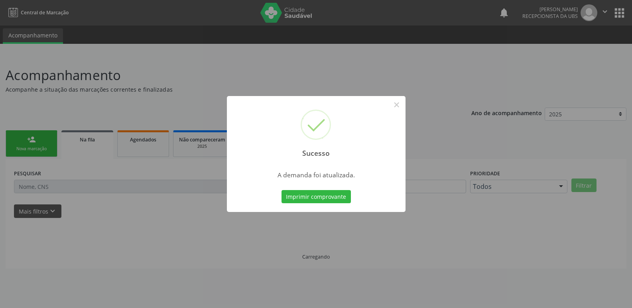
scroll to position [0, 0]
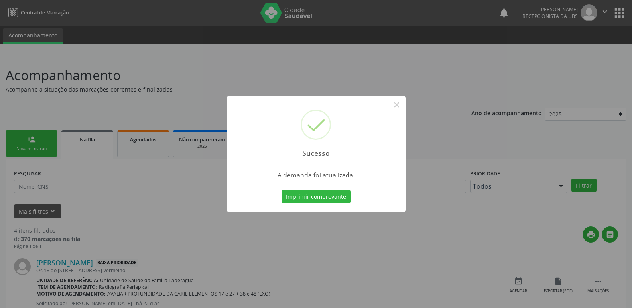
click at [516, 214] on div "Sucesso × A demanda foi atualizada. Imprimir comprovante Cancel" at bounding box center [316, 154] width 632 height 308
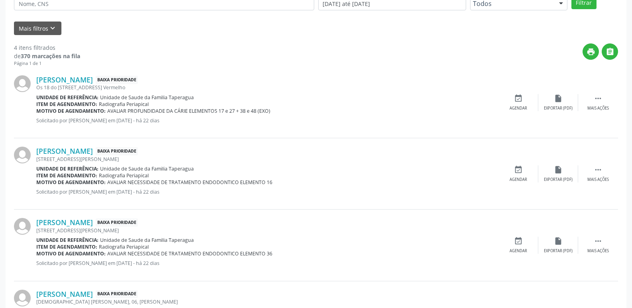
scroll to position [184, 0]
click at [603, 103] on div " Mais ações" at bounding box center [598, 101] width 40 height 17
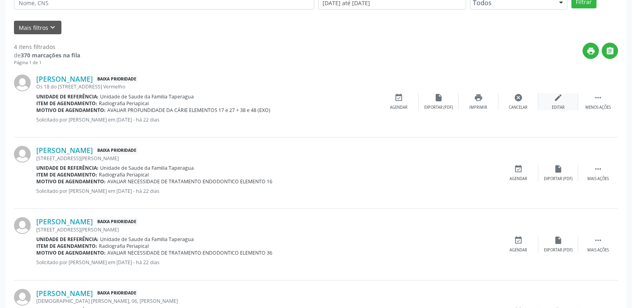
click at [572, 104] on div "edit Editar" at bounding box center [558, 101] width 40 height 17
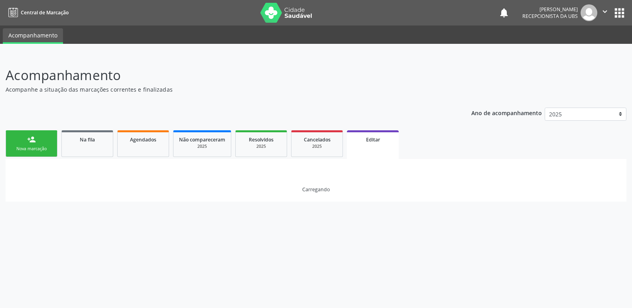
scroll to position [0, 0]
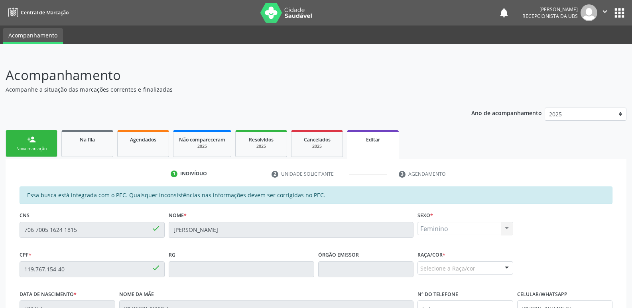
click at [456, 276] on fieldset "Raça/cor * Selecione a Raça/cor 01 - Branca 02 - Preta 04 - [GEOGRAPHIC_DATA] 0…" at bounding box center [466, 264] width 96 height 31
click at [457, 272] on div "Selecione a Raça/cor" at bounding box center [466, 269] width 96 height 14
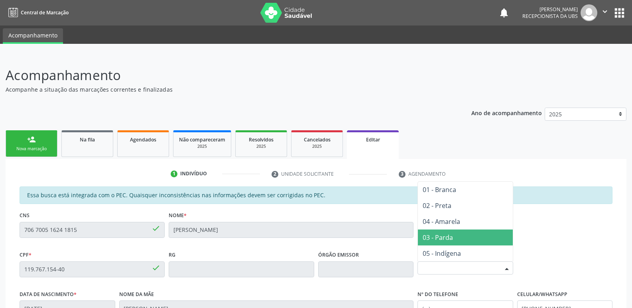
click at [455, 234] on span "03 - Parda" at bounding box center [465, 238] width 95 height 16
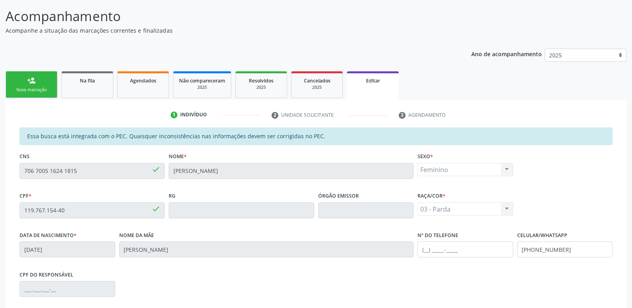
scroll to position [140, 0]
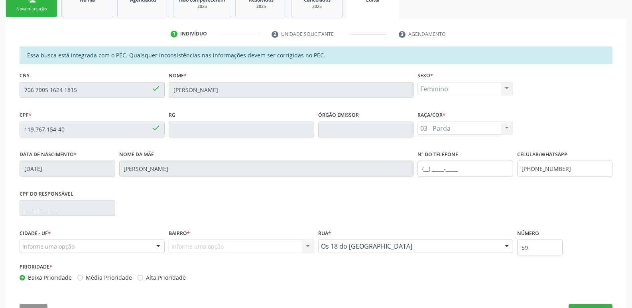
click at [89, 249] on div "Informe uma opção" at bounding box center [92, 247] width 145 height 14
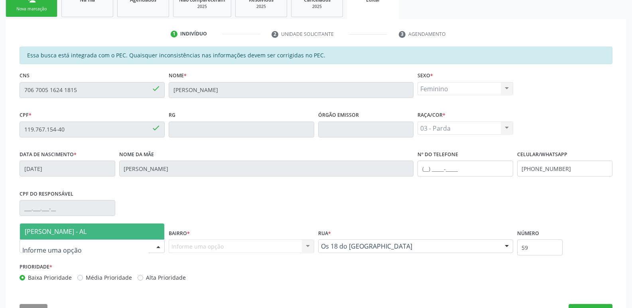
click at [87, 231] on span "[PERSON_NAME] - AL" at bounding box center [56, 231] width 62 height 9
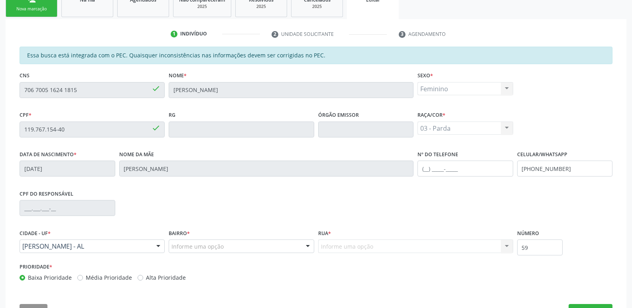
click at [191, 252] on div "Informe uma opção" at bounding box center [241, 247] width 145 height 14
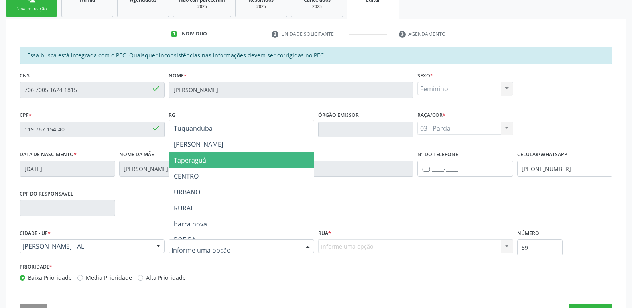
click at [222, 163] on span "Taperaguá" at bounding box center [241, 160] width 144 height 16
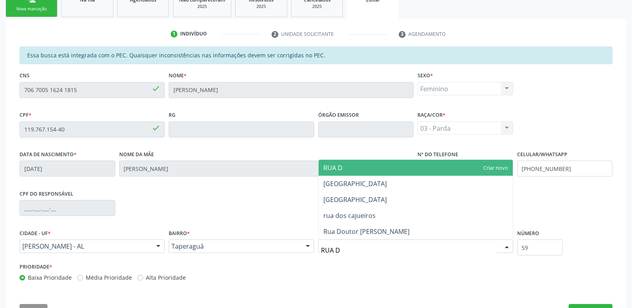
type input "RUA DO"
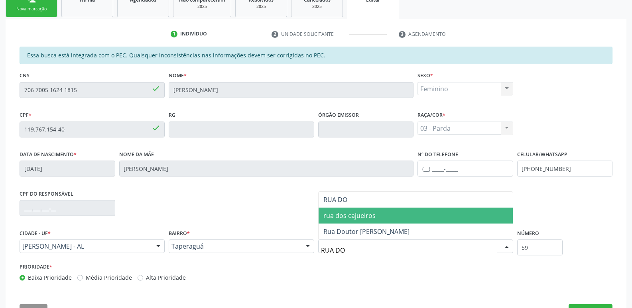
click at [391, 212] on span "rua dos cajueiros" at bounding box center [416, 216] width 194 height 16
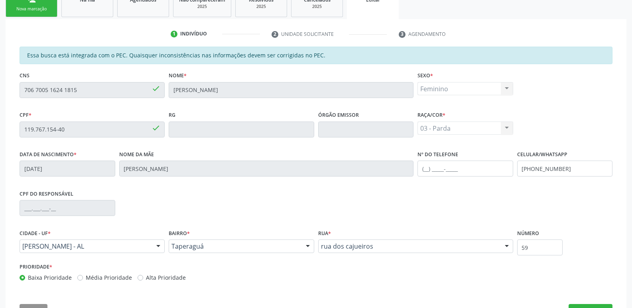
scroll to position [169, 0]
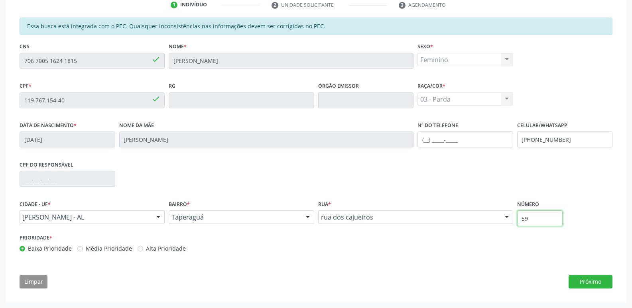
click at [541, 221] on input "59" at bounding box center [540, 219] width 46 height 16
type input "S/N"
click at [602, 284] on button "Próximo" at bounding box center [591, 282] width 44 height 14
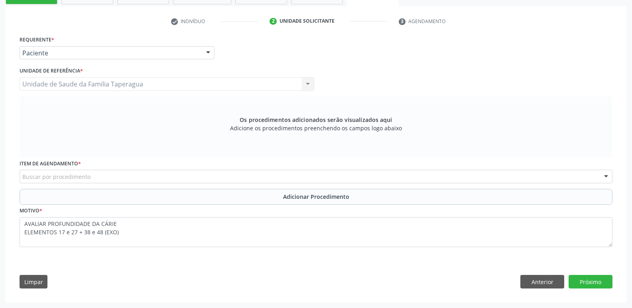
scroll to position [153, 0]
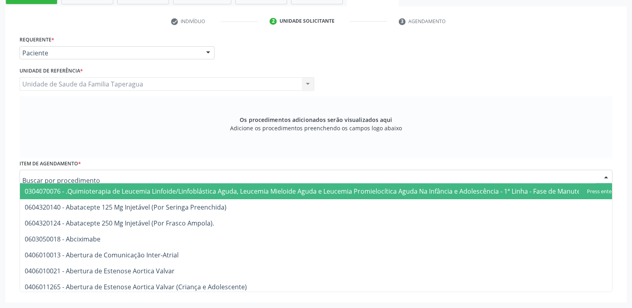
click at [188, 172] on div at bounding box center [316, 177] width 593 height 14
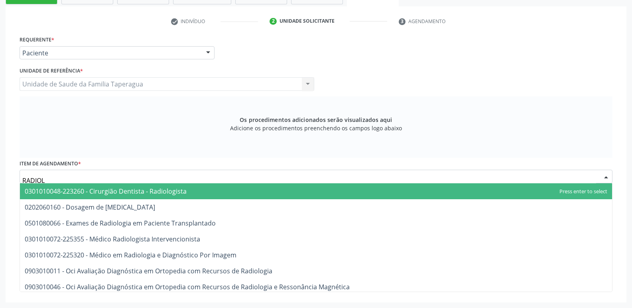
type input "RADIOLO"
click at [195, 191] on span "0301010048-223260 - Cirurgião Dentista - Radiologista" at bounding box center [316, 191] width 592 height 16
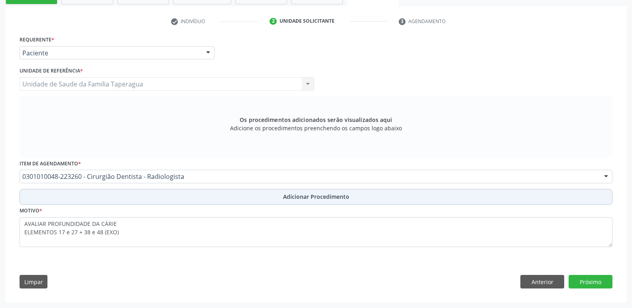
click at [219, 201] on button "Adicionar Procedimento" at bounding box center [316, 197] width 593 height 16
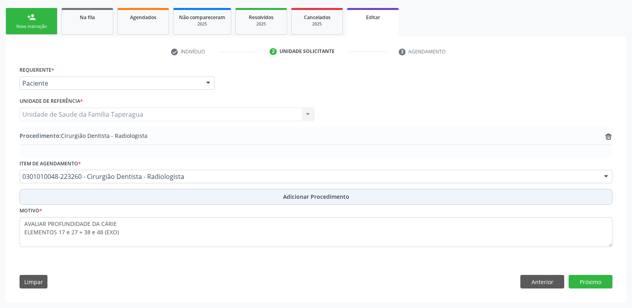
scroll to position [122, 0]
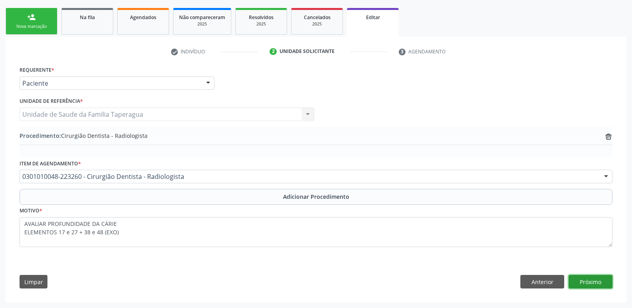
click at [580, 281] on button "Próximo" at bounding box center [591, 282] width 44 height 14
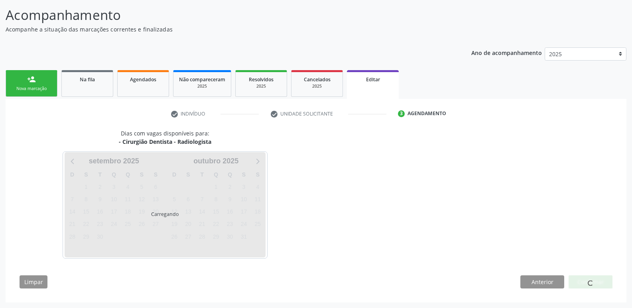
scroll to position [84, 0]
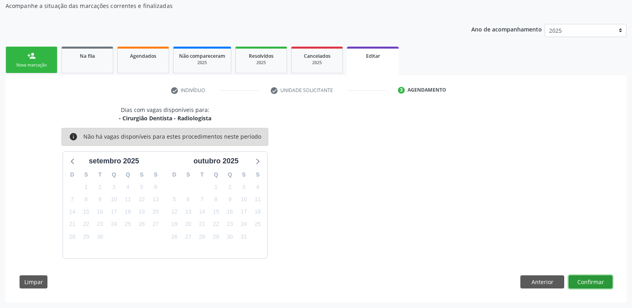
click at [592, 282] on button "Confirmar" at bounding box center [591, 283] width 44 height 14
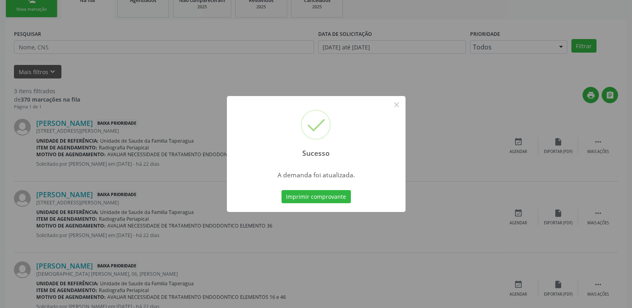
scroll to position [145, 0]
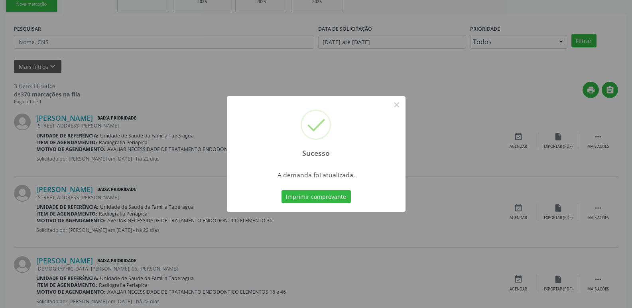
drag, startPoint x: 587, startPoint y: 205, endPoint x: 597, endPoint y: 180, distance: 26.5
click at [587, 204] on div "Sucesso × A demanda foi atualizada. Imprimir comprovante Cancel" at bounding box center [316, 154] width 632 height 308
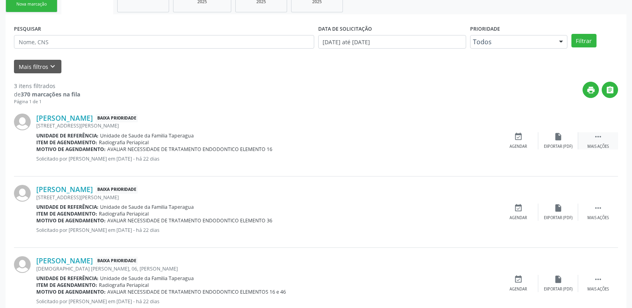
click at [603, 141] on div " Mais ações" at bounding box center [598, 140] width 40 height 17
click at [568, 139] on div "edit Editar" at bounding box center [558, 140] width 40 height 17
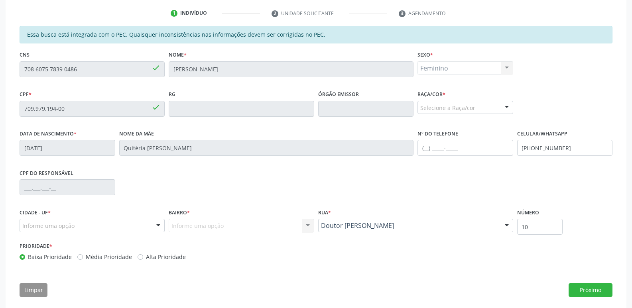
scroll to position [146, 0]
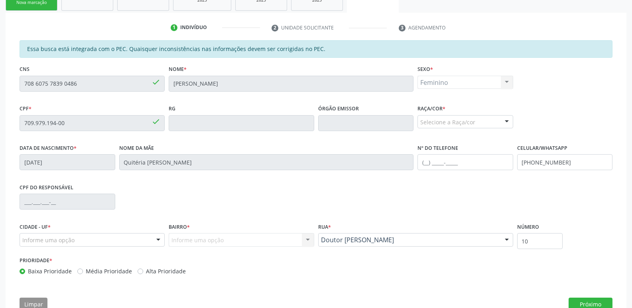
click at [467, 117] on div "Selecione a Raça/cor" at bounding box center [466, 122] width 96 height 14
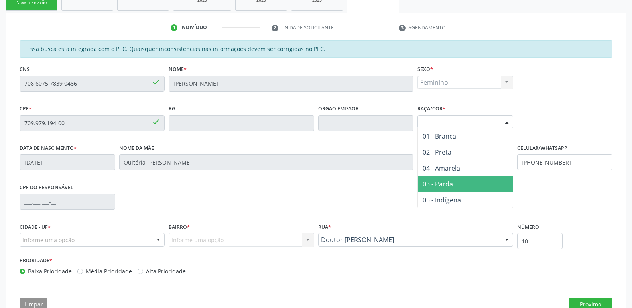
click at [468, 186] on span "03 - Parda" at bounding box center [465, 184] width 95 height 16
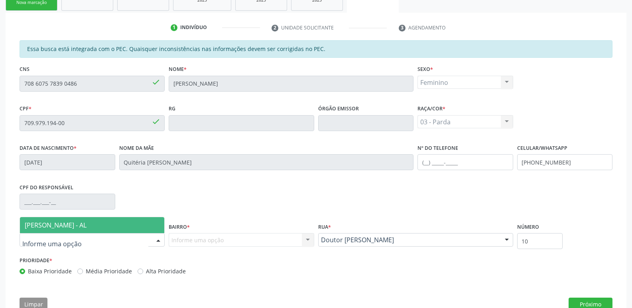
click at [147, 246] on div at bounding box center [92, 240] width 145 height 14
click at [148, 226] on span "[PERSON_NAME] - AL" at bounding box center [92, 225] width 144 height 16
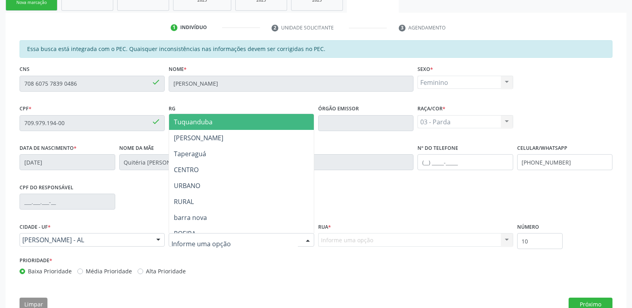
click at [224, 237] on div at bounding box center [241, 240] width 145 height 14
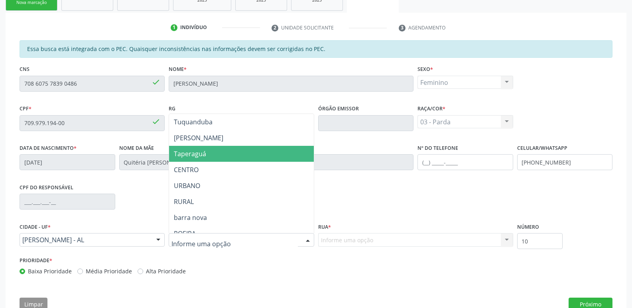
click at [250, 155] on span "Taperaguá" at bounding box center [241, 154] width 144 height 16
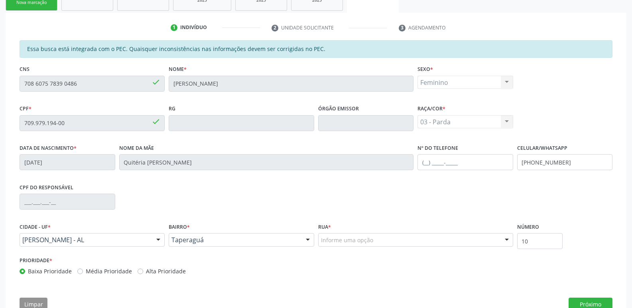
click at [403, 238] on div "Informe uma opção" at bounding box center [415, 240] width 195 height 14
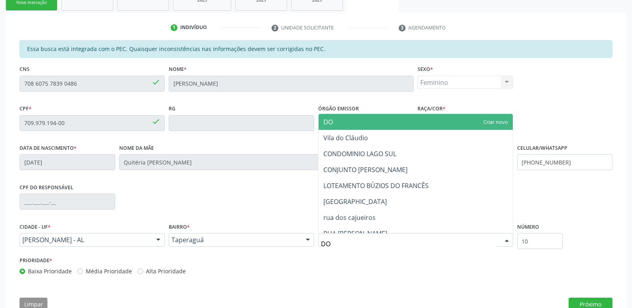
type input "DOU"
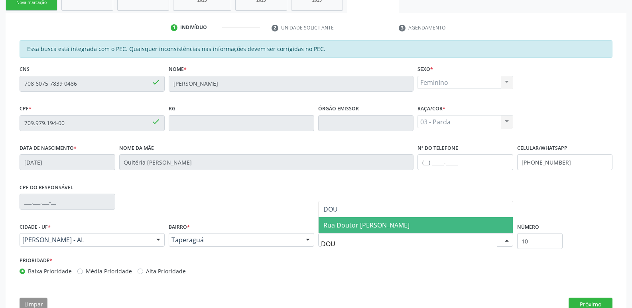
click at [458, 223] on span "Rua Doutor [PERSON_NAME]" at bounding box center [416, 225] width 194 height 16
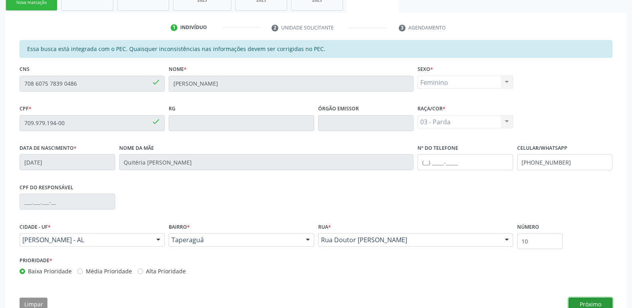
click at [600, 302] on button "Próximo" at bounding box center [591, 305] width 44 height 14
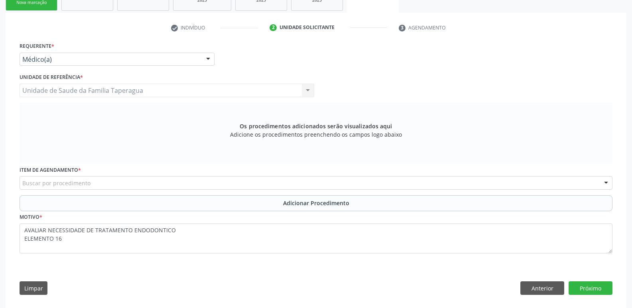
click at [175, 54] on div "Médico(a)" at bounding box center [117, 60] width 195 height 14
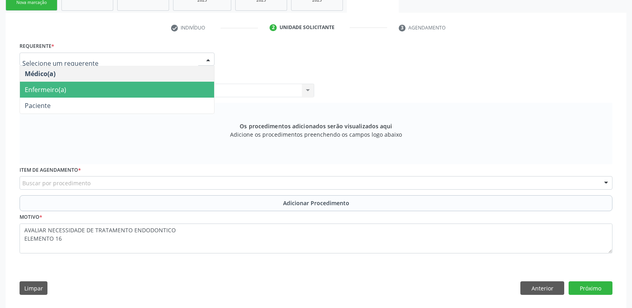
click at [175, 97] on span "Enfermeiro(a)" at bounding box center [117, 90] width 194 height 16
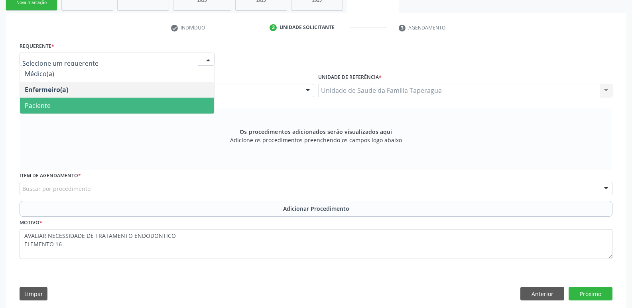
click at [165, 107] on span "Paciente" at bounding box center [117, 106] width 194 height 16
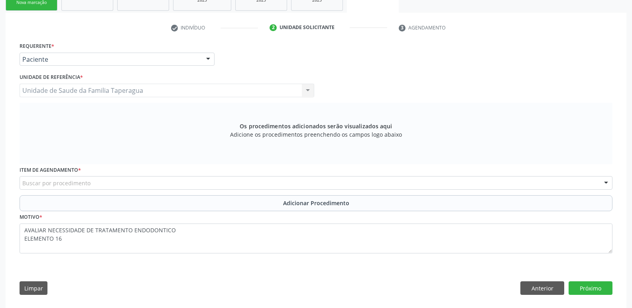
click at [165, 183] on div "Buscar por procedimento" at bounding box center [316, 183] width 593 height 14
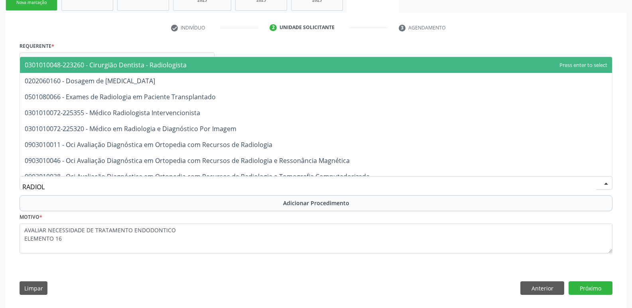
type input "RADIOLO"
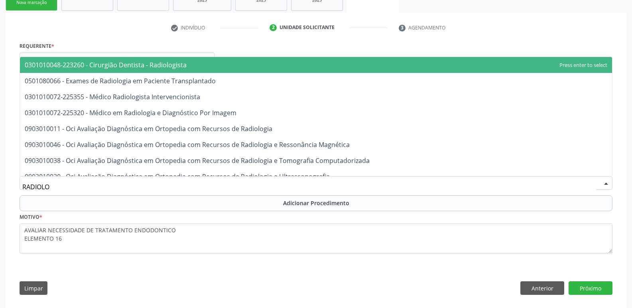
click at [252, 60] on span "0301010048-223260 - Cirurgião Dentista - Radiologista" at bounding box center [316, 65] width 592 height 16
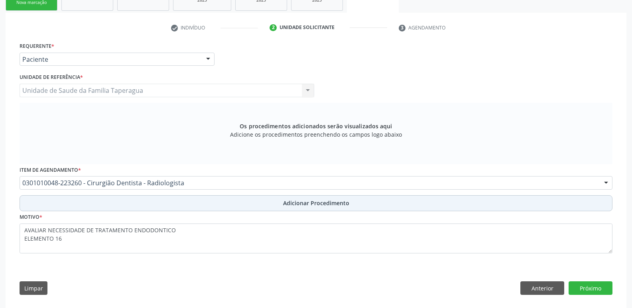
click at [318, 202] on span "Adicionar Procedimento" at bounding box center [316, 203] width 66 height 8
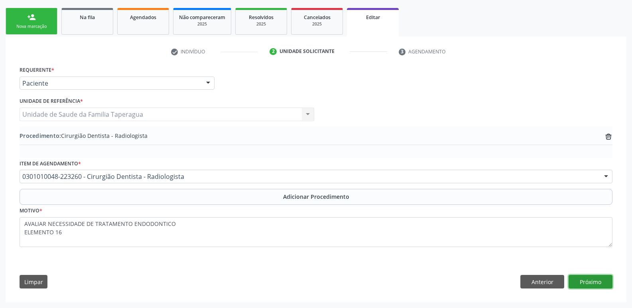
click at [574, 288] on button "Próximo" at bounding box center [591, 282] width 44 height 14
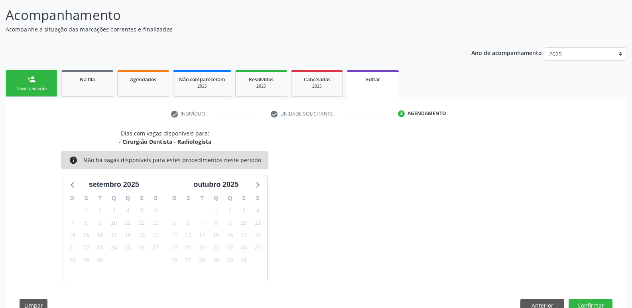
scroll to position [84, 0]
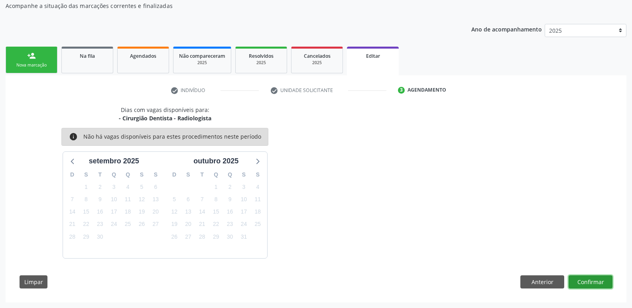
click at [584, 279] on button "Confirmar" at bounding box center [591, 283] width 44 height 14
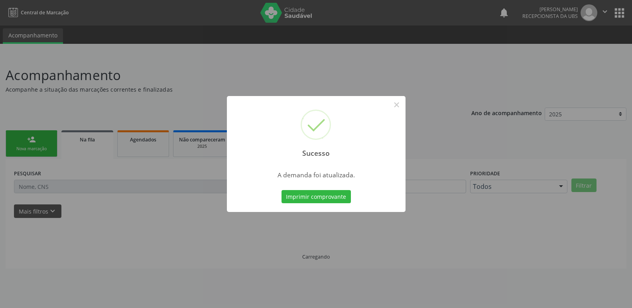
scroll to position [0, 0]
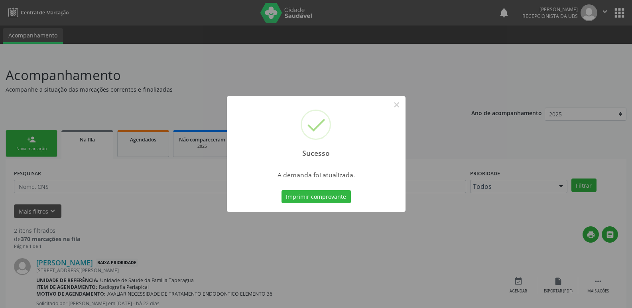
click at [497, 121] on div "Sucesso × A demanda foi atualizada. Imprimir comprovante Cancel" at bounding box center [316, 154] width 632 height 308
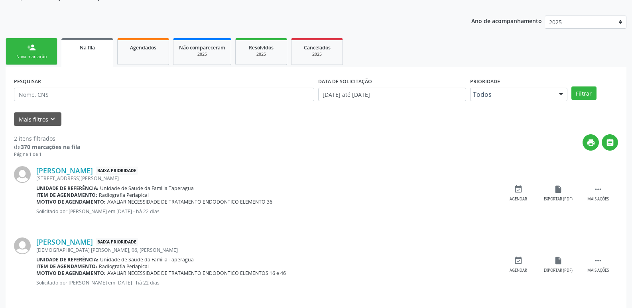
scroll to position [98, 0]
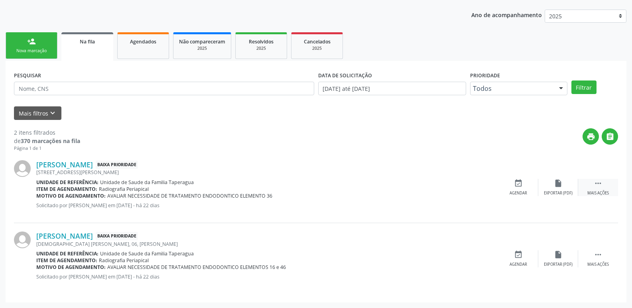
drag, startPoint x: 611, startPoint y: 181, endPoint x: 607, endPoint y: 184, distance: 4.8
click at [610, 181] on div " Mais ações" at bounding box center [598, 187] width 40 height 17
click at [607, 185] on div " Menos ações" at bounding box center [598, 187] width 40 height 17
click at [596, 187] on icon "" at bounding box center [598, 183] width 9 height 9
click at [552, 191] on div "Editar" at bounding box center [558, 194] width 13 height 6
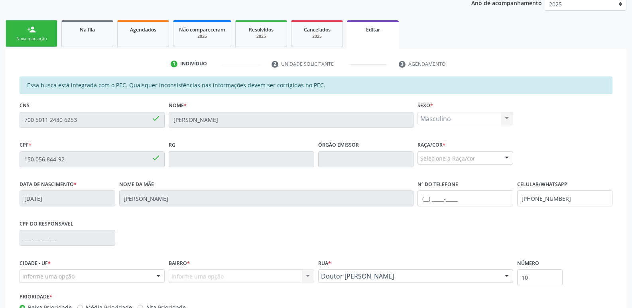
scroll to position [169, 0]
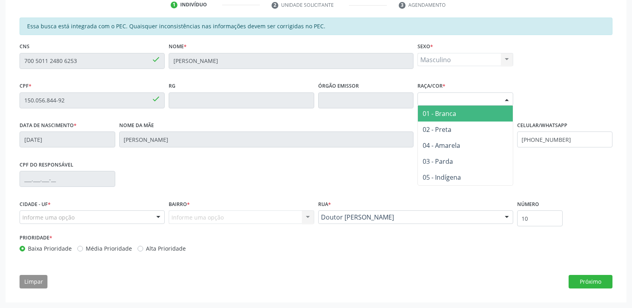
click at [489, 104] on div "Selecione a Raça/cor" at bounding box center [466, 100] width 96 height 14
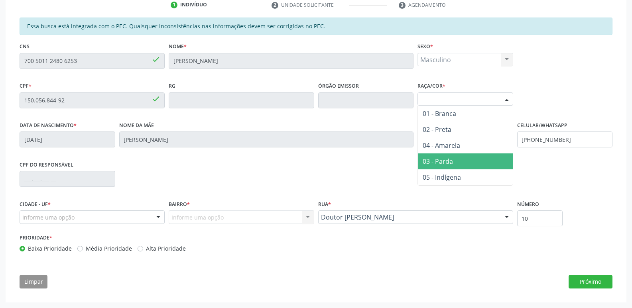
click at [472, 158] on span "03 - Parda" at bounding box center [465, 162] width 95 height 16
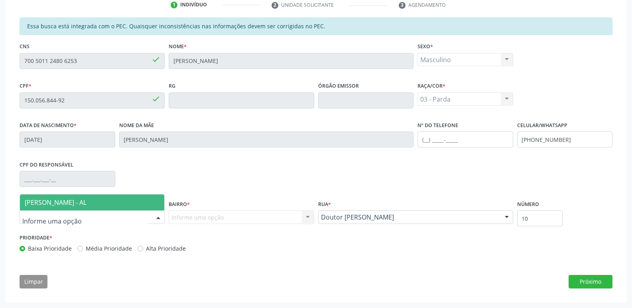
click at [152, 217] on div "[PERSON_NAME] - AL Nenhum resultado encontrado para: " " Nenhuma opção encontra…" at bounding box center [92, 218] width 145 height 14
click at [152, 201] on span "[PERSON_NAME] - AL" at bounding box center [92, 203] width 144 height 16
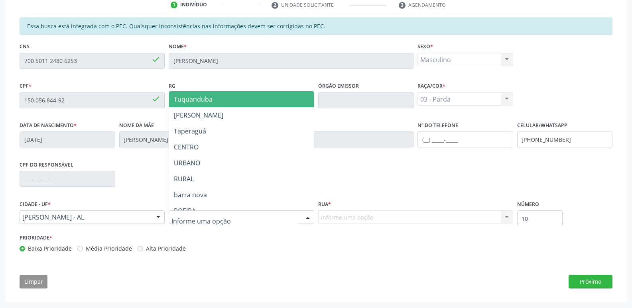
click at [224, 219] on div at bounding box center [241, 218] width 145 height 14
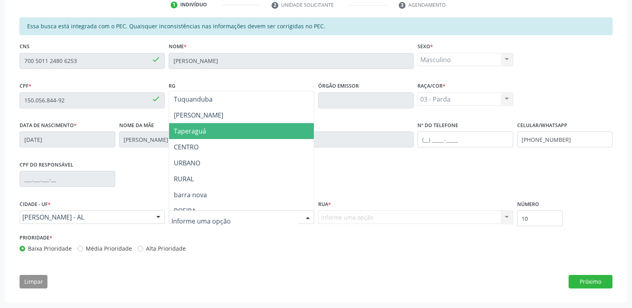
click at [249, 133] on span "Taperaguá" at bounding box center [241, 131] width 144 height 16
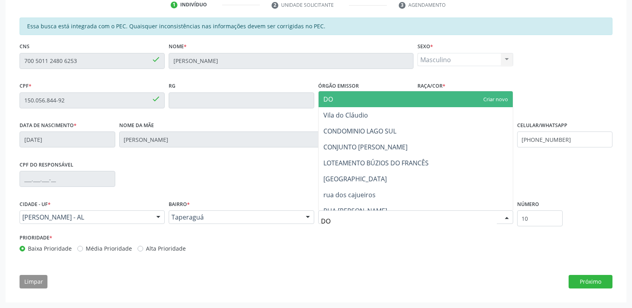
type input "DOU"
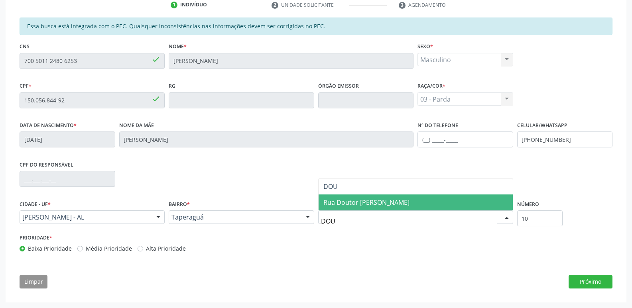
click at [381, 204] on span "Rua Doutor [PERSON_NAME]" at bounding box center [366, 202] width 86 height 9
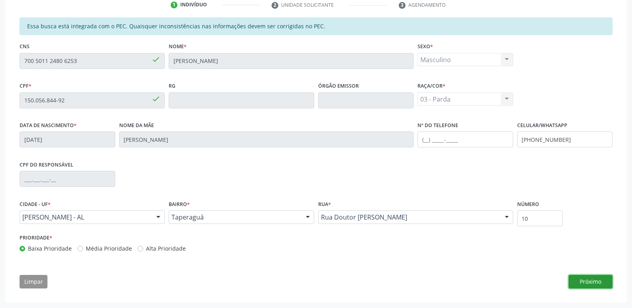
click at [589, 275] on button "Próximo" at bounding box center [591, 282] width 44 height 14
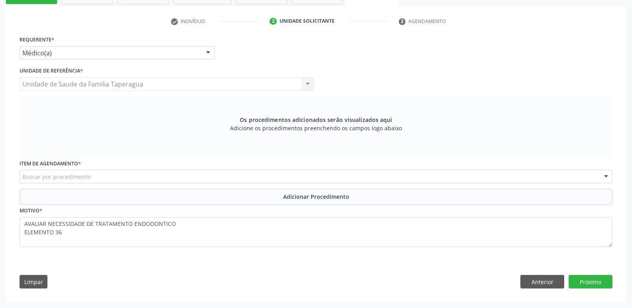
scroll to position [153, 0]
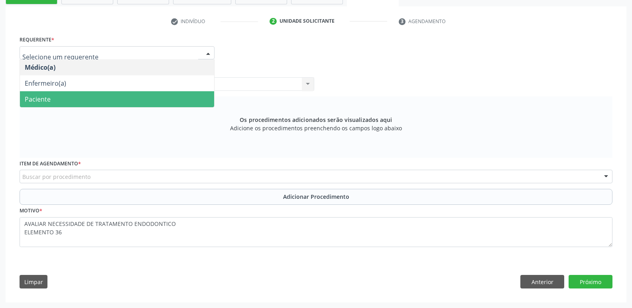
click at [183, 98] on span "Paciente" at bounding box center [117, 99] width 194 height 16
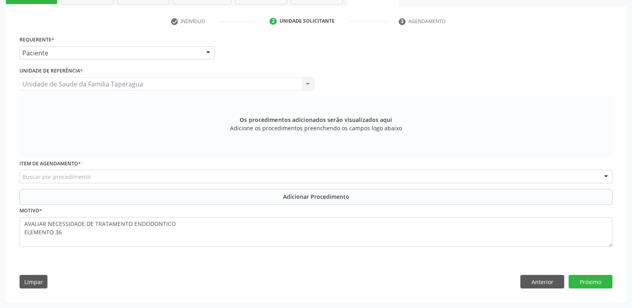
click at [210, 178] on div "Buscar por procedimento" at bounding box center [316, 177] width 593 height 14
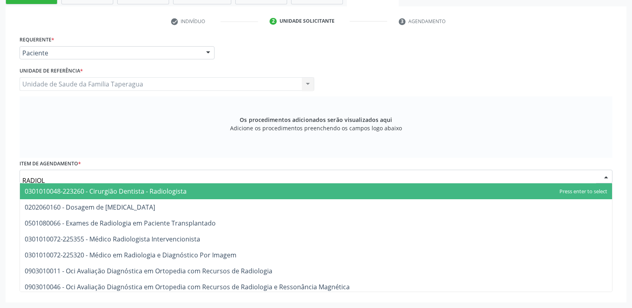
type input "RADIOLO"
click at [211, 189] on span "0301010048-223260 - Cirurgião Dentista - Radiologista" at bounding box center [316, 191] width 592 height 16
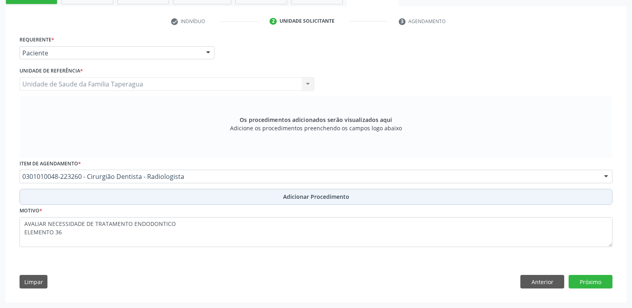
click at [261, 199] on button "Adicionar Procedimento" at bounding box center [316, 197] width 593 height 16
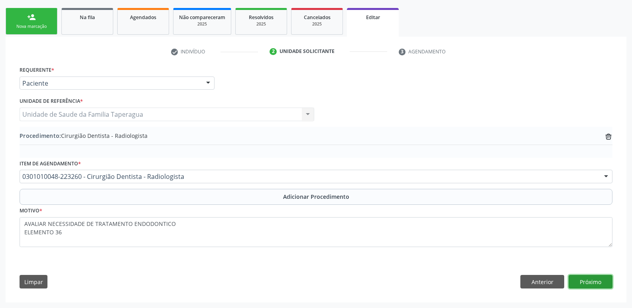
click at [580, 280] on button "Próximo" at bounding box center [591, 282] width 44 height 14
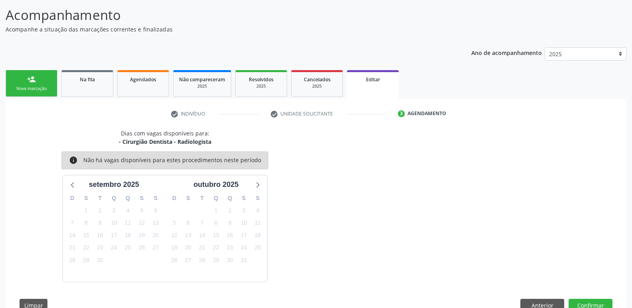
scroll to position [84, 0]
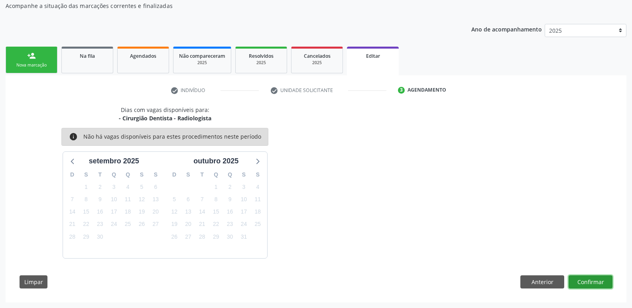
click at [596, 280] on button "Confirmar" at bounding box center [591, 283] width 44 height 14
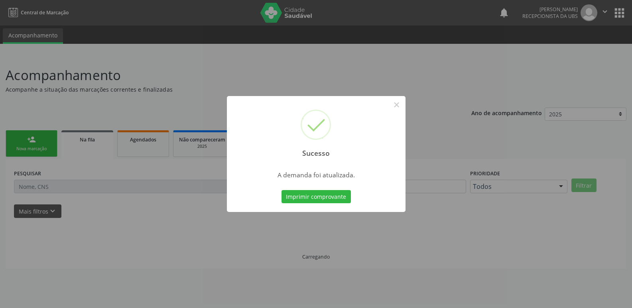
scroll to position [0, 0]
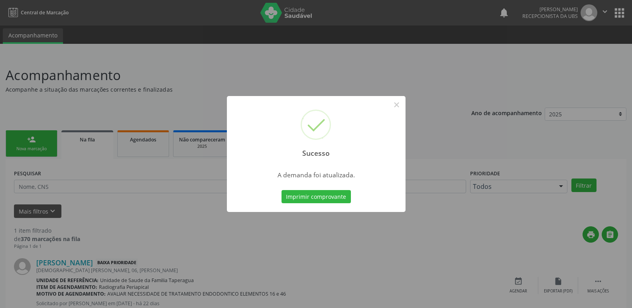
click at [508, 161] on div "Sucesso × A demanda foi atualizada. Imprimir comprovante Cancel" at bounding box center [316, 154] width 632 height 308
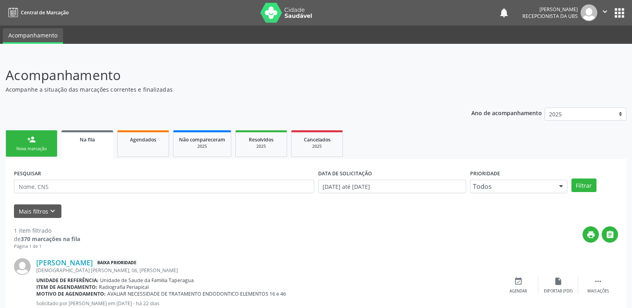
scroll to position [27, 0]
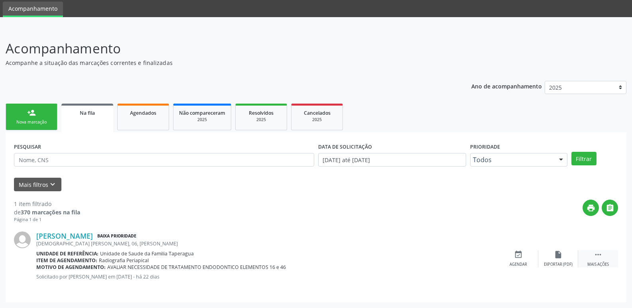
click at [600, 258] on icon "" at bounding box center [598, 254] width 9 height 9
click at [558, 264] on div "Editar" at bounding box center [558, 265] width 13 height 6
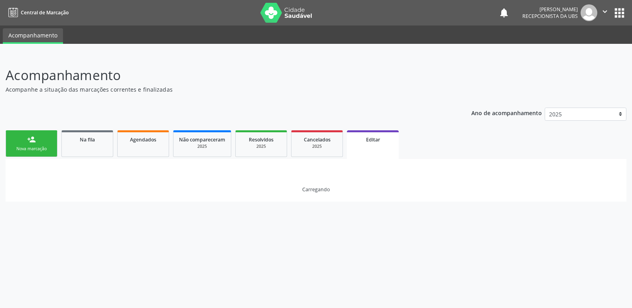
scroll to position [0, 0]
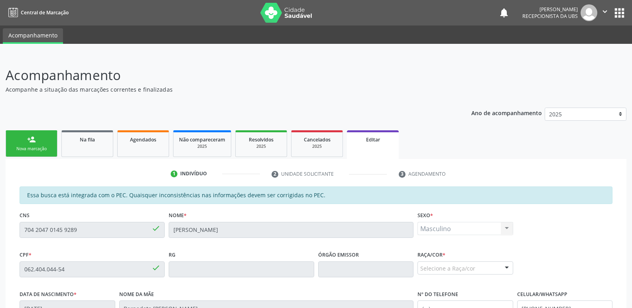
click at [503, 272] on div at bounding box center [507, 269] width 12 height 14
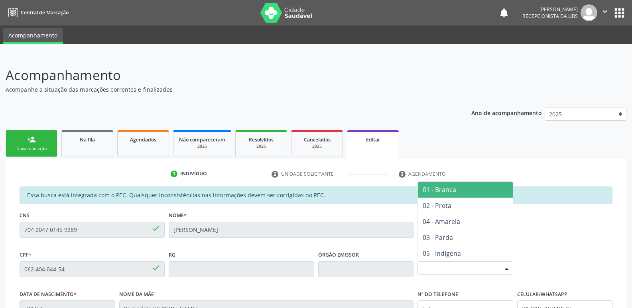
click at [470, 192] on span "01 - Branca" at bounding box center [465, 190] width 95 height 16
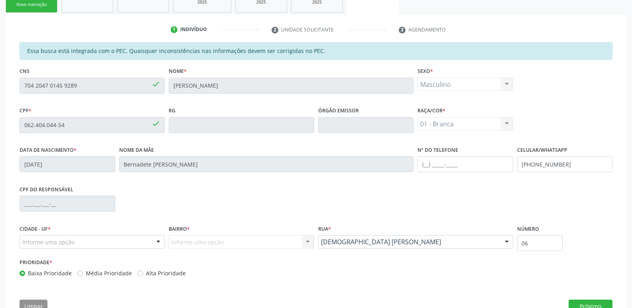
scroll to position [169, 0]
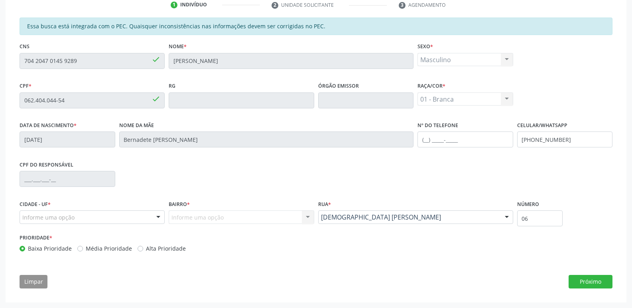
click at [138, 219] on div "Informe uma opção" at bounding box center [92, 218] width 145 height 14
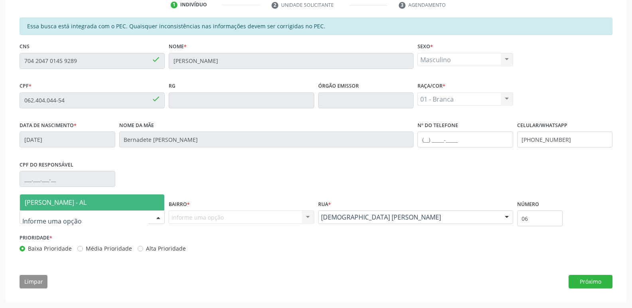
click at [138, 200] on span "[PERSON_NAME] - AL" at bounding box center [92, 203] width 144 height 16
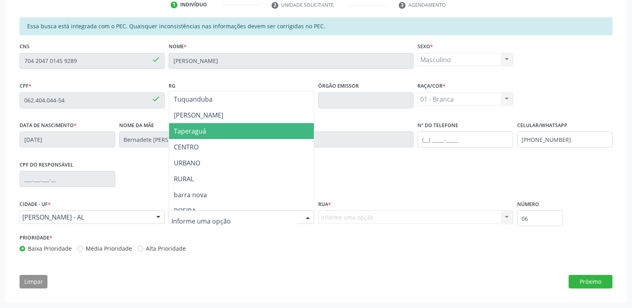
click at [229, 130] on span "Taperaguá" at bounding box center [241, 131] width 144 height 16
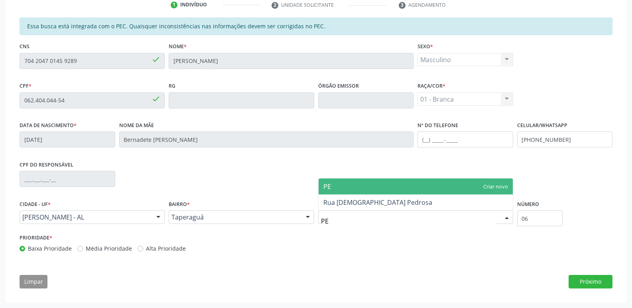
type input "PER"
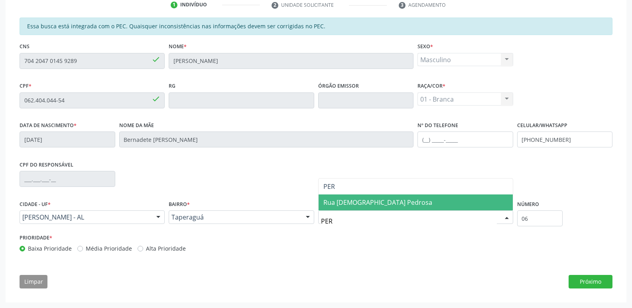
click at [365, 201] on span "Rua [DEMOGRAPHIC_DATA] Pedrosa" at bounding box center [377, 202] width 109 height 9
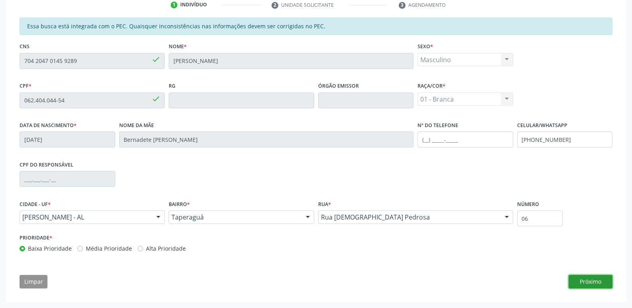
click at [590, 279] on button "Próximo" at bounding box center [591, 282] width 44 height 14
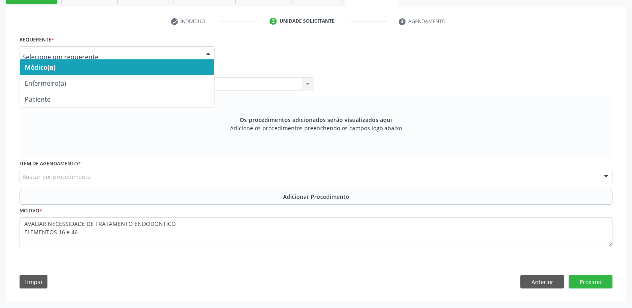
click at [183, 46] on div at bounding box center [117, 53] width 195 height 14
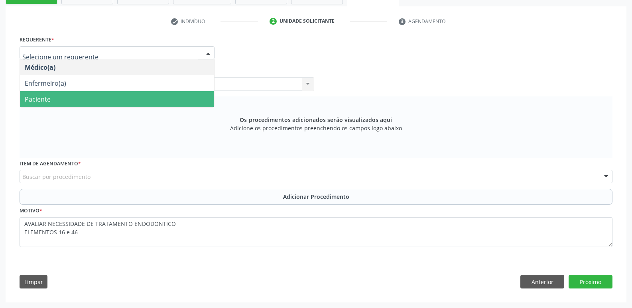
click at [173, 99] on span "Paciente" at bounding box center [117, 99] width 194 height 16
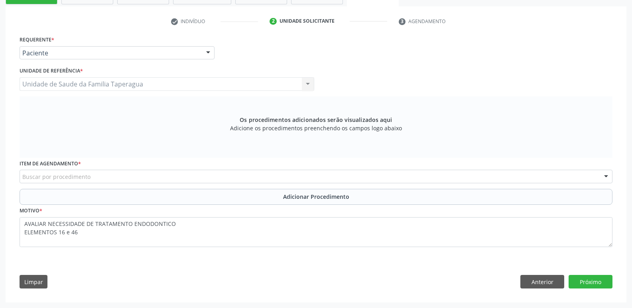
click at [187, 176] on div "Buscar por procedimento" at bounding box center [316, 177] width 593 height 14
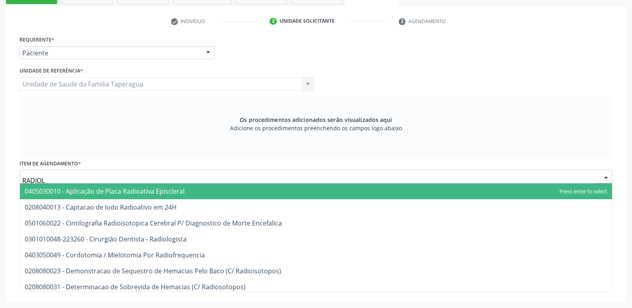
type input "RADIOLO"
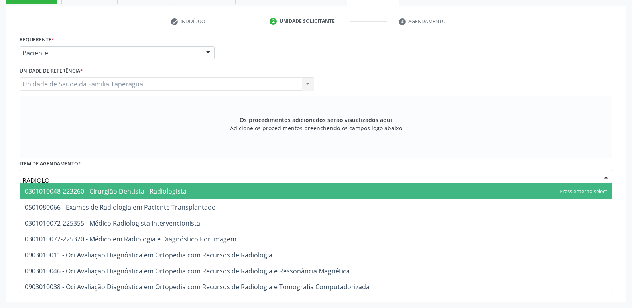
click at [189, 187] on span "0301010048-223260 - Cirurgião Dentista - Radiologista" at bounding box center [316, 191] width 592 height 16
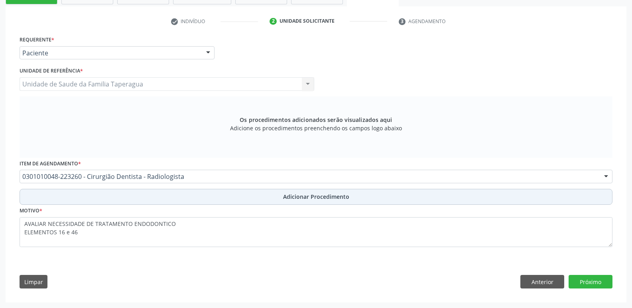
click at [196, 191] on button "Adicionar Procedimento" at bounding box center [316, 197] width 593 height 16
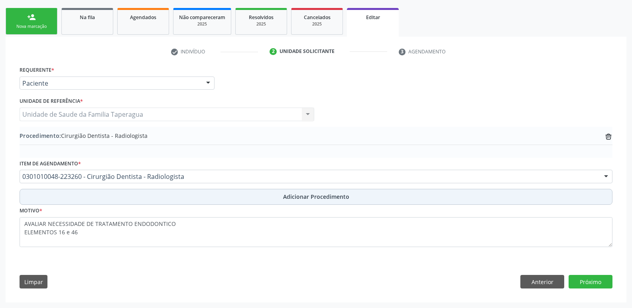
scroll to position [122, 0]
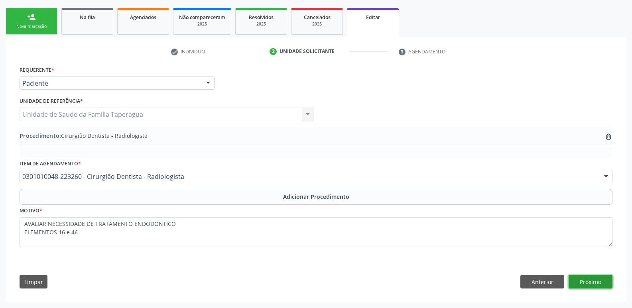
click at [591, 280] on button "Próximo" at bounding box center [591, 282] width 44 height 14
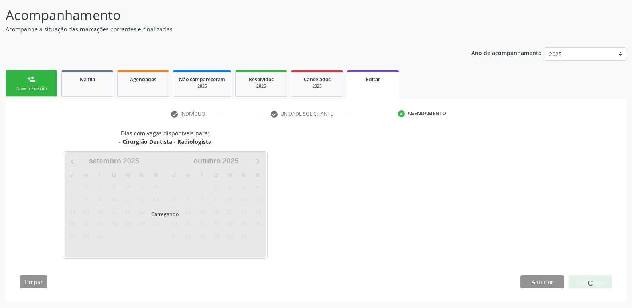
scroll to position [84, 0]
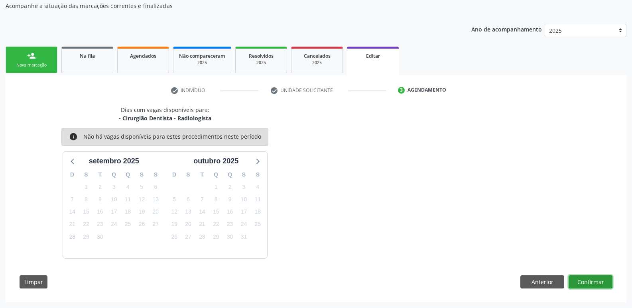
click at [591, 280] on button "Confirmar" at bounding box center [591, 283] width 44 height 14
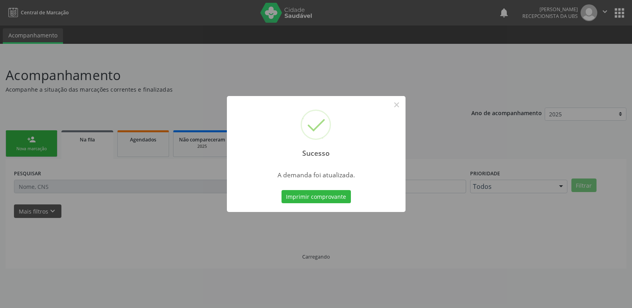
scroll to position [0, 0]
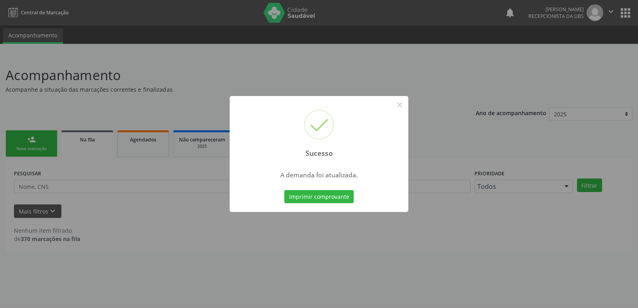
click at [464, 212] on div "Sucesso × A demanda foi atualizada. Imprimir comprovante Cancel" at bounding box center [319, 154] width 638 height 308
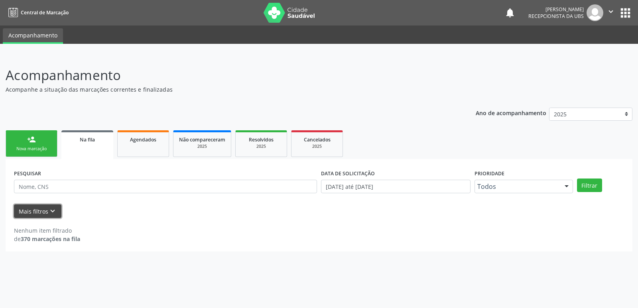
click at [44, 211] on button "Mais filtros keyboard_arrow_down" at bounding box center [37, 212] width 47 height 14
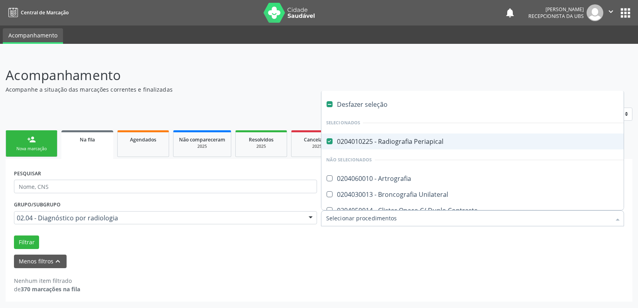
click at [381, 141] on div "0204010225 - Radiografia Periapical" at bounding box center [491, 141] width 331 height 6
checkbox Periapical "false"
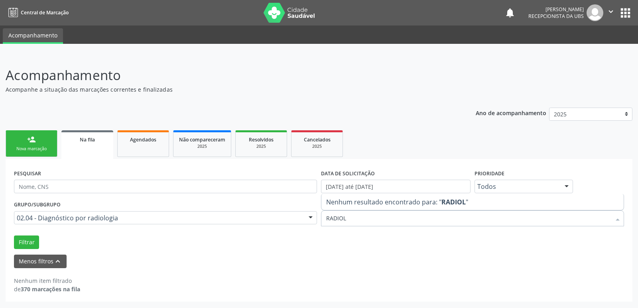
type input "RADIO"
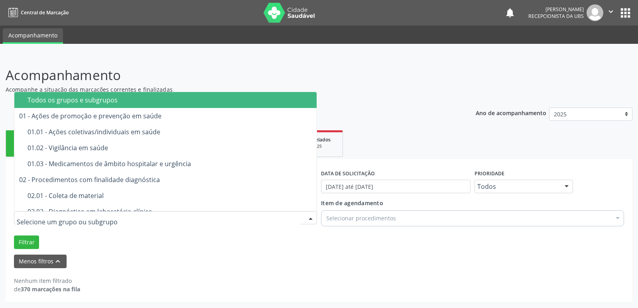
click at [262, 102] on div "Todos os grupos e subgrupos" at bounding box center [170, 100] width 284 height 6
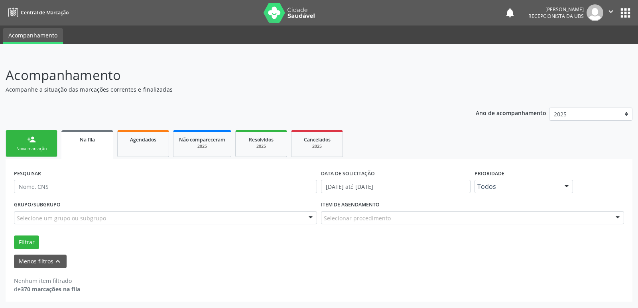
click at [262, 102] on div "Ano de acompanhamento 2025 person_add Nova marcação Na fila Agendados Não compa…" at bounding box center [319, 202] width 627 height 200
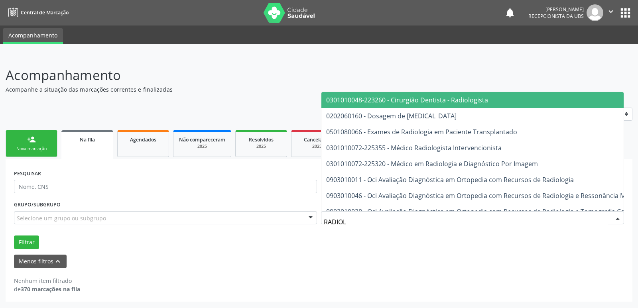
type input "RADIOLO"
click at [450, 99] on span "0301010048-223260 - Cirurgião Dentista - Radiologista" at bounding box center [407, 100] width 162 height 9
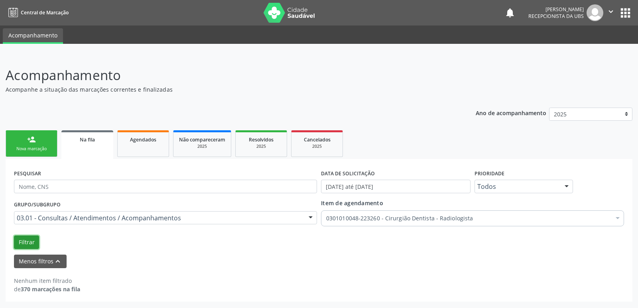
click at [36, 246] on button "Filtrar" at bounding box center [26, 243] width 25 height 14
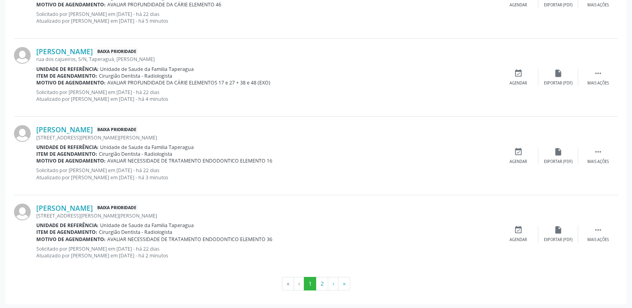
scroll to position [1203, 0]
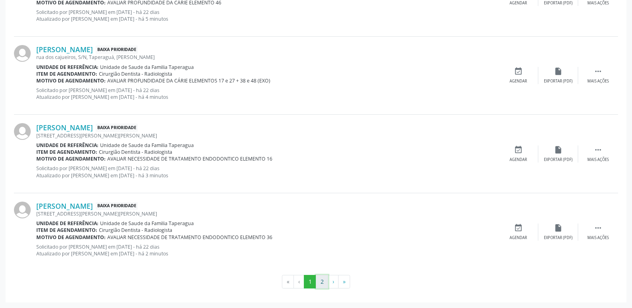
click at [323, 279] on button "2" at bounding box center [322, 282] width 12 height 14
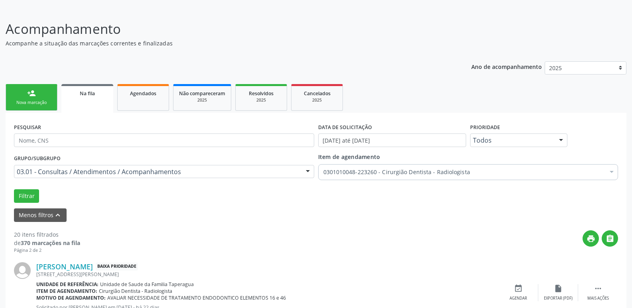
scroll to position [0, 0]
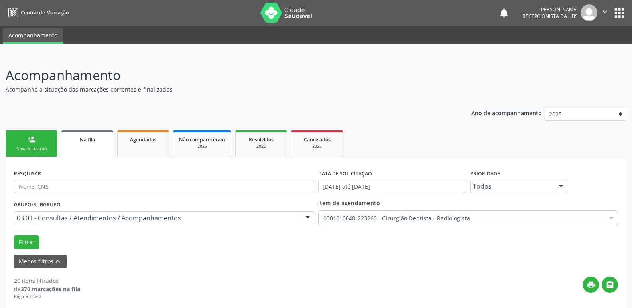
click at [274, 223] on div "03.01 - Consultas / Atendimentos / Acompanhamentos" at bounding box center [164, 218] width 300 height 14
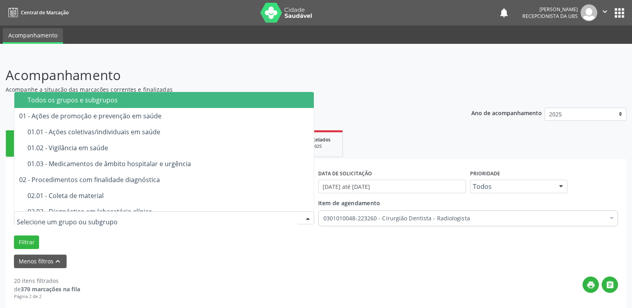
click at [248, 93] on span "Todos os grupos e subgrupos" at bounding box center [164, 100] width 300 height 16
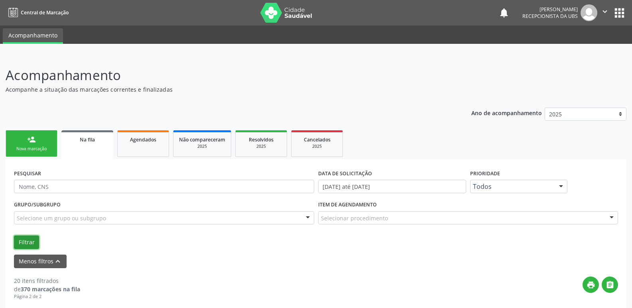
click at [25, 239] on button "Filtrar" at bounding box center [26, 243] width 25 height 14
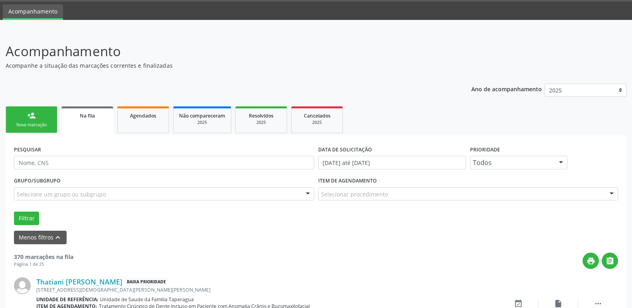
scroll to position [20, 0]
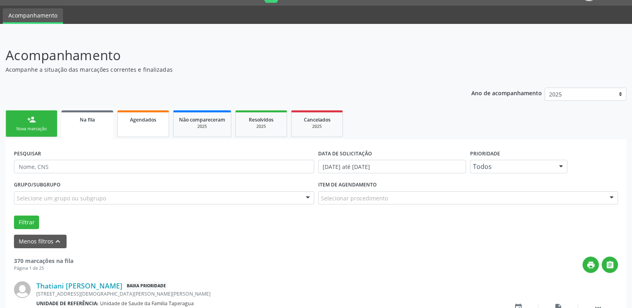
click at [149, 127] on link "Agendados" at bounding box center [143, 123] width 52 height 27
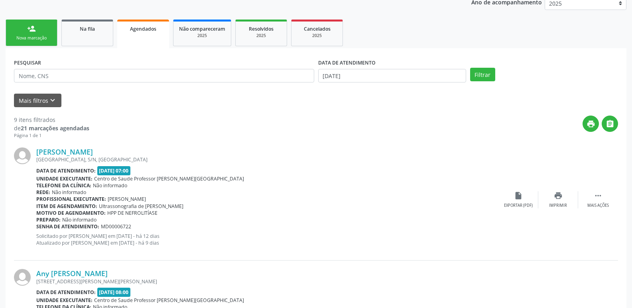
scroll to position [92, 0]
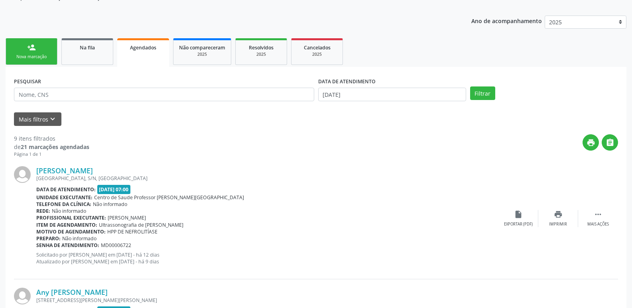
click at [444, 102] on div "DATA DE ATENDIMENTO [DATE]" at bounding box center [392, 90] width 152 height 31
click at [438, 97] on input "[DATE]" at bounding box center [392, 95] width 148 height 14
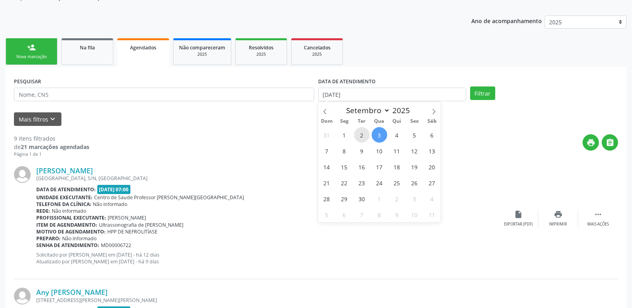
click at [359, 136] on span "2" at bounding box center [362, 135] width 16 height 16
type input "[DATE]"
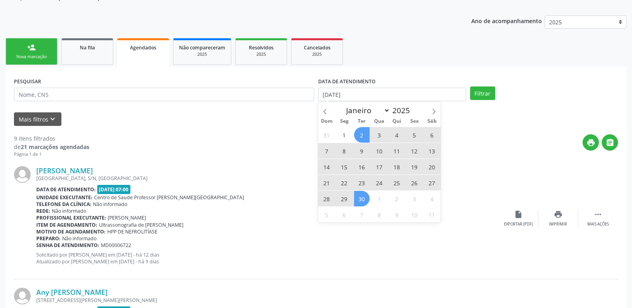
click at [365, 198] on span "30" at bounding box center [362, 199] width 16 height 16
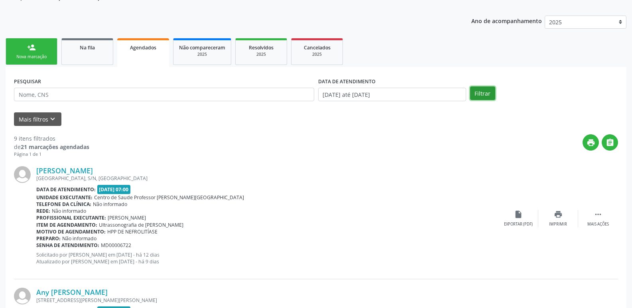
click at [482, 95] on button "Filtrar" at bounding box center [482, 94] width 25 height 14
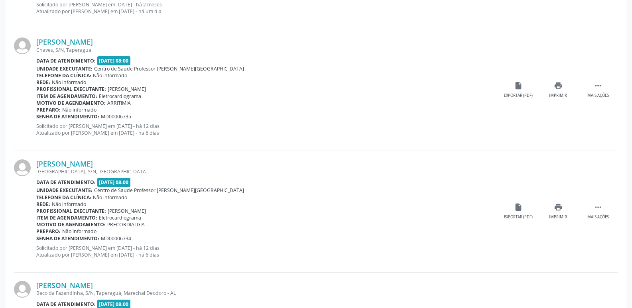
scroll to position [1799, 0]
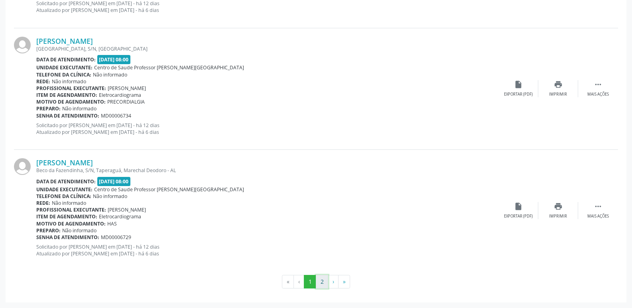
click at [321, 280] on button "2" at bounding box center [322, 282] width 12 height 14
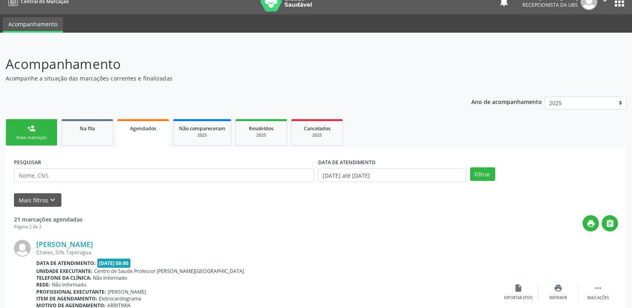
scroll to position [6, 0]
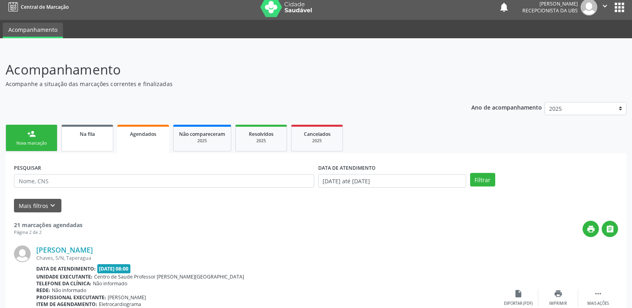
click at [90, 142] on link "Na fila" at bounding box center [87, 138] width 52 height 27
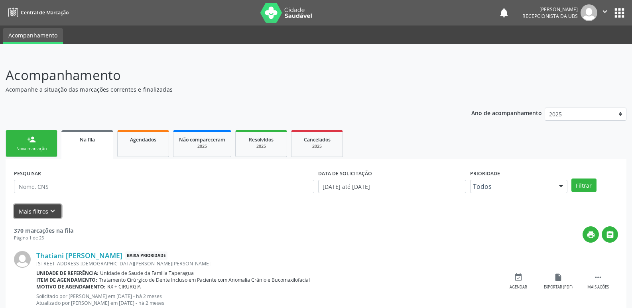
click at [50, 213] on icon "keyboard_arrow_down" at bounding box center [52, 211] width 9 height 9
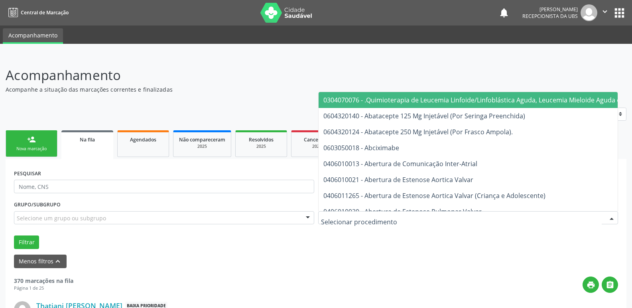
click at [376, 223] on div at bounding box center [468, 218] width 300 height 14
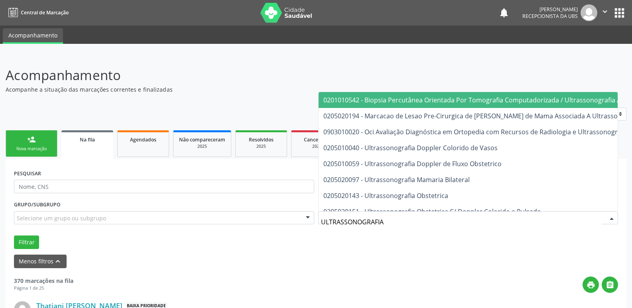
type input "ULTRASSONOGRAFIA P"
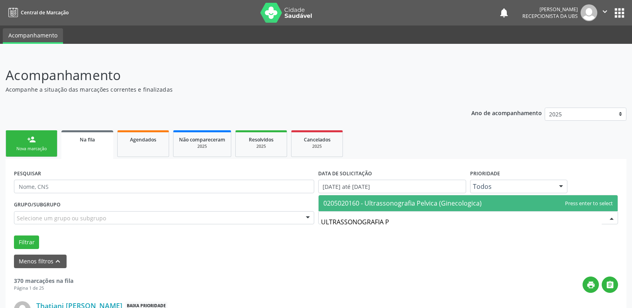
click at [403, 203] on span "0205020160 - Ultrassonografia Pelvica (Ginecologica)" at bounding box center [402, 203] width 158 height 9
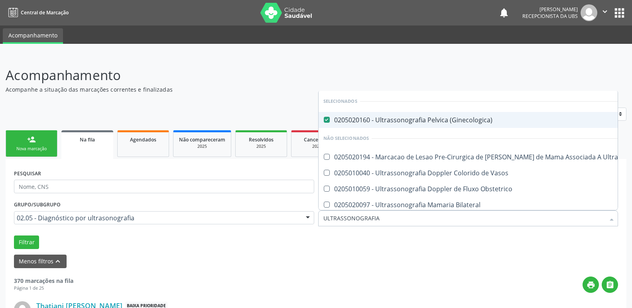
type input "ULTRASSONOGRAFIA T"
checkbox \(Ginecologica\) "false"
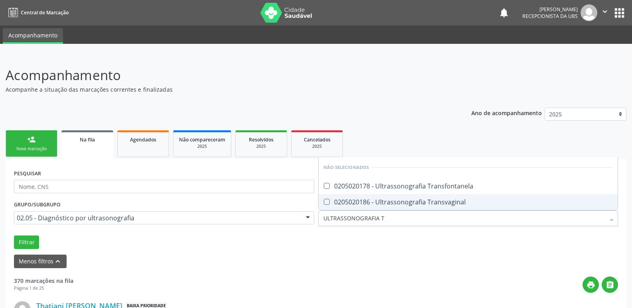
click at [383, 204] on div "0205020186 - Ultrassonografia Transvaginal" at bounding box center [468, 202] width 290 height 6
click at [387, 203] on div "0205020186 - Ultrassonografia Transvaginal" at bounding box center [468, 202] width 290 height 6
click at [389, 203] on div "0205020186 - Ultrassonografia Transvaginal" at bounding box center [468, 202] width 290 height 6
checkbox Transvaginal "true"
checkbox Transfontanela "true"
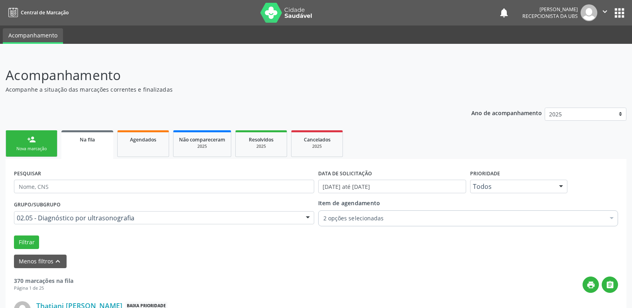
click at [394, 242] on div "Filtrar" at bounding box center [316, 243] width 608 height 14
click at [30, 239] on button "Filtrar" at bounding box center [26, 243] width 25 height 14
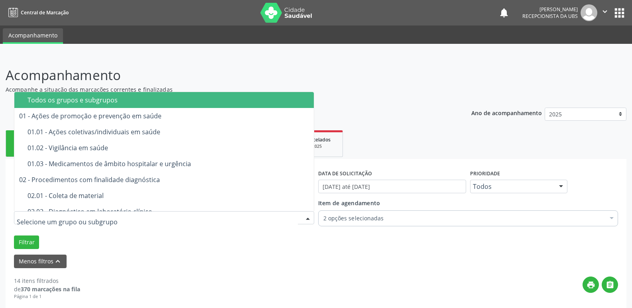
click at [173, 101] on div "Todos os grupos e subgrupos" at bounding box center [169, 100] width 282 height 6
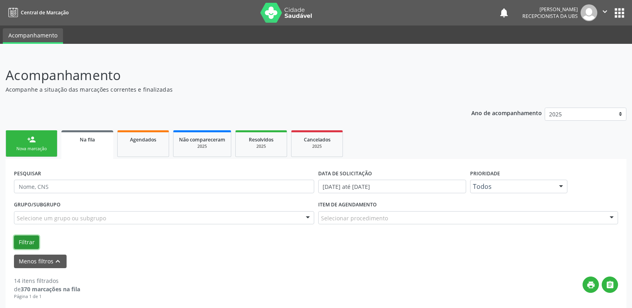
click at [31, 240] on button "Filtrar" at bounding box center [26, 243] width 25 height 14
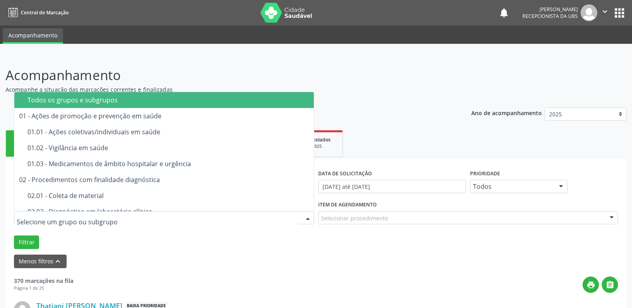
click at [176, 217] on div at bounding box center [164, 218] width 300 height 14
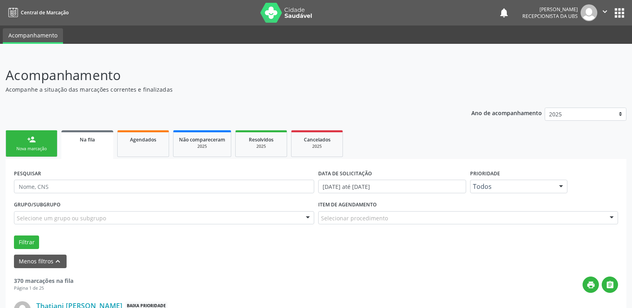
click at [231, 267] on div "Menos filtros keyboard_arrow_up" at bounding box center [316, 262] width 608 height 14
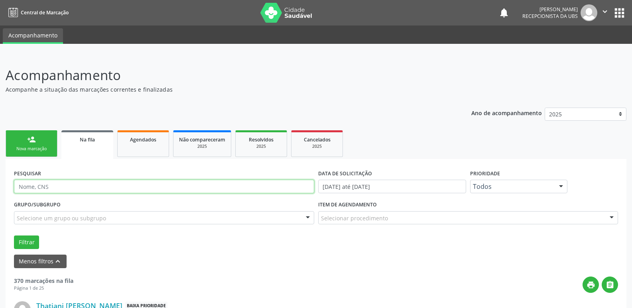
click at [244, 181] on input "text" at bounding box center [164, 187] width 300 height 14
paste input "898004934592751"
type input "898004934592751"
click at [14, 236] on button "Filtrar" at bounding box center [26, 243] width 25 height 14
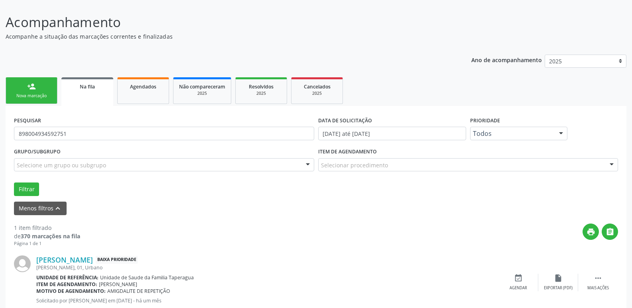
scroll to position [77, 0]
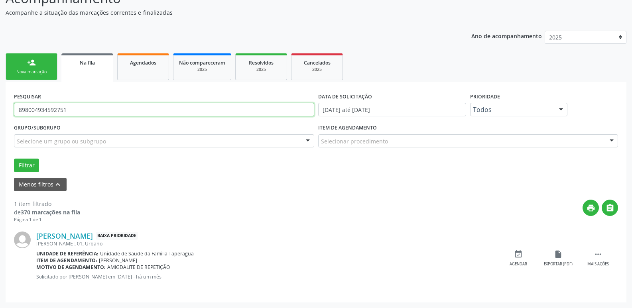
click at [110, 110] on input "898004934592751" at bounding box center [164, 110] width 300 height 14
paste input "704309517015792"
click at [14, 159] on button "Filtrar" at bounding box center [26, 166] width 25 height 14
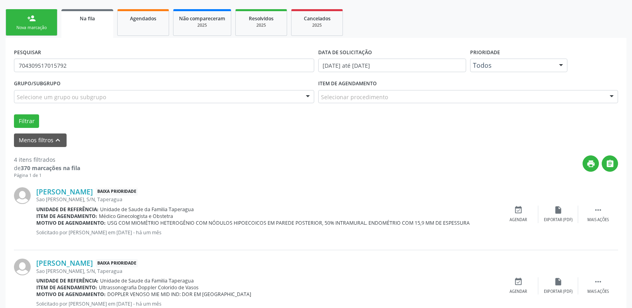
scroll to position [105, 0]
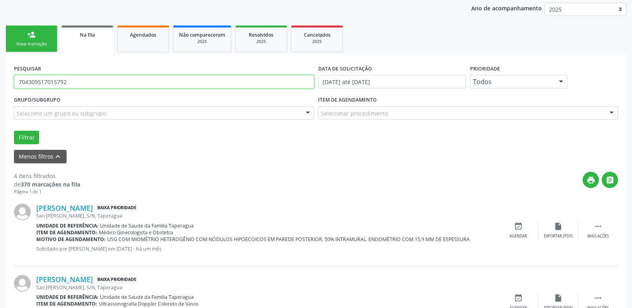
click at [189, 81] on input "704309517015792" at bounding box center [164, 82] width 300 height 14
paste input "5002895998650"
click at [14, 131] on button "Filtrar" at bounding box center [26, 138] width 25 height 14
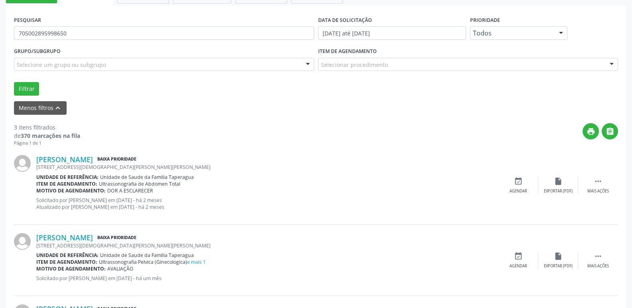
scroll to position [227, 0]
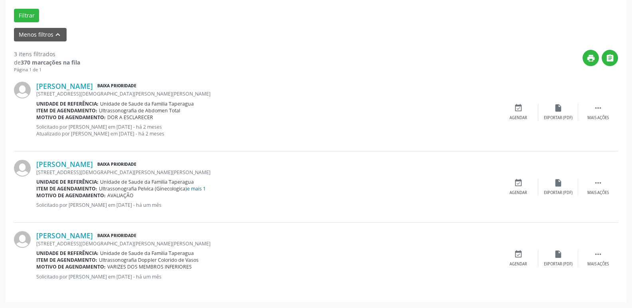
click at [202, 187] on link "e mais 1" at bounding box center [196, 188] width 19 height 7
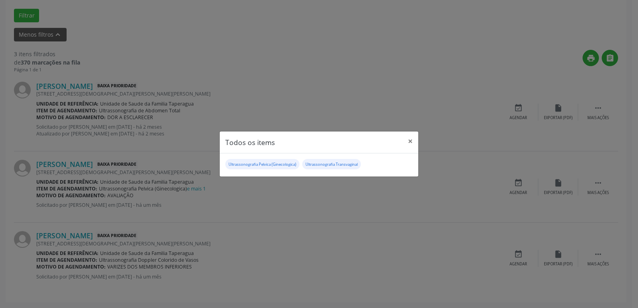
click at [156, 181] on div "Todos os items × Ultrassonografia Pelvica (Ginecologica) Ultrassonografia Trans…" at bounding box center [319, 154] width 638 height 308
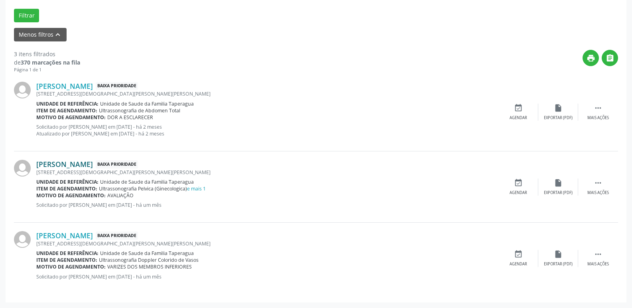
click at [76, 164] on link "[PERSON_NAME]" at bounding box center [64, 164] width 57 height 9
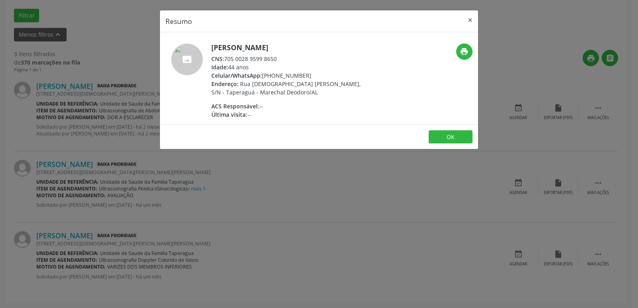
drag, startPoint x: 226, startPoint y: 59, endPoint x: 280, endPoint y: 58, distance: 54.3
click at [280, 58] on div "CNS: 705 0028 9599 8650" at bounding box center [288, 59] width 155 height 8
copy div "705 0028 9599 8650"
click at [377, 201] on div "Resumo × [PERSON_NAME] CNS: 705 0028 9599 8650 Idade: 44 anos Celular/WhatsApp:…" at bounding box center [319, 154] width 638 height 308
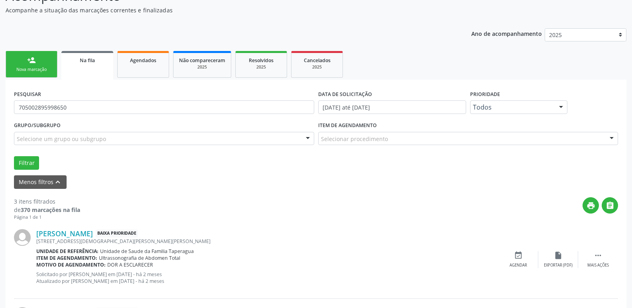
scroll to position [21, 0]
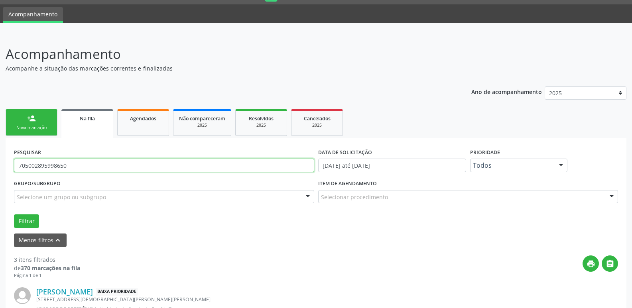
click at [193, 166] on input "705002895998650" at bounding box center [164, 166] width 300 height 14
paste input "3081440357"
type input "705003081440357"
click at [14, 215] on button "Filtrar" at bounding box center [26, 222] width 25 height 14
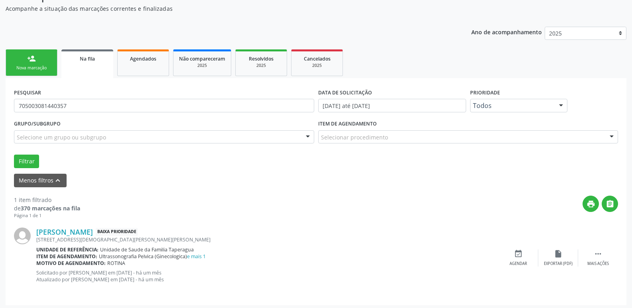
scroll to position [84, 0]
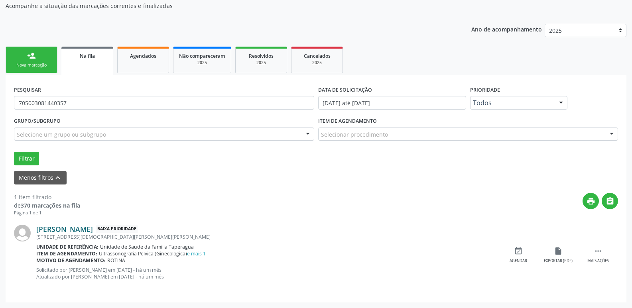
click at [93, 227] on link "[PERSON_NAME]" at bounding box center [64, 229] width 57 height 9
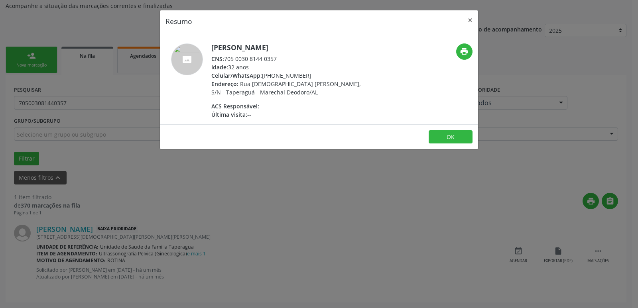
drag, startPoint x: 225, startPoint y: 57, endPoint x: 287, endPoint y: 59, distance: 61.4
click at [287, 59] on div "CNS: 705 0030 8144 0357" at bounding box center [288, 59] width 155 height 8
copy div "705 0030 8144 0357"
click at [308, 166] on div "Resumo × [PERSON_NAME] CNS: 705 0030 8144 0357 Idade: 32 anos Celular/WhatsApp:…" at bounding box center [319, 154] width 638 height 308
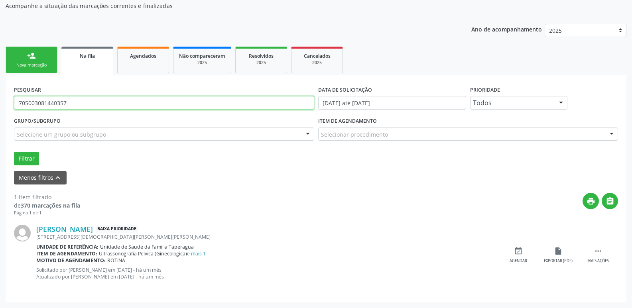
click at [160, 109] on input "705003081440357" at bounding box center [164, 103] width 300 height 14
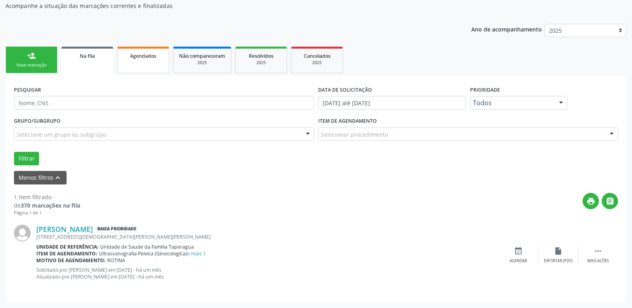
click at [142, 56] on span "Agendados" at bounding box center [143, 56] width 26 height 7
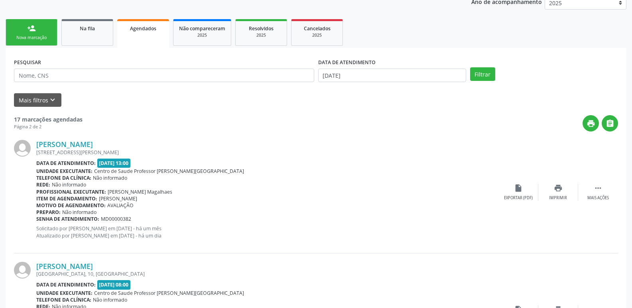
scroll to position [108, 0]
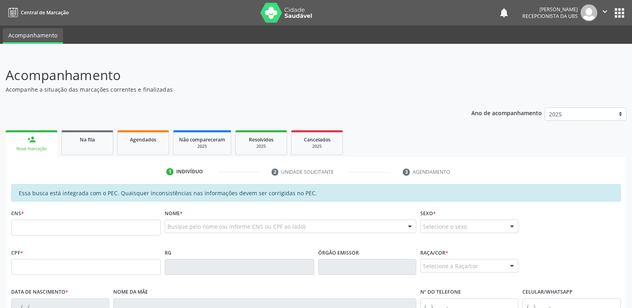
scroll to position [106, 0]
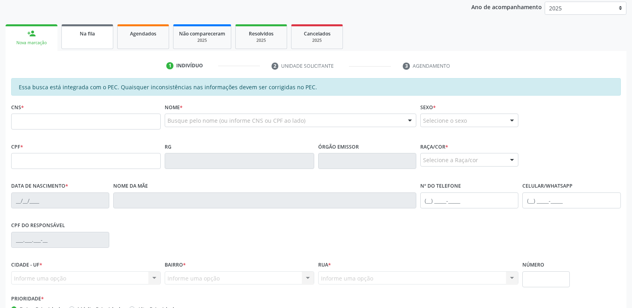
click at [84, 28] on link "Na fila" at bounding box center [87, 36] width 52 height 25
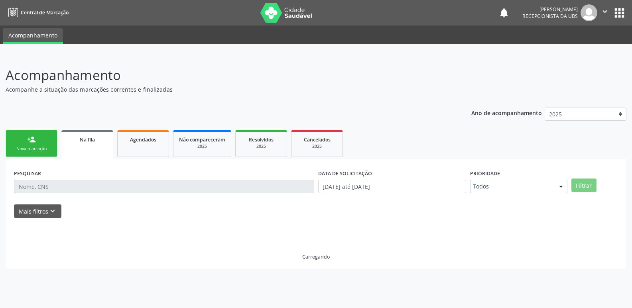
scroll to position [0, 0]
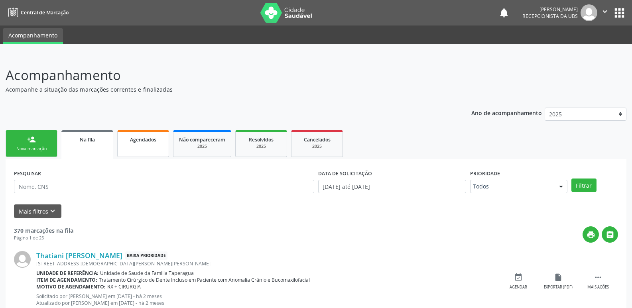
click at [158, 140] on div "Agendados" at bounding box center [143, 139] width 40 height 8
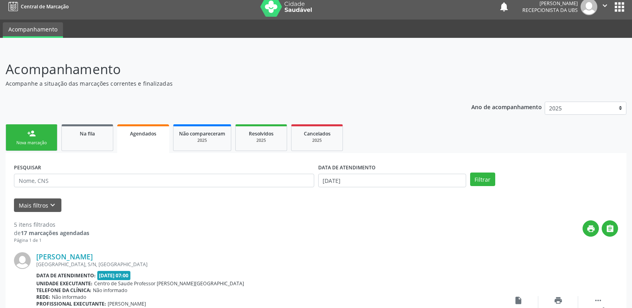
scroll to position [4, 0]
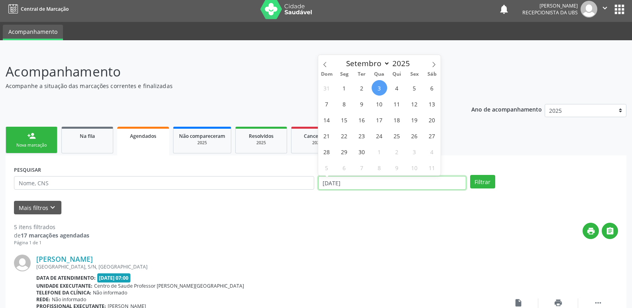
click at [389, 178] on input "[DATE]" at bounding box center [392, 183] width 148 height 14
click at [365, 90] on span "2" at bounding box center [362, 88] width 16 height 16
type input "[DATE]"
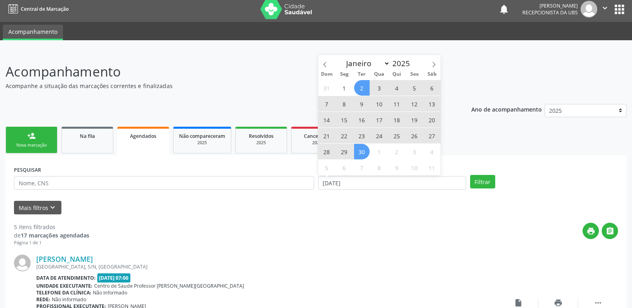
click at [365, 152] on span "30" at bounding box center [362, 152] width 16 height 16
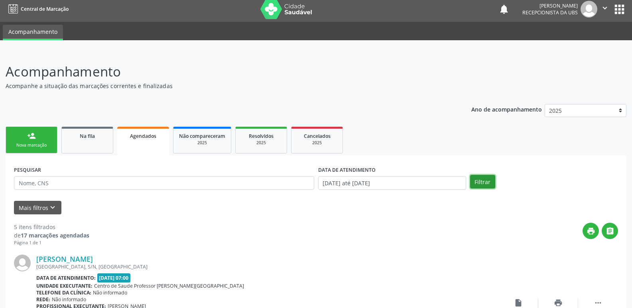
click at [475, 178] on button "Filtrar" at bounding box center [482, 182] width 25 height 14
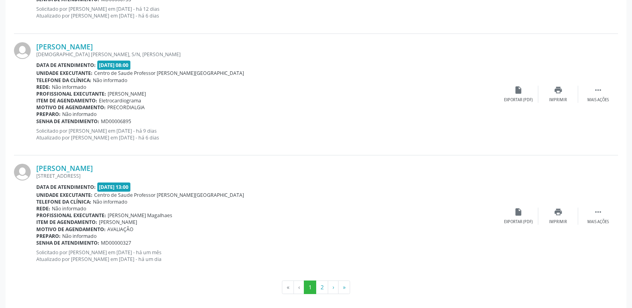
scroll to position [1799, 0]
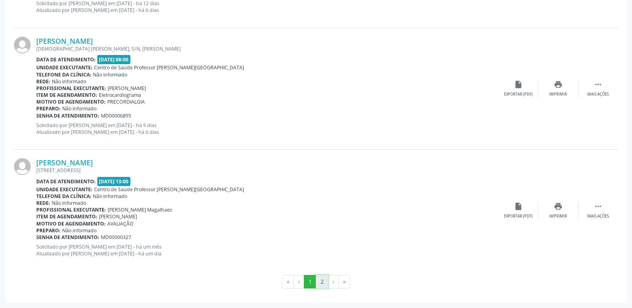
click at [327, 284] on button "2" at bounding box center [322, 282] width 12 height 14
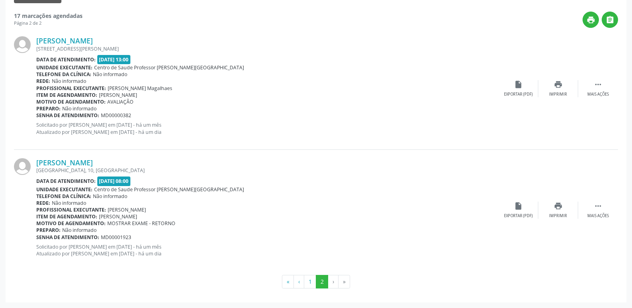
scroll to position [0, 0]
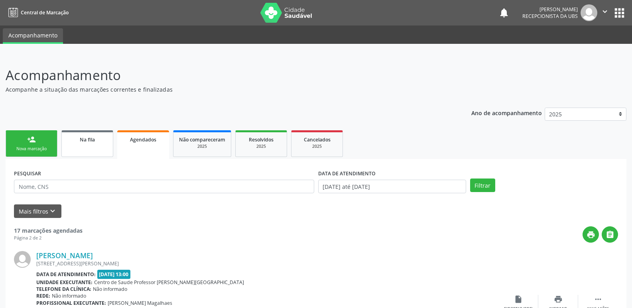
click at [75, 146] on link "Na fila" at bounding box center [87, 143] width 52 height 27
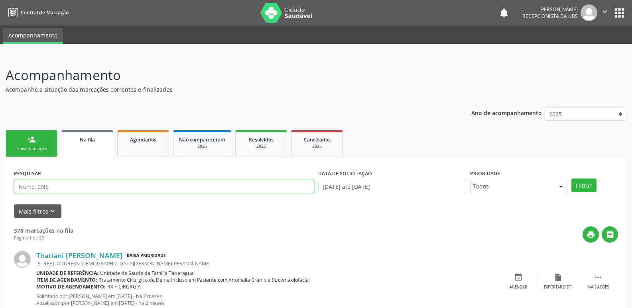
click at [98, 187] on input "text" at bounding box center [164, 187] width 300 height 14
paste input "705502773145658"
type input "705502773145658"
click at [572, 179] on button "Filtrar" at bounding box center [584, 186] width 25 height 14
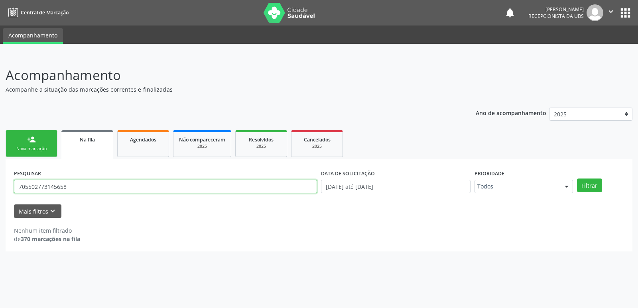
click at [156, 185] on input "705502773145658" at bounding box center [165, 187] width 303 height 14
click at [577, 179] on button "Filtrar" at bounding box center [589, 186] width 25 height 14
click at [288, 189] on input "705502773145658" at bounding box center [165, 187] width 303 height 14
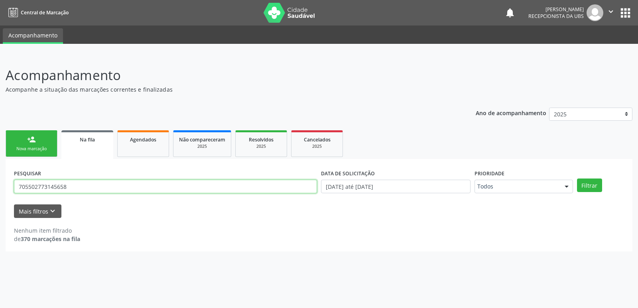
click at [288, 189] on input "705502773145658" at bounding box center [165, 187] width 303 height 14
paste input "705502773145658"
click at [577, 179] on button "Filtrar" at bounding box center [589, 186] width 25 height 14
click at [126, 180] on input "705502773145658" at bounding box center [165, 187] width 303 height 14
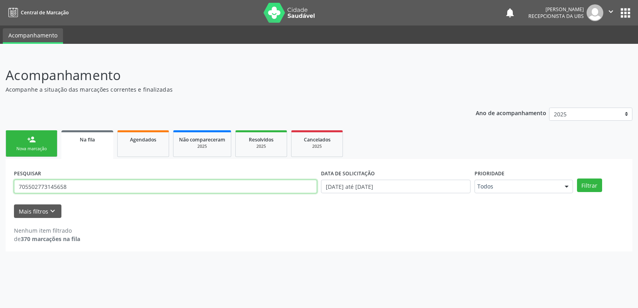
click at [126, 180] on input "705502773145658" at bounding box center [165, 187] width 303 height 14
paste input "0908972559993"
click at [577, 179] on button "Filtrar" at bounding box center [589, 186] width 25 height 14
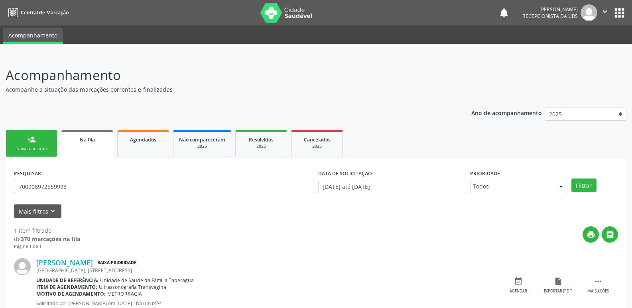
scroll to position [27, 0]
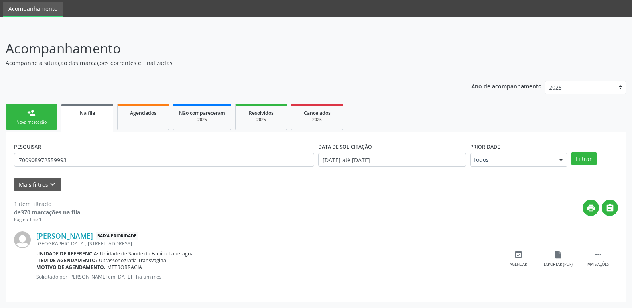
click at [120, 229] on div "Genilda Maria dos Santos Silva Baixa Prioridade Porto Grande, 59, Taperagua Uni…" at bounding box center [316, 258] width 604 height 71
click at [93, 233] on link "[PERSON_NAME]" at bounding box center [64, 236] width 57 height 9
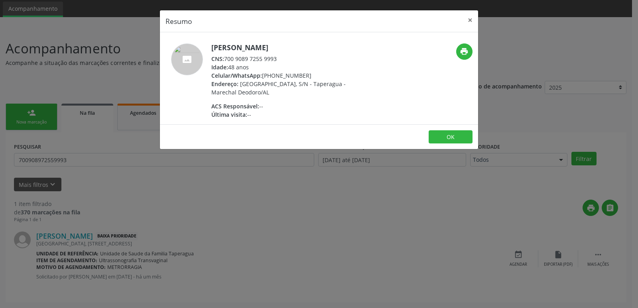
drag, startPoint x: 226, startPoint y: 61, endPoint x: 294, endPoint y: 59, distance: 68.2
click at [294, 59] on div "CNS: 700 9089 7255 9993" at bounding box center [288, 59] width 155 height 8
copy div "700 9089 7255 9993"
click at [135, 146] on div "Resumo × Genilda Maria dos Santos Silva CNS: 700 9089 7255 9993 Idade: 48 anos …" at bounding box center [319, 154] width 638 height 308
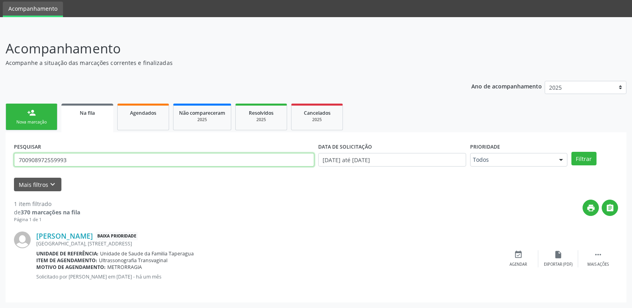
click at [126, 159] on input "700908972559993" at bounding box center [164, 160] width 300 height 14
paste input "6802798077520"
type input "706802798077520"
click at [572, 152] on button "Filtrar" at bounding box center [584, 159] width 25 height 14
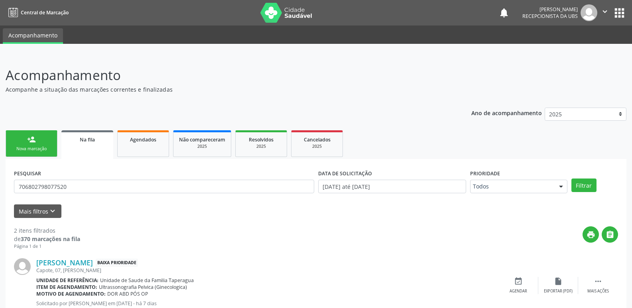
scroll to position [98, 0]
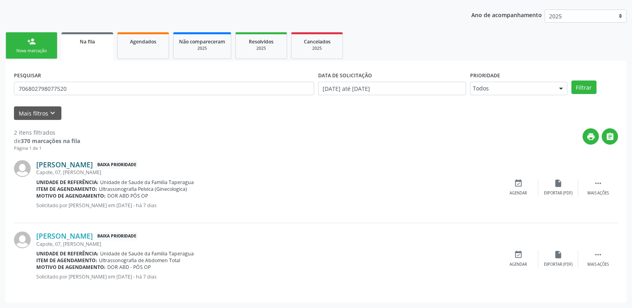
click at [93, 163] on link "[PERSON_NAME]" at bounding box center [64, 164] width 57 height 9
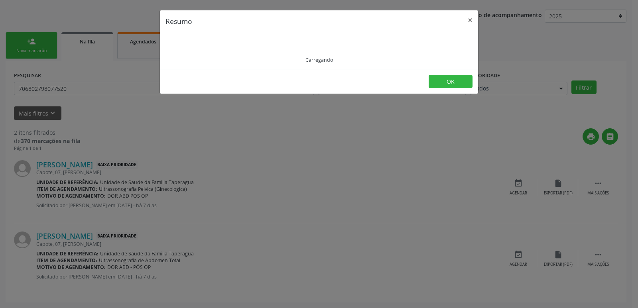
click at [339, 147] on div "Resumo × Carregando OK" at bounding box center [319, 154] width 638 height 308
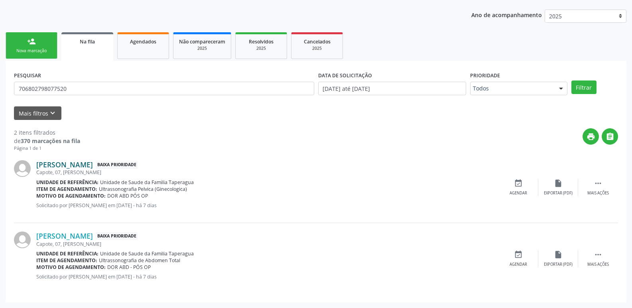
click at [93, 164] on link "[PERSON_NAME]" at bounding box center [64, 164] width 57 height 9
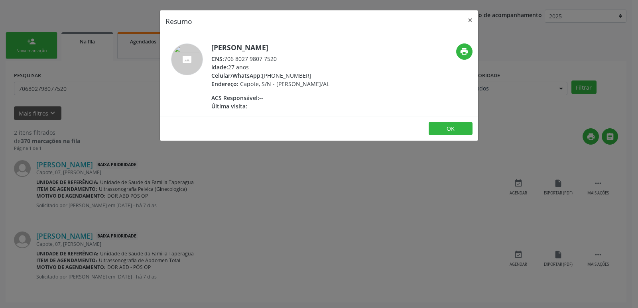
drag, startPoint x: 226, startPoint y: 60, endPoint x: 294, endPoint y: 63, distance: 67.9
click at [294, 63] on div "Mariane Guimaraes da Silva CNS: 706 8027 9807 7520 Idade: 27 anos Celular/Whats…" at bounding box center [270, 76] width 118 height 67
click at [288, 63] on div "Idade: 27 anos" at bounding box center [270, 67] width 118 height 8
drag, startPoint x: 279, startPoint y: 59, endPoint x: 227, endPoint y: 57, distance: 51.9
click at [227, 57] on div "CNS: 706 8027 9807 7520" at bounding box center [270, 59] width 118 height 8
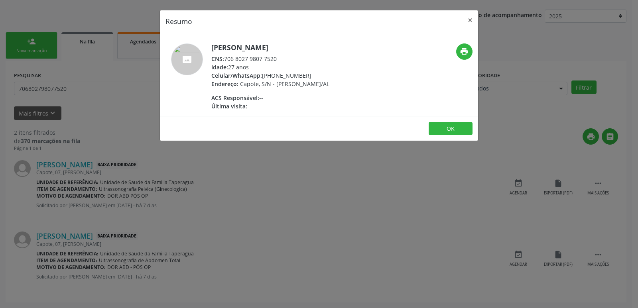
copy div "706 8027 9807 7520"
click at [359, 176] on div "Resumo × Mariane Guimaraes da Silva CNS: 706 8027 9807 7520 Idade: 27 anos Celu…" at bounding box center [319, 154] width 638 height 308
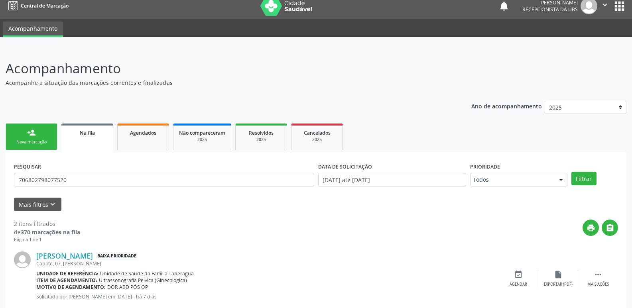
scroll to position [0, 0]
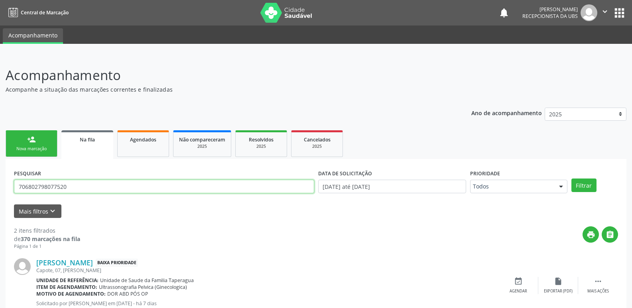
click at [84, 186] on input "706802798077520" at bounding box center [164, 187] width 300 height 14
click at [572, 179] on button "Filtrar" at bounding box center [584, 186] width 25 height 14
